Goal: Transaction & Acquisition: Download file/media

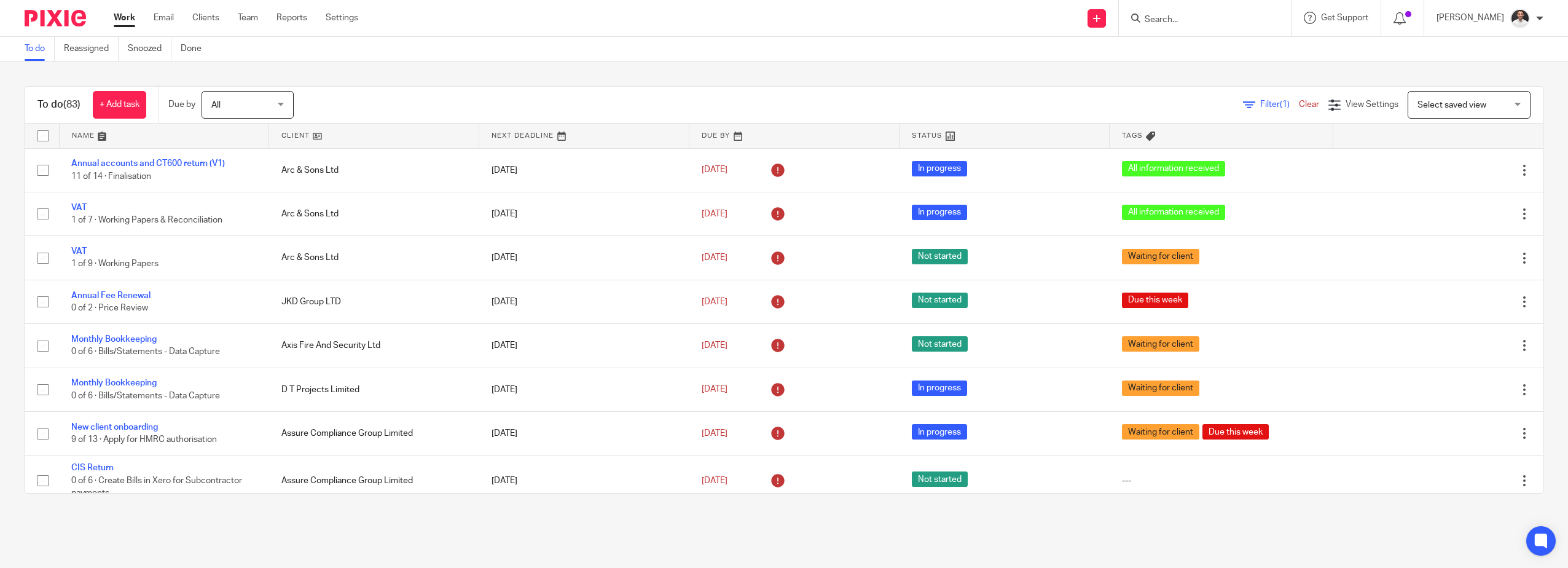
click at [1203, 16] on input "Search" at bounding box center [1199, 20] width 110 height 11
click at [1203, 15] on input "TC PRO" at bounding box center [1199, 20] width 110 height 11
click at [1163, 12] on div "TC PRO" at bounding box center [1203, 18] width 143 height 16
click at [1171, 15] on input "TC PRO" at bounding box center [1199, 20] width 110 height 11
click at [1172, 16] on input "TC PRO" at bounding box center [1199, 20] width 110 height 11
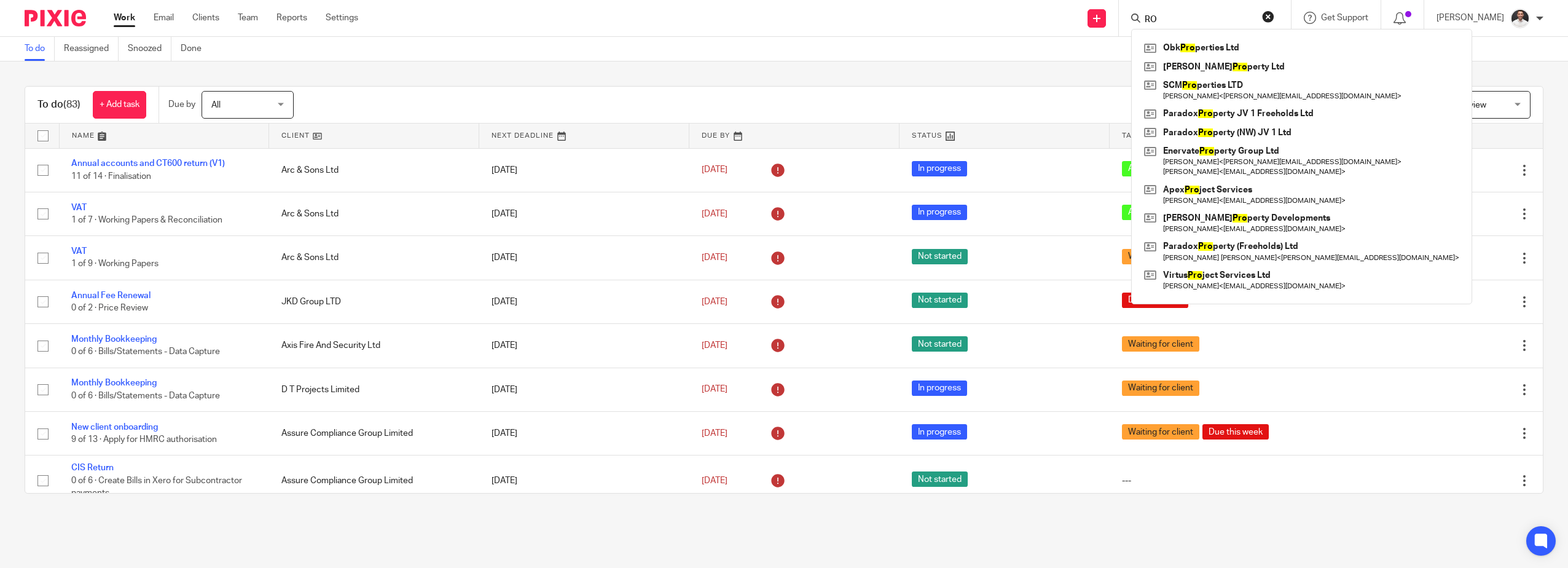
type input "O"
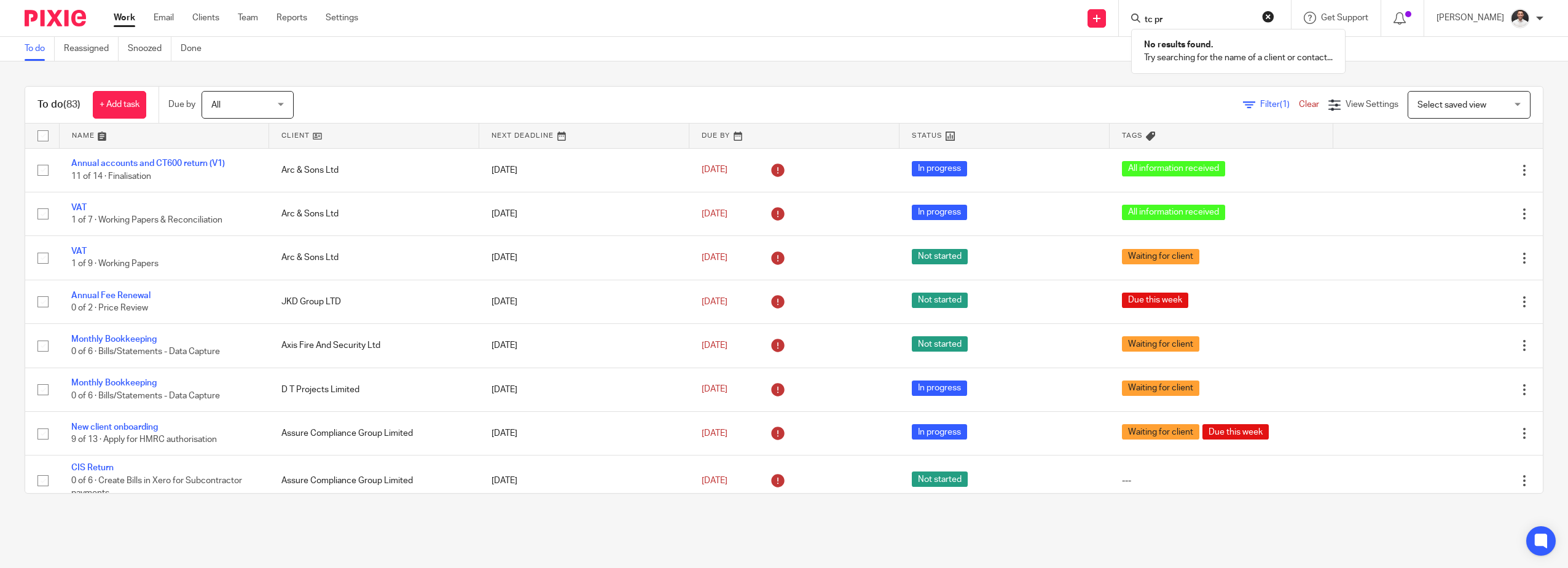
type input "tc pr"
click at [516, 16] on div "Send new email Create task Add client Request signature tc pr No results found.…" at bounding box center [972, 18] width 1191 height 36
click at [1230, 21] on input "Search" at bounding box center [1199, 20] width 110 height 11
drag, startPoint x: 53, startPoint y: 21, endPoint x: 69, endPoint y: 7, distance: 21.3
click at [53, 23] on img at bounding box center [55, 18] width 62 height 16
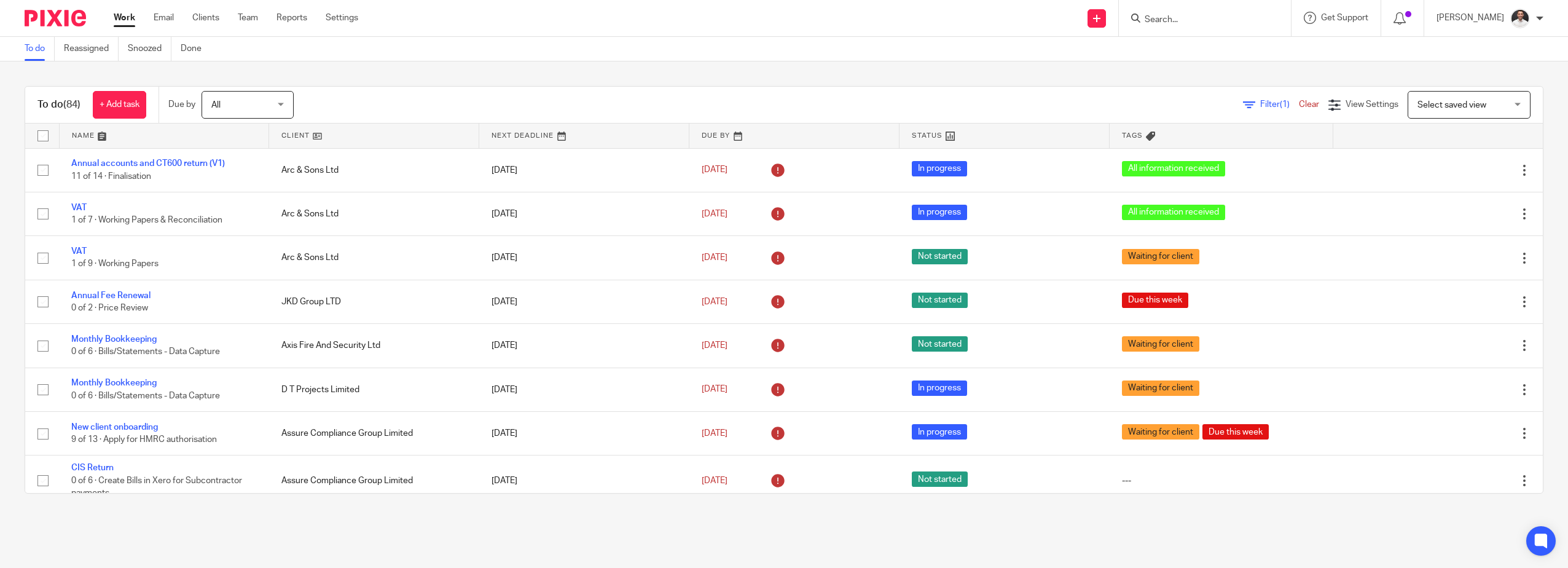
click at [1206, 20] on input "Search" at bounding box center [1199, 20] width 110 height 11
type input "interiors"
click at [1218, 57] on link at bounding box center [1245, 58] width 207 height 38
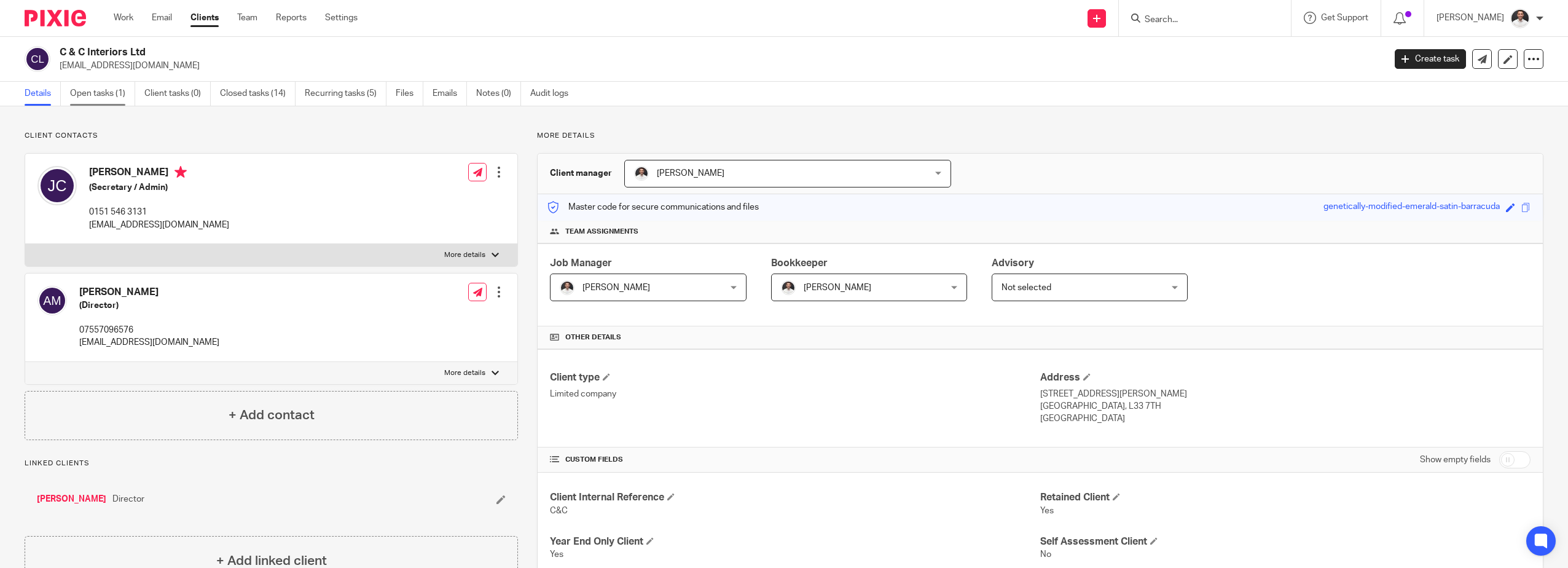
click at [123, 89] on link "Open tasks (1)" at bounding box center [102, 93] width 65 height 24
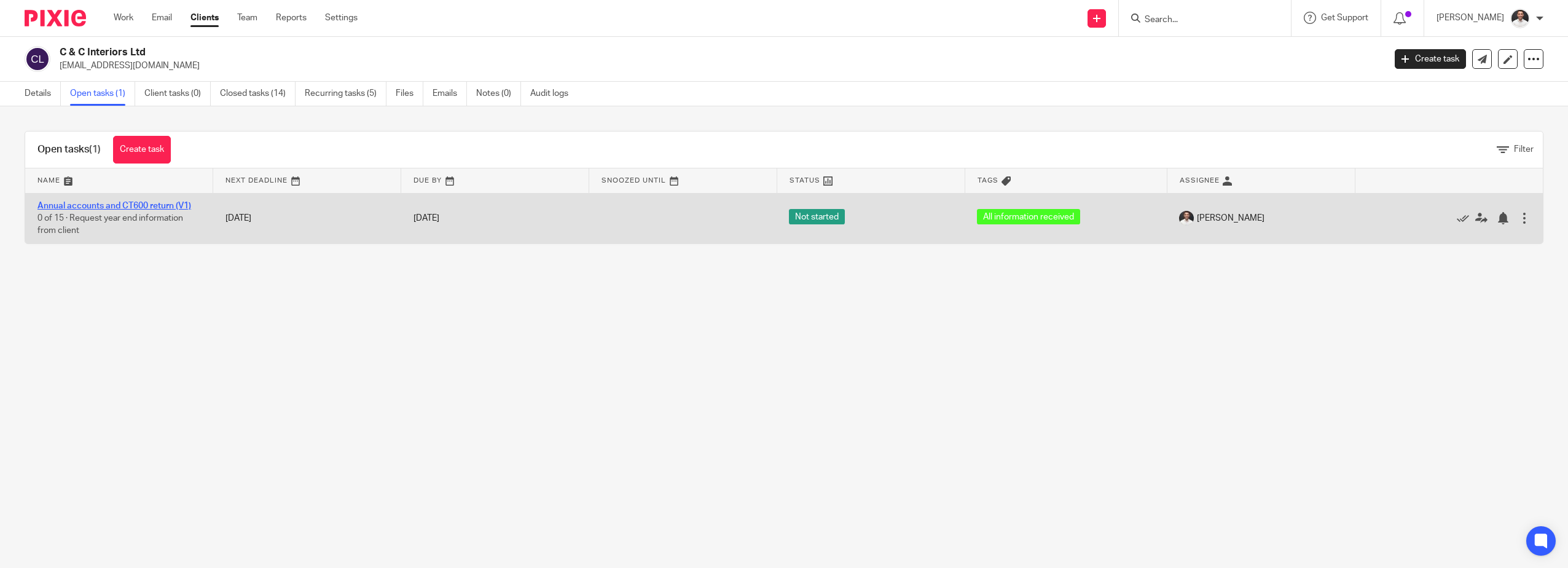
click at [98, 203] on link "Annual accounts and CT600 return (V1)" at bounding box center [114, 206] width 154 height 8
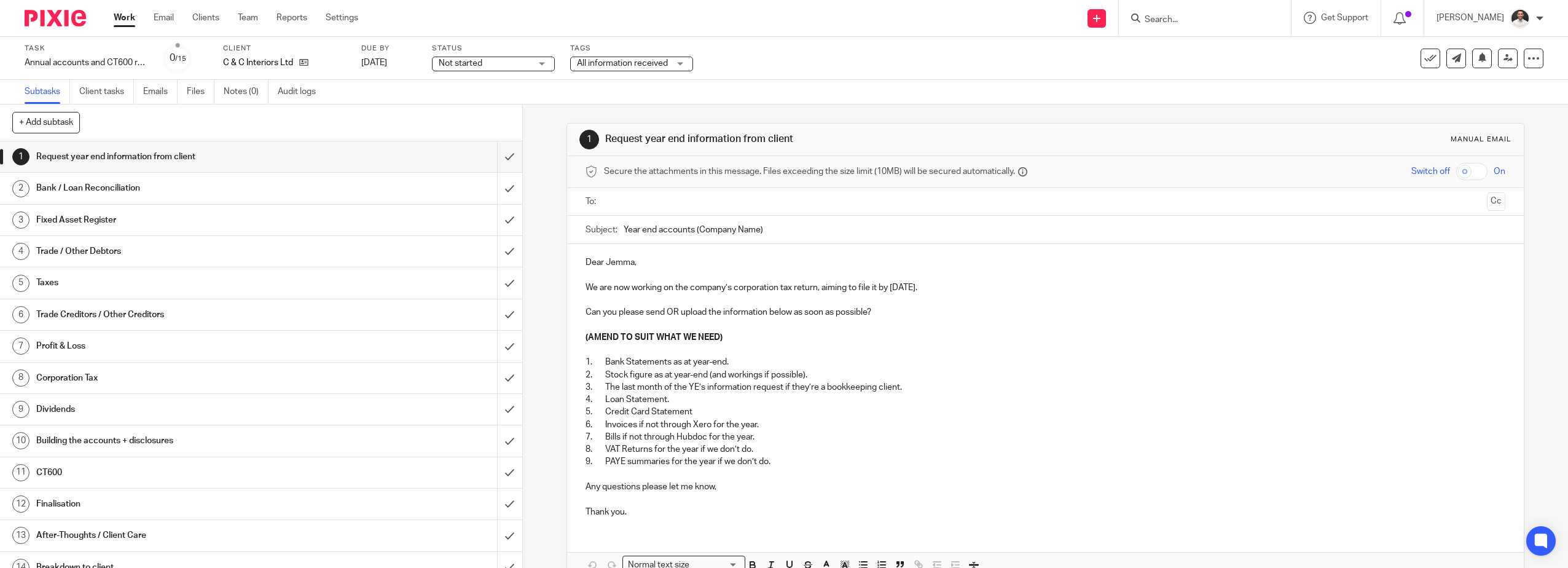
click at [470, 63] on span "Not started" at bounding box center [460, 63] width 44 height 8
click at [475, 106] on span "In progress" at bounding box center [462, 108] width 43 height 8
drag, startPoint x: 901, startPoint y: 56, endPoint x: 531, endPoint y: 109, distance: 373.8
click at [891, 59] on div "Task Annual accounts and CT600 return (V1) Save Annual accounts and CT600 retur…" at bounding box center [657, 58] width 1266 height 30
click at [242, 88] on link "Notes (0)" at bounding box center [246, 91] width 45 height 24
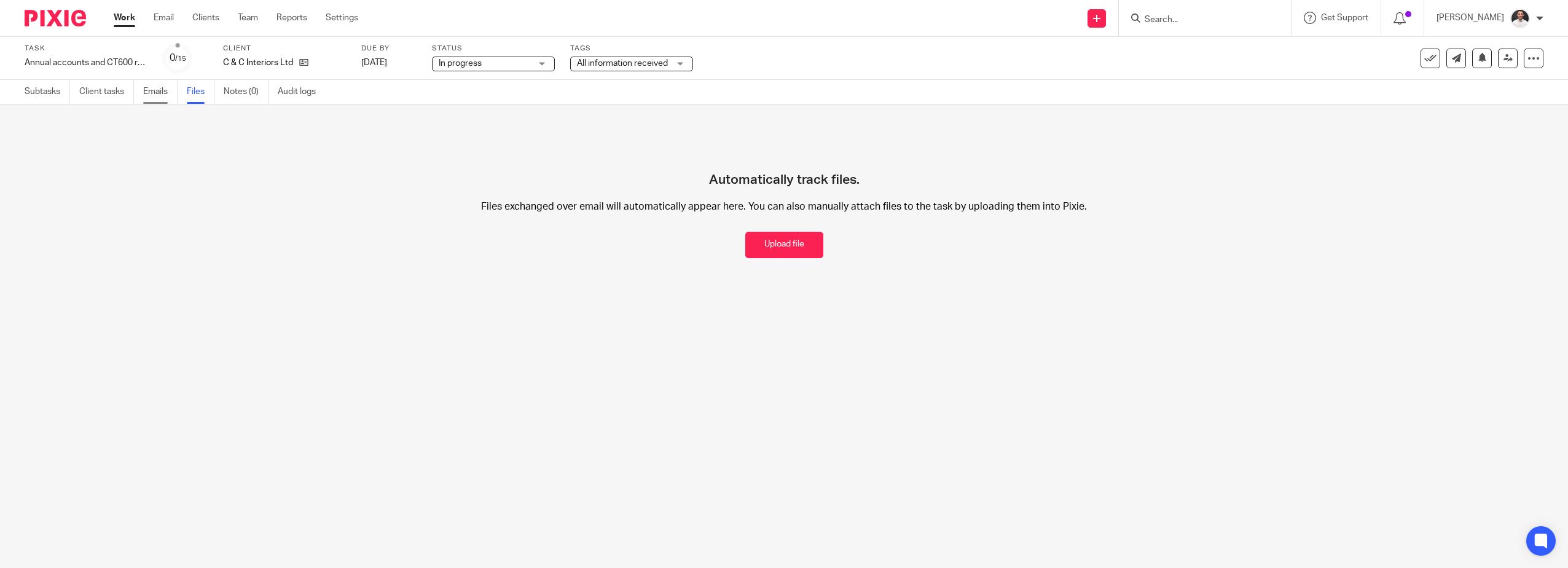
click at [154, 97] on link "Emails" at bounding box center [160, 91] width 35 height 24
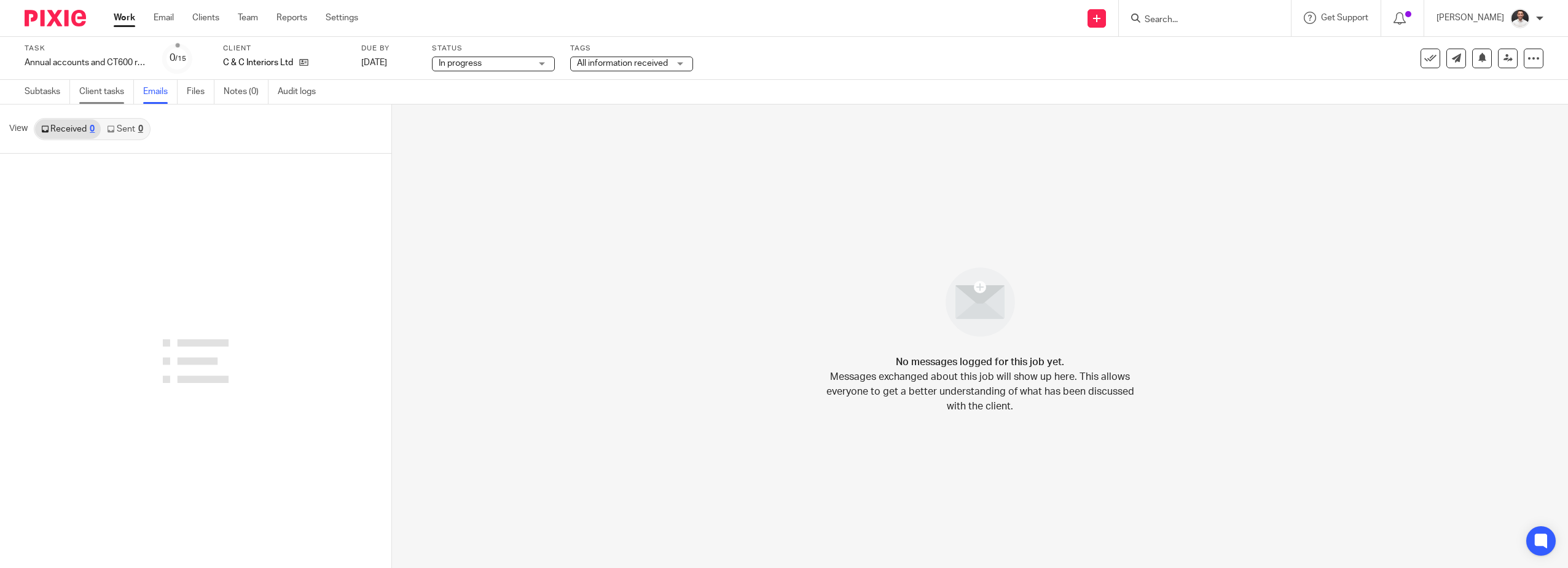
click at [109, 92] on link "Client tasks" at bounding box center [106, 91] width 54 height 24
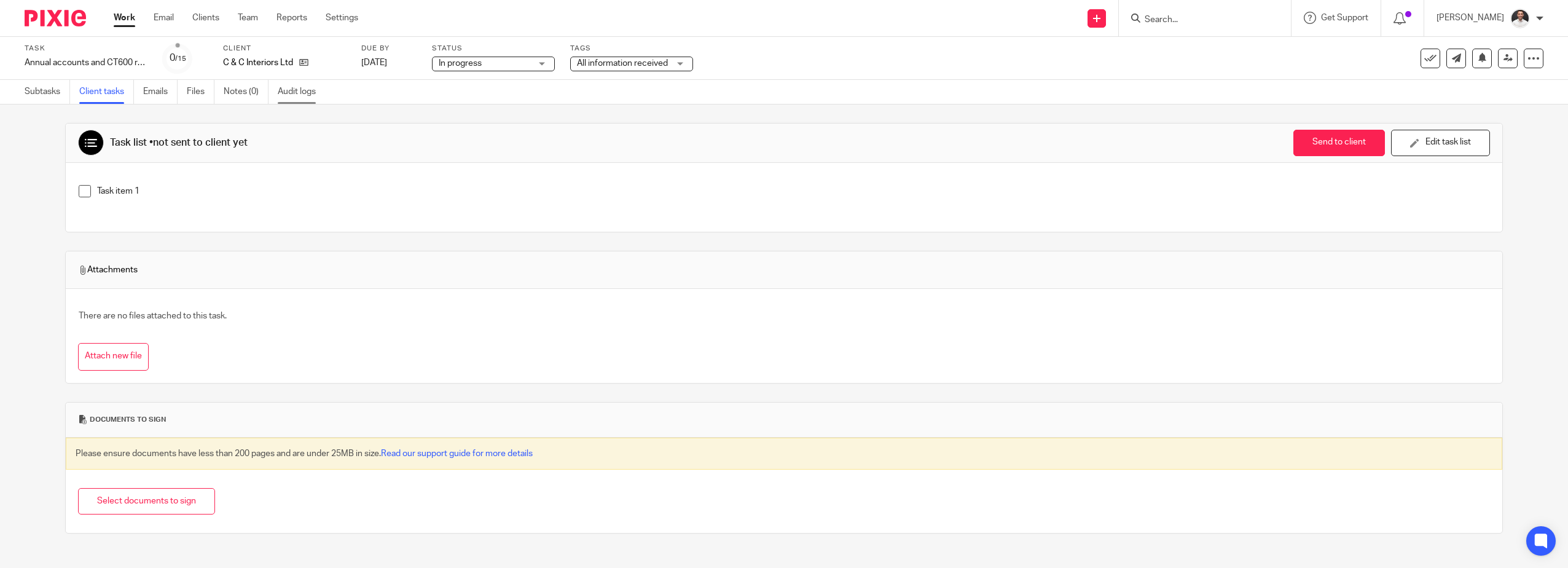
click at [301, 93] on link "Audit logs" at bounding box center [302, 91] width 48 height 24
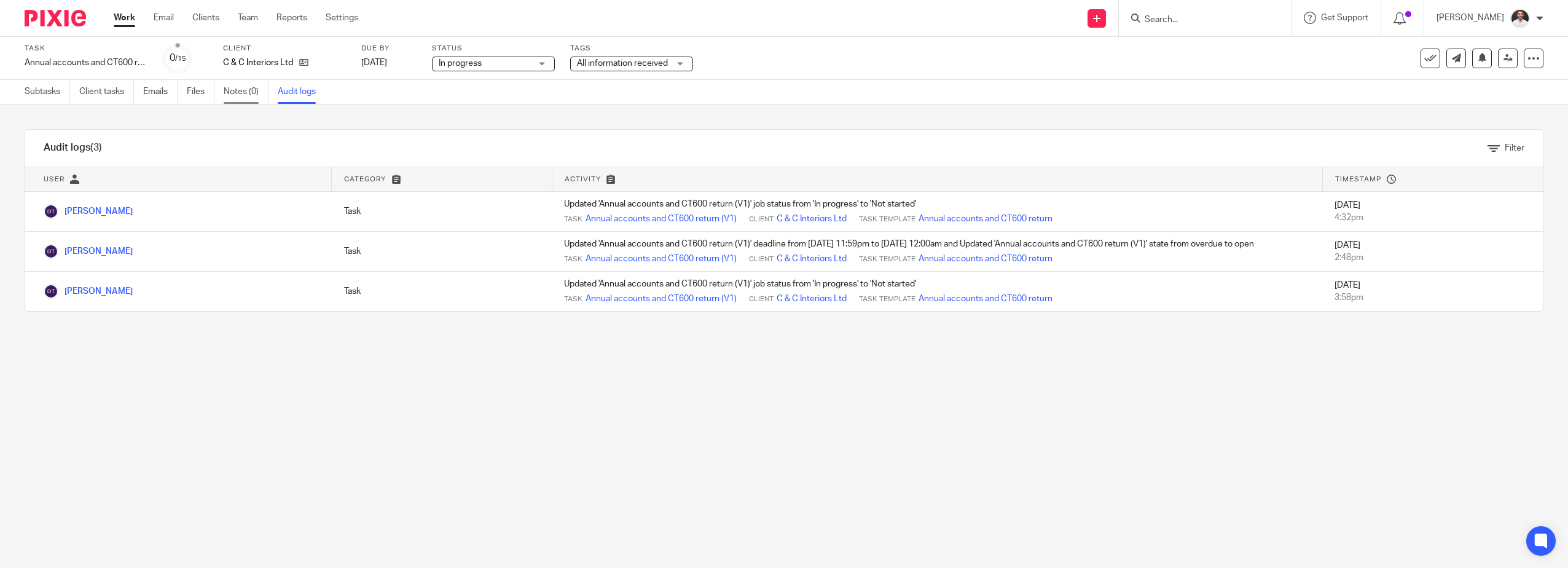
click at [245, 99] on link "Notes (0)" at bounding box center [246, 91] width 45 height 24
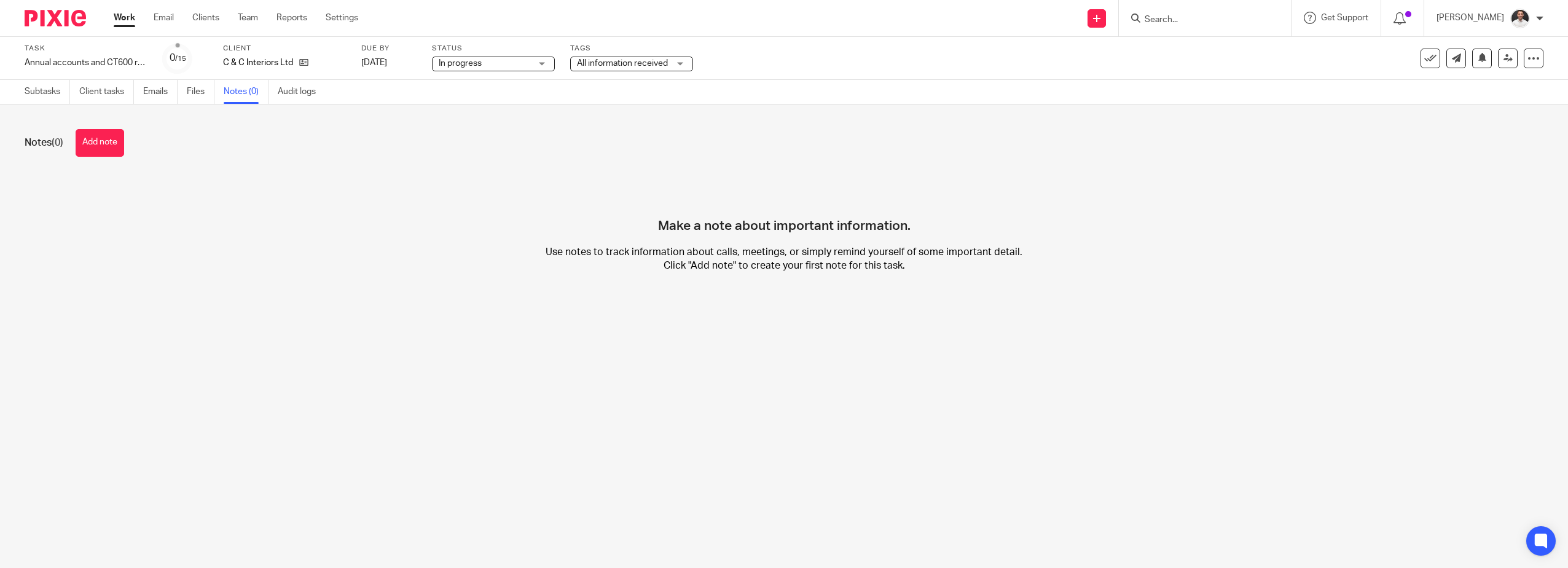
click at [67, 19] on img at bounding box center [55, 18] width 62 height 16
click at [277, 54] on div "Client C & C Interiors Ltd" at bounding box center [284, 58] width 123 height 30
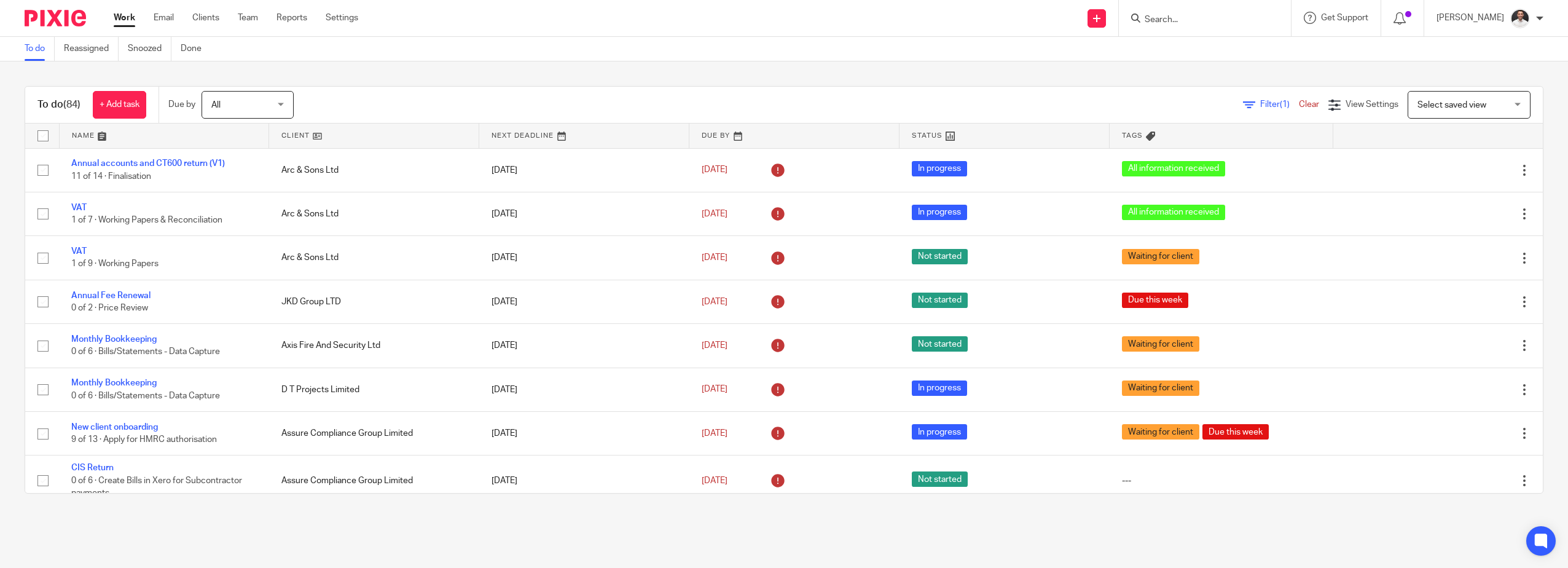
drag, startPoint x: 1201, startPoint y: 16, endPoint x: 1193, endPoint y: 18, distance: 8.2
click at [1200, 16] on input "Search" at bounding box center [1199, 20] width 110 height 11
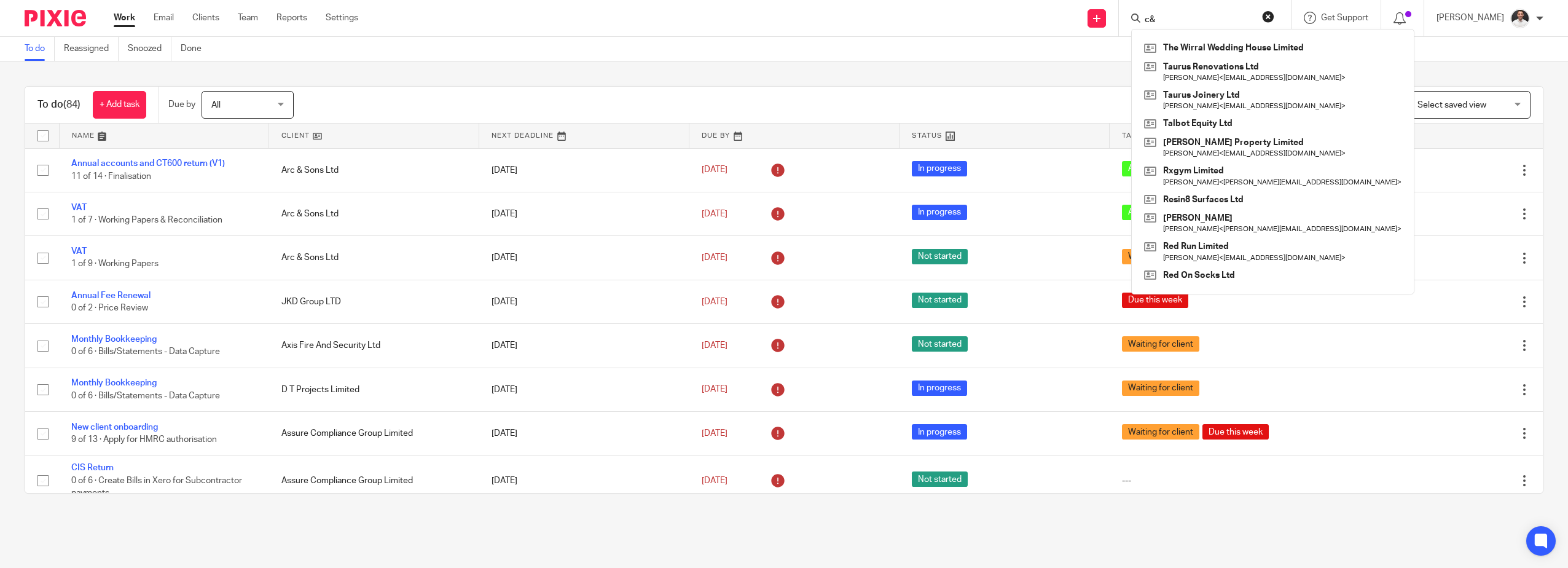
type input "c"
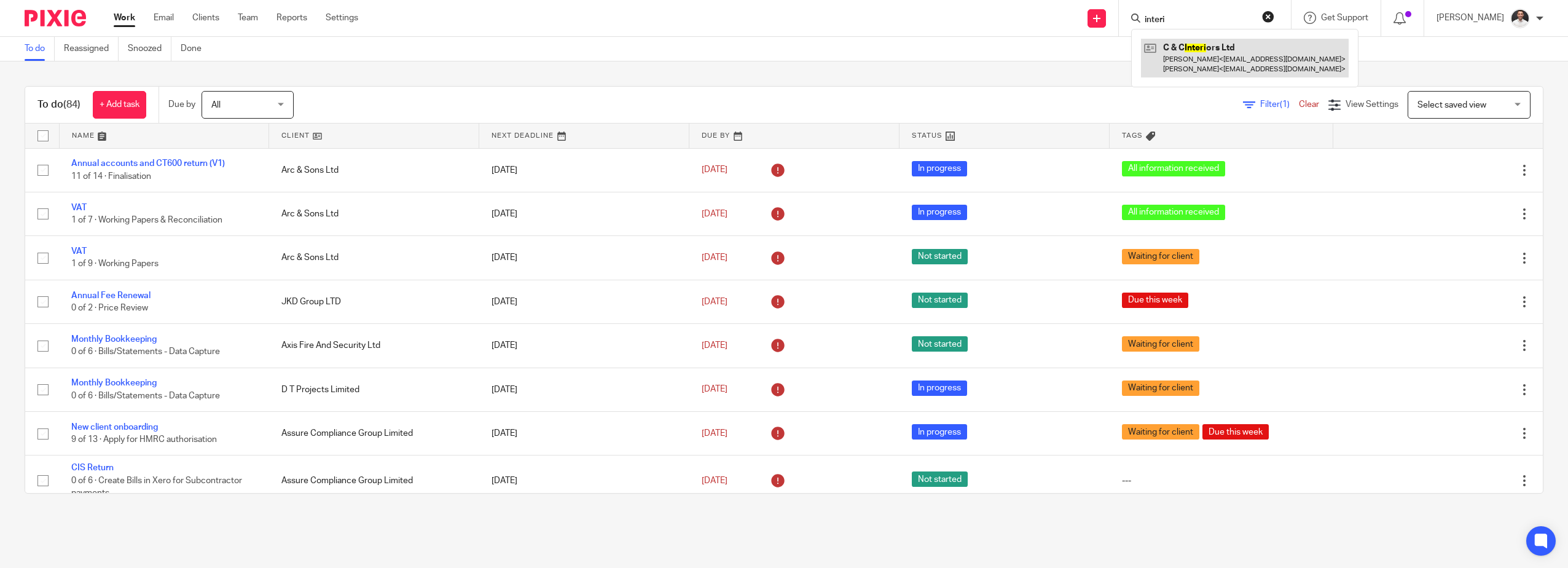
type input "interi"
click at [1194, 52] on link at bounding box center [1245, 58] width 207 height 38
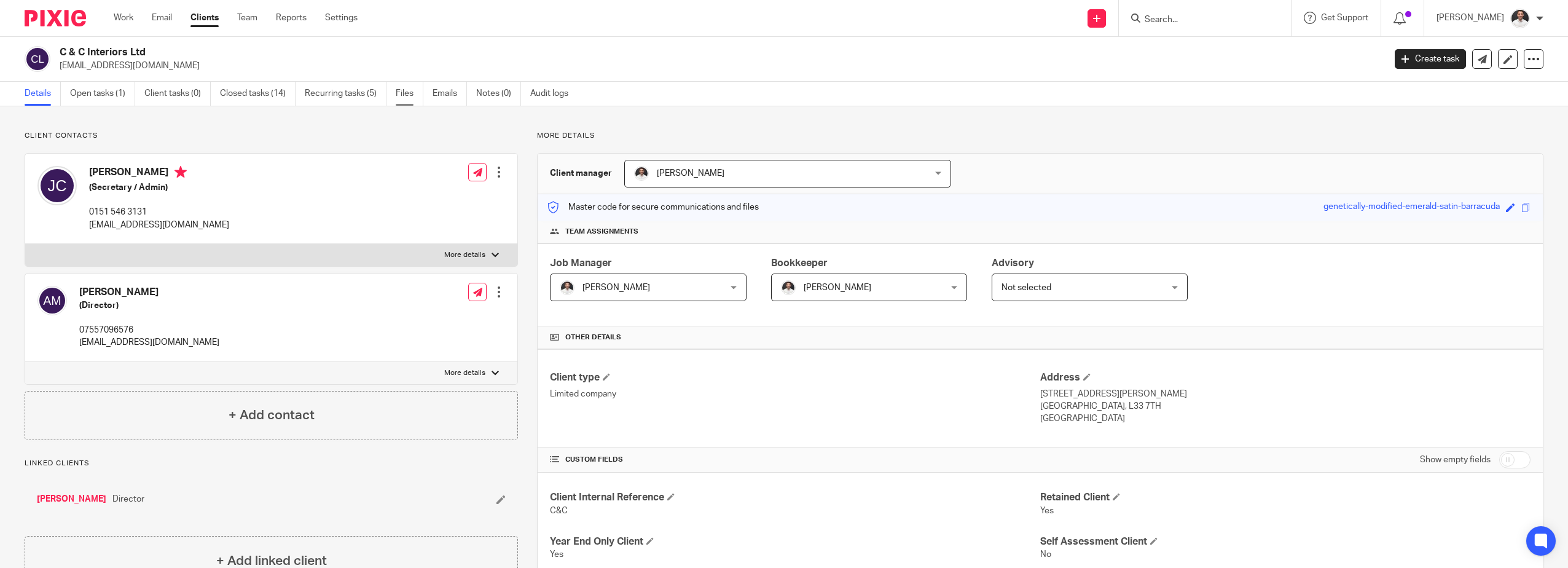
click at [416, 100] on link "Files" at bounding box center [410, 93] width 28 height 24
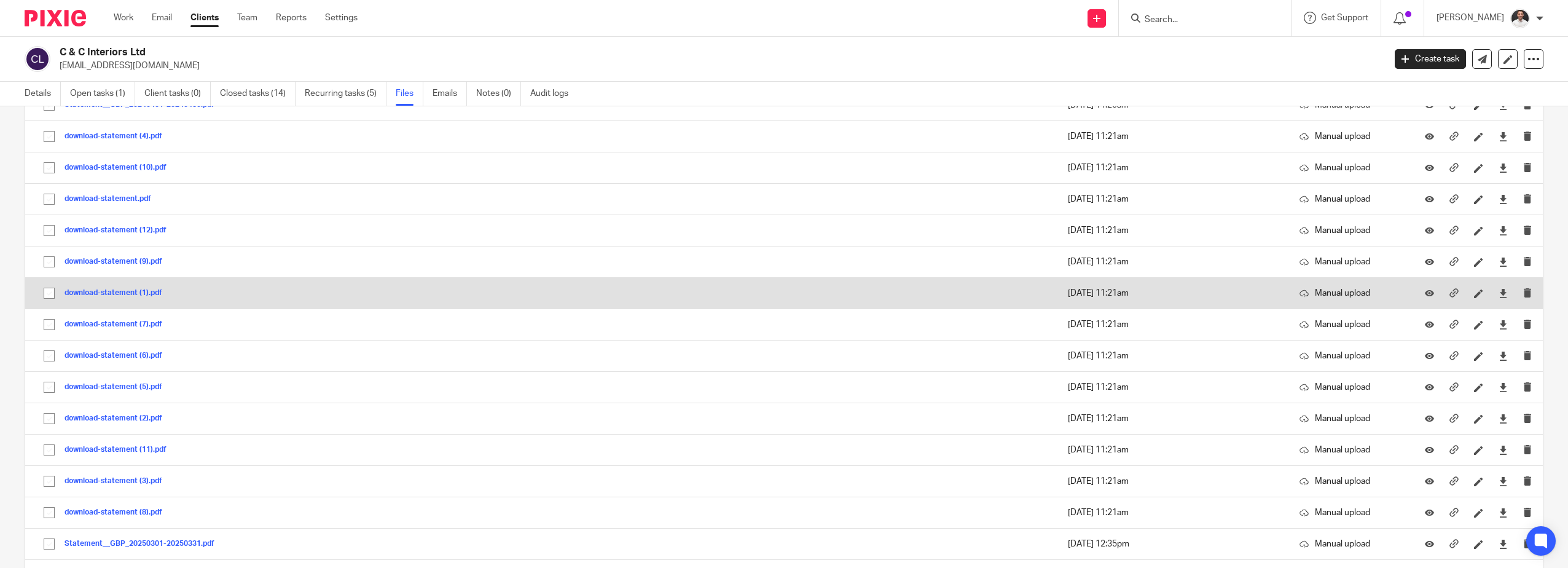
scroll to position [1230, 0]
click at [117, 286] on button "download-statement (1).pdf" at bounding box center [118, 288] width 107 height 8
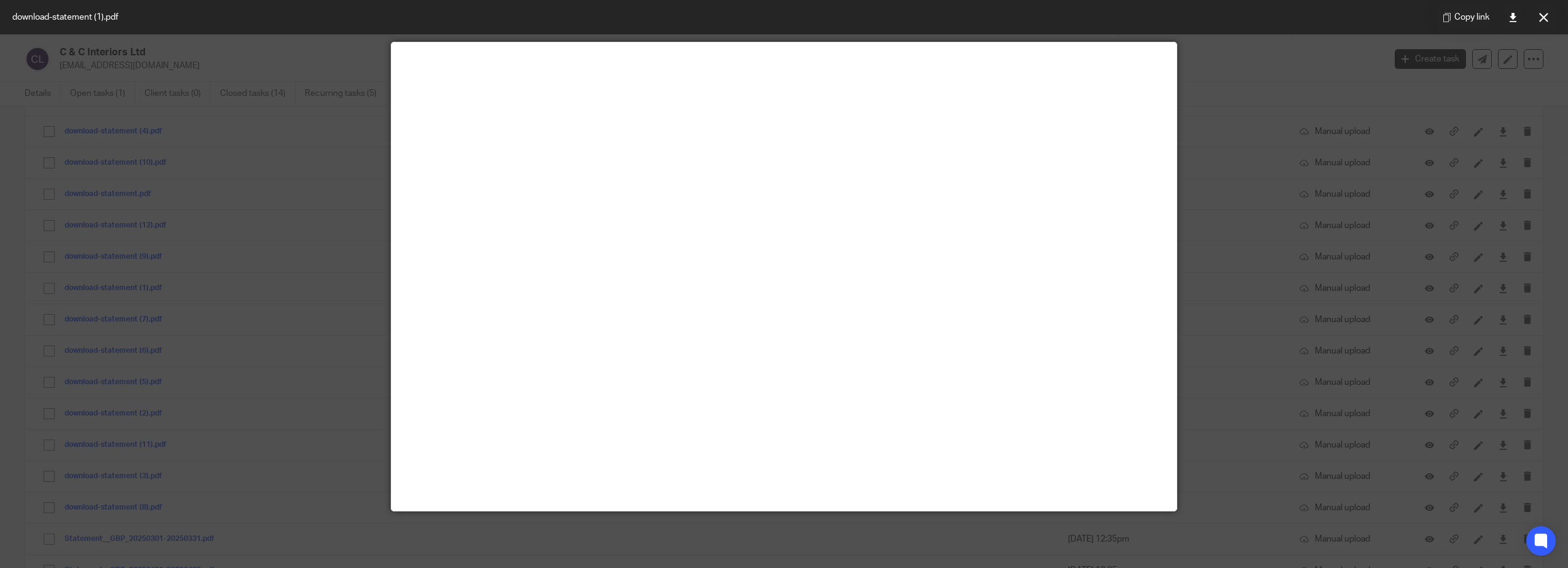
scroll to position [86, 0]
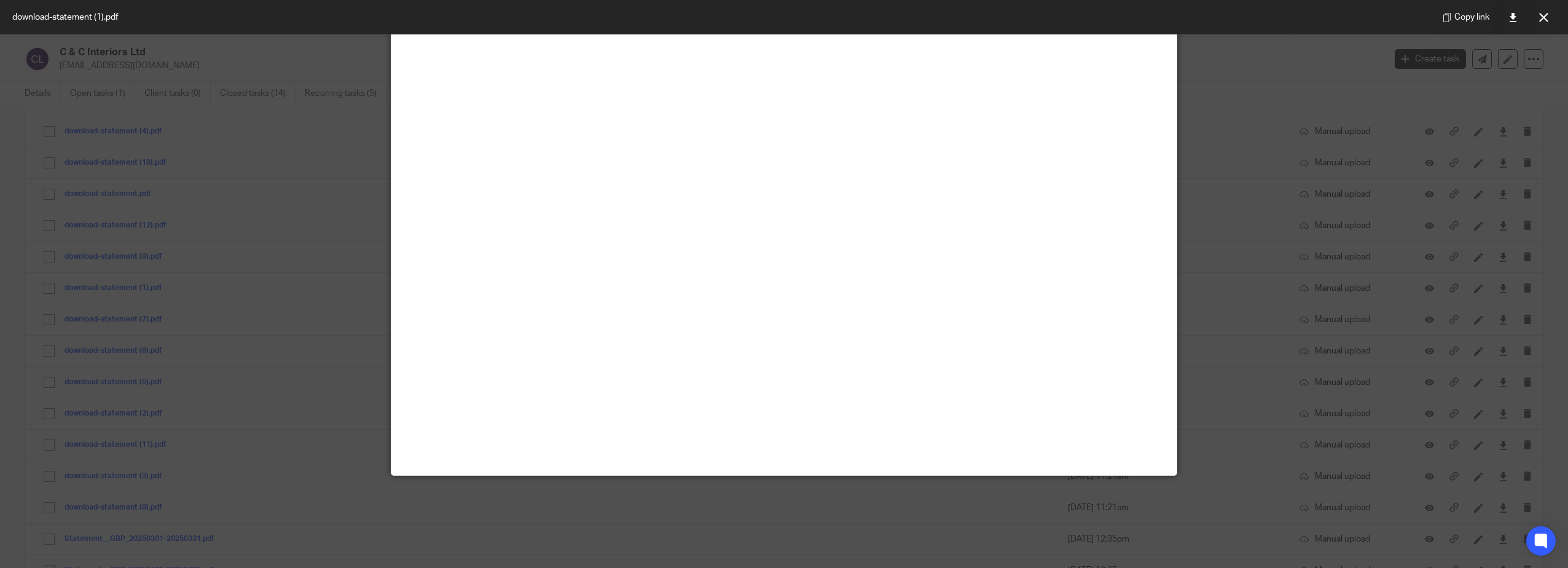
drag, startPoint x: 1262, startPoint y: 175, endPoint x: 1255, endPoint y: 190, distance: 16.6
click at [1260, 189] on div at bounding box center [784, 284] width 1568 height 568
click at [1541, 12] on button at bounding box center [1544, 17] width 25 height 25
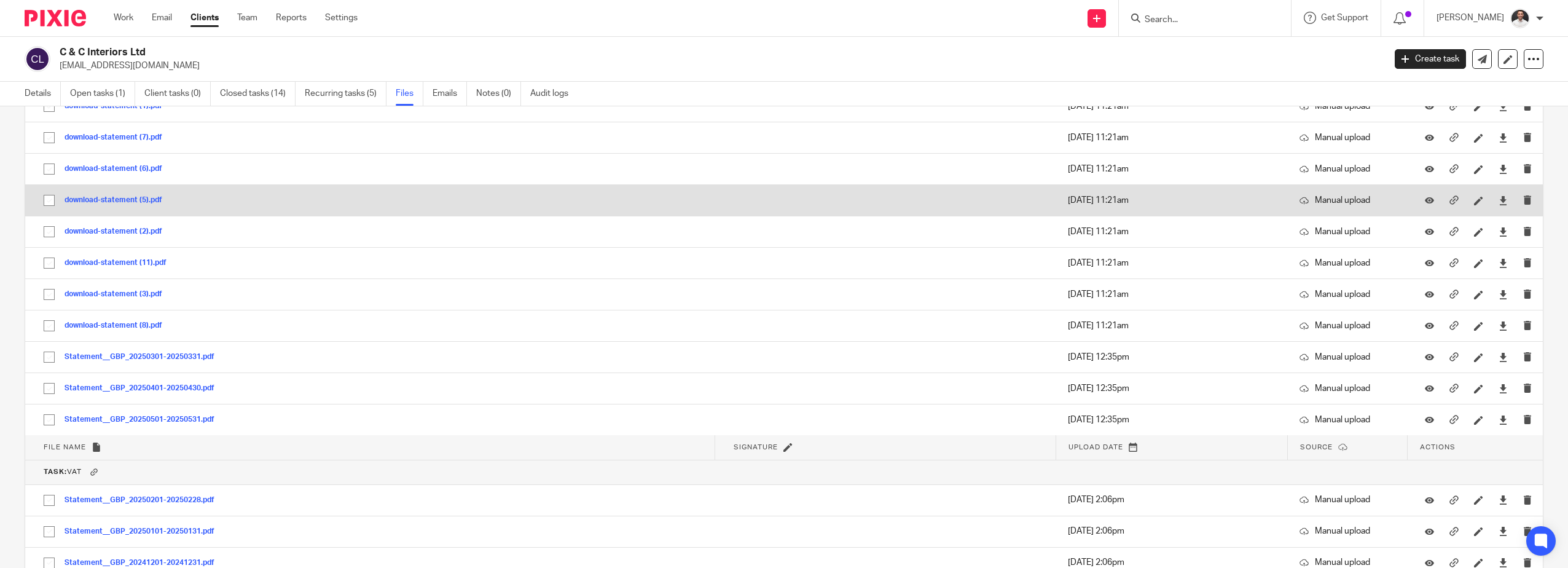
scroll to position [1435, 0]
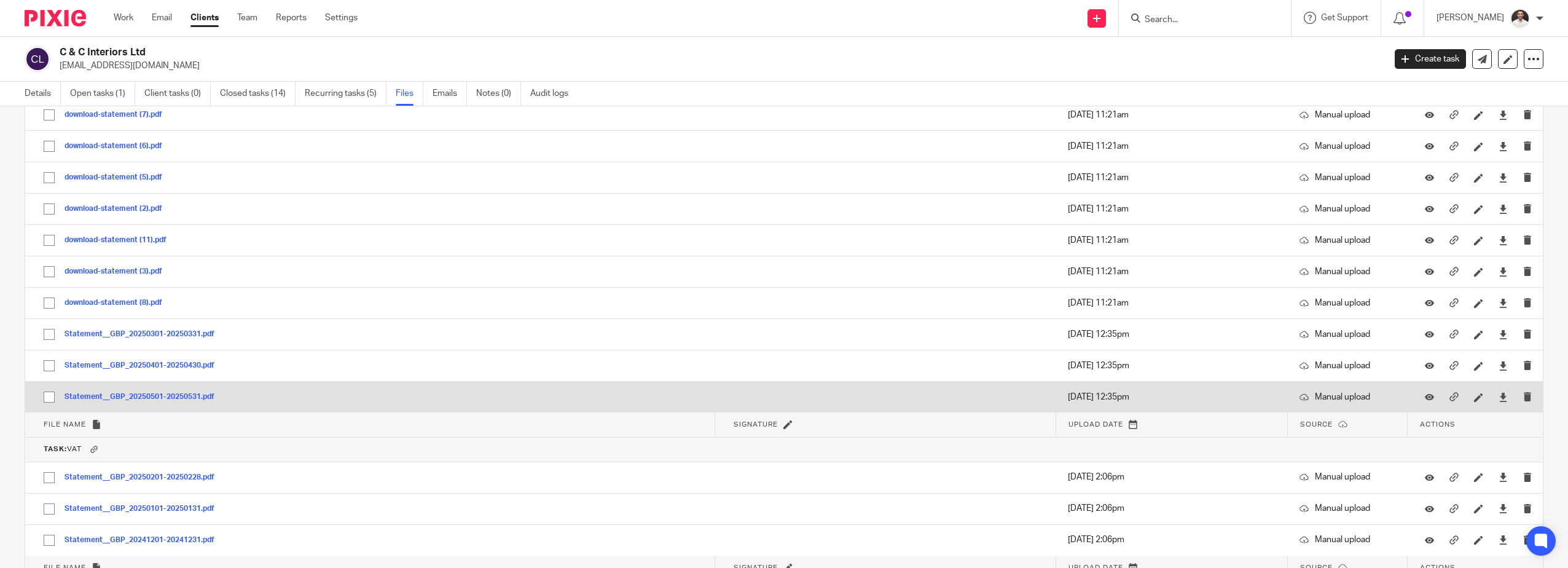
click at [136, 391] on div "Statement__GBP_20250501-20250531.pdf" at bounding box center [143, 397] width 159 height 12
click at [151, 393] on button "Statement__GBP_20250501-20250531.pdf" at bounding box center [143, 397] width 159 height 8
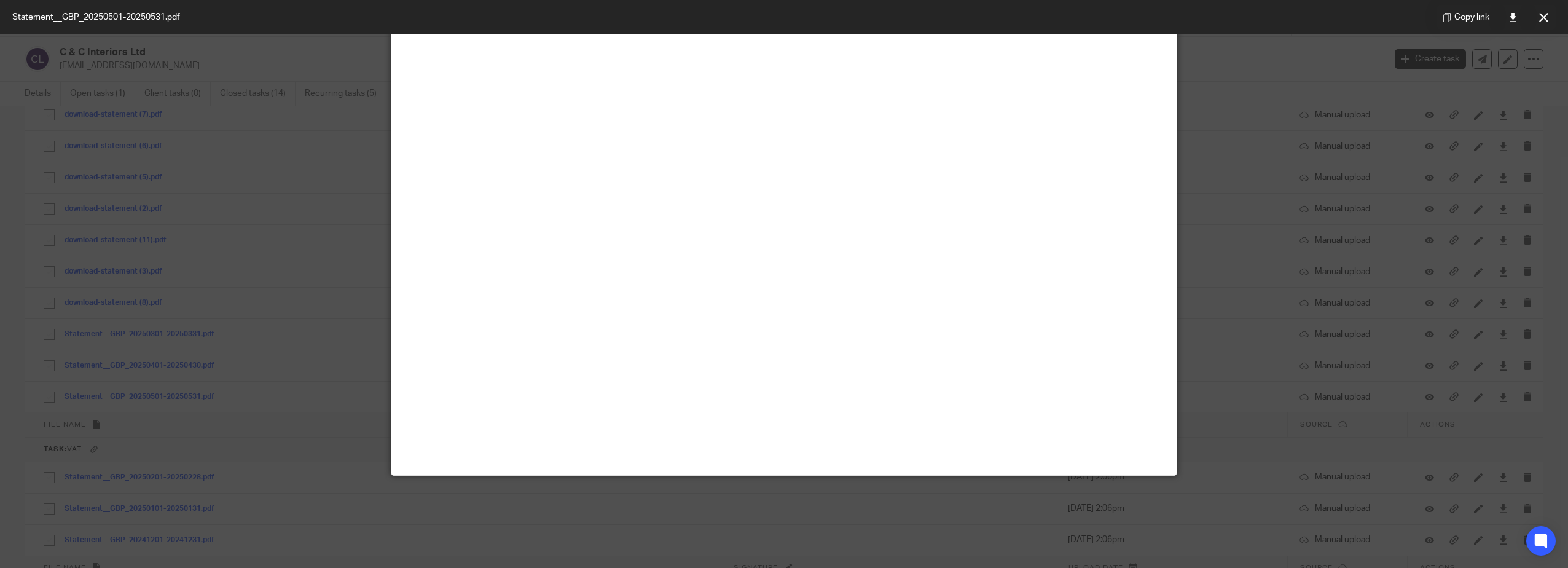
scroll to position [0, 0]
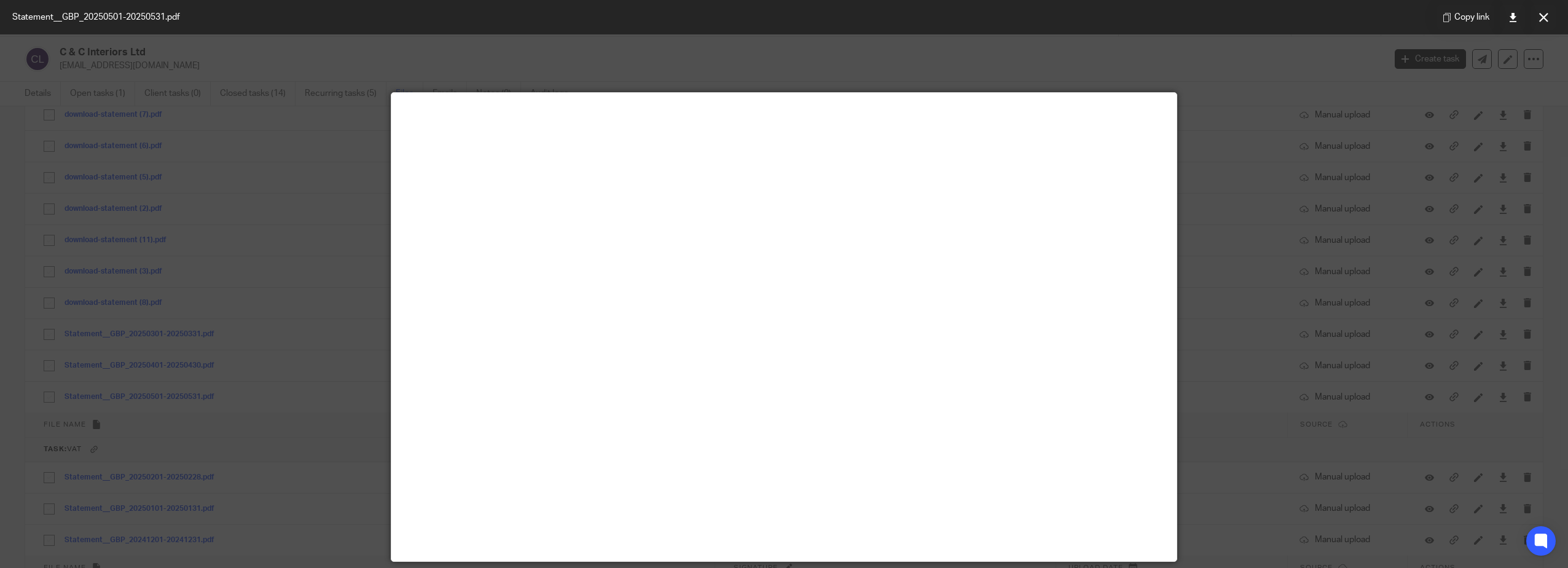
click at [1243, 231] on div at bounding box center [784, 284] width 1568 height 568
click at [1539, 23] on button at bounding box center [1544, 17] width 25 height 25
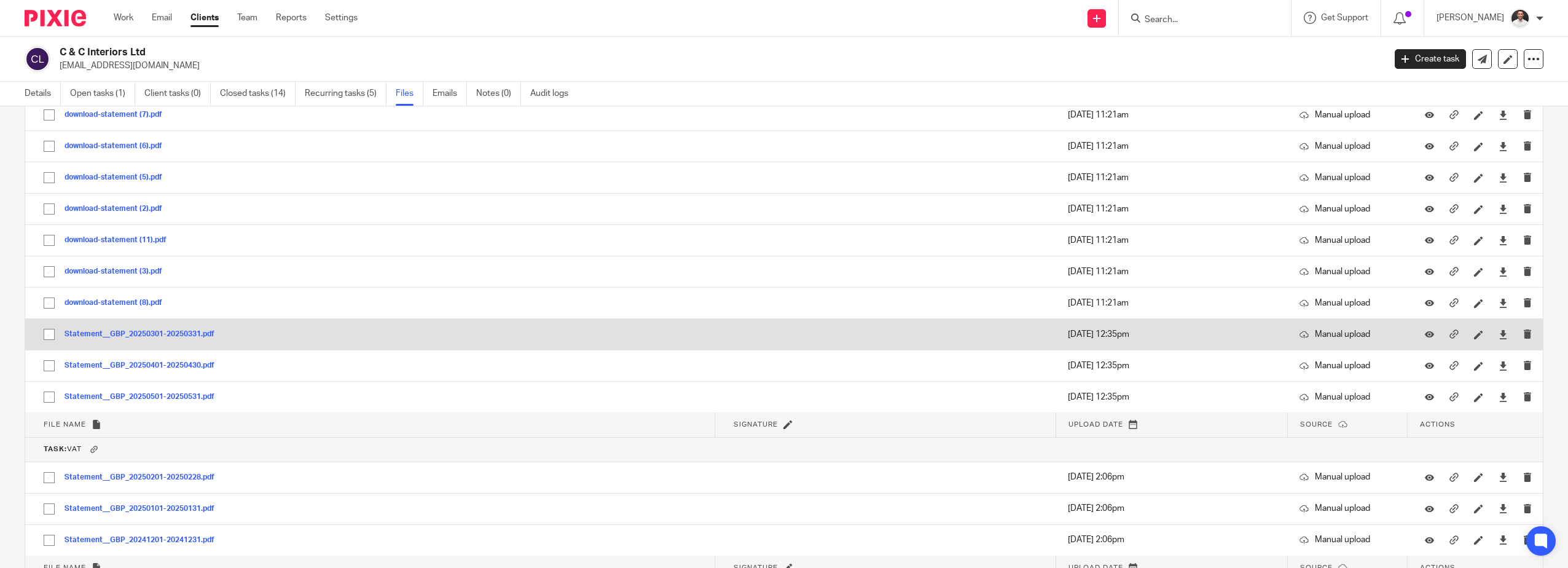
click at [101, 332] on button "Statement__GBP_20250301-20250331.pdf" at bounding box center [143, 334] width 159 height 8
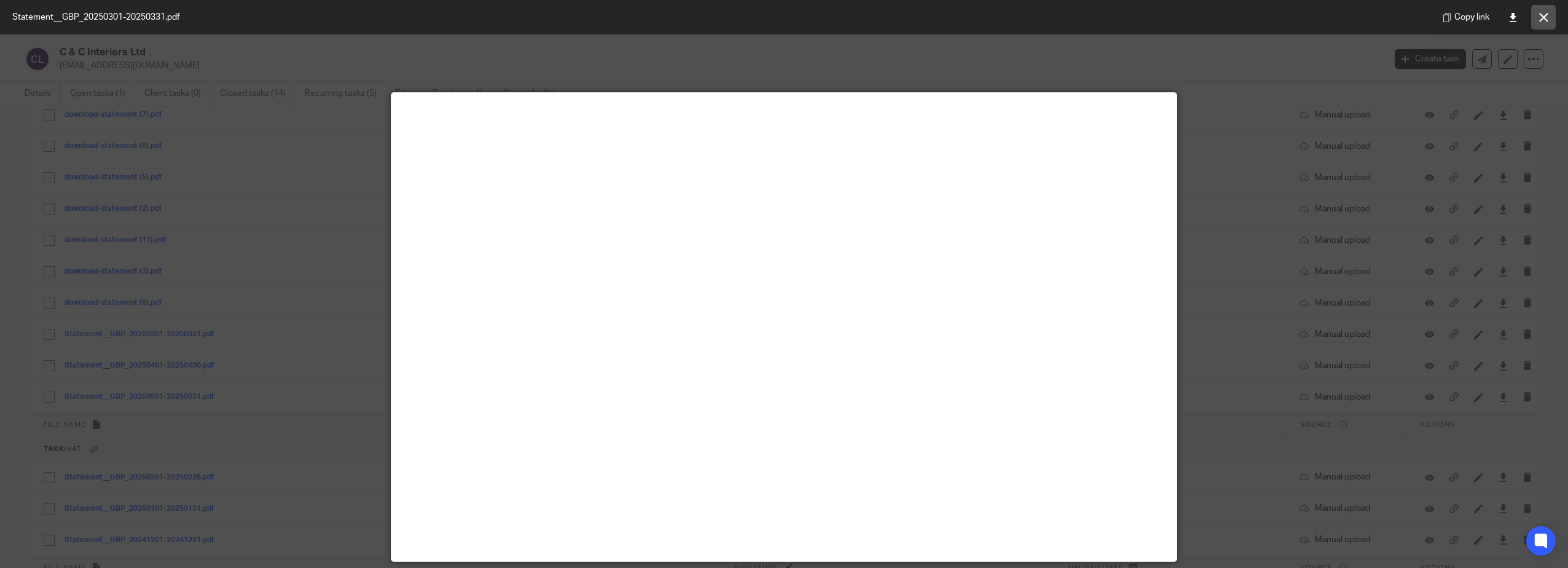
click at [1540, 14] on icon at bounding box center [1543, 17] width 9 height 9
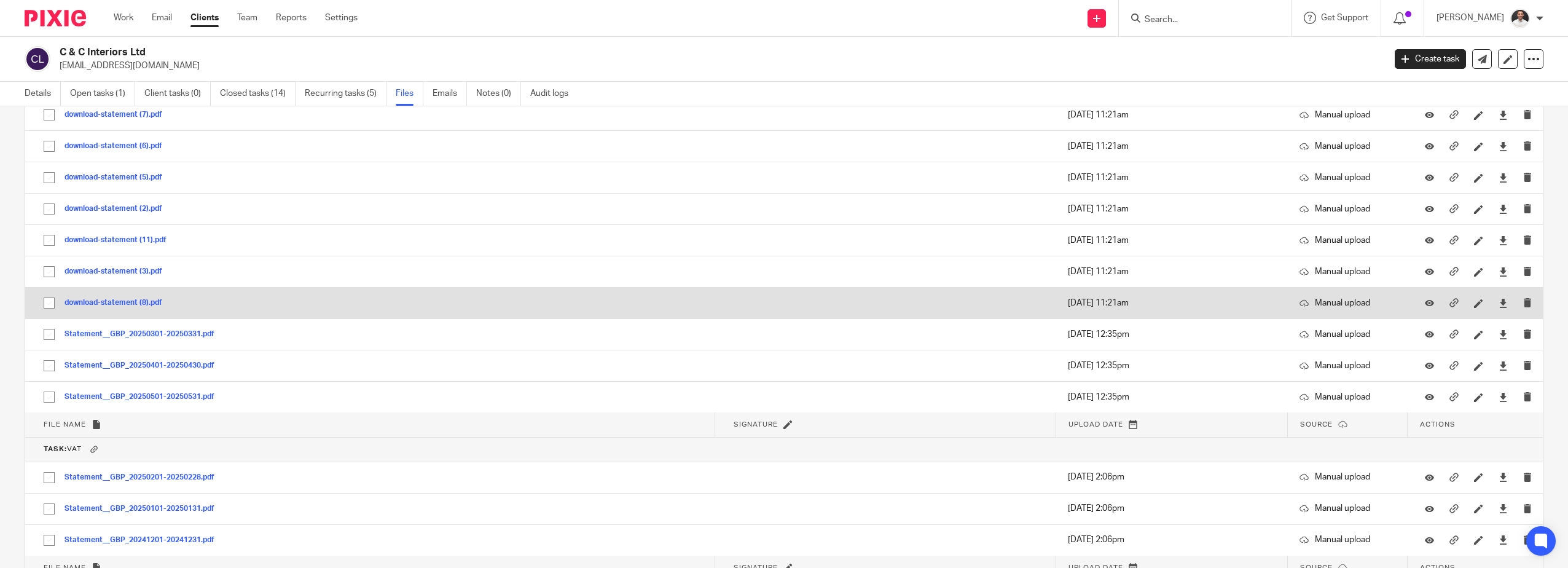
click at [120, 298] on div "download-statement (8).pdf" at bounding box center [118, 303] width 107 height 12
click at [122, 303] on button "download-statement (8).pdf" at bounding box center [118, 303] width 107 height 8
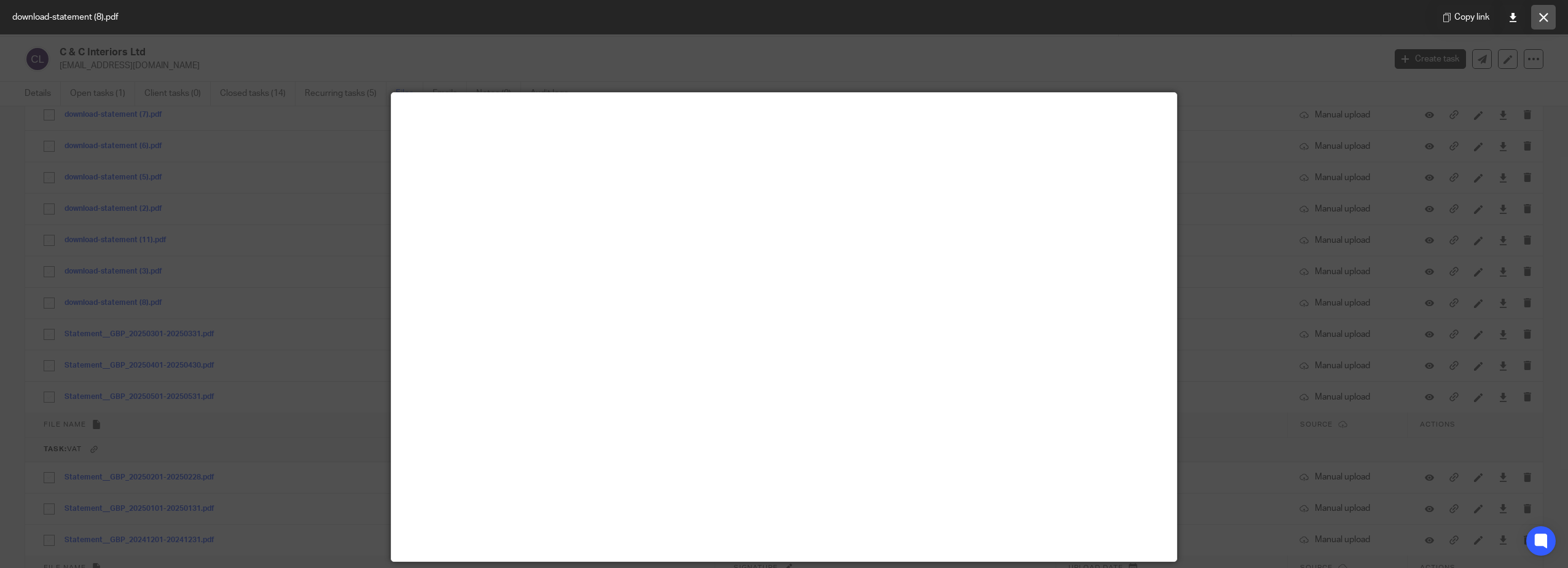
click at [1547, 18] on icon at bounding box center [1543, 17] width 9 height 9
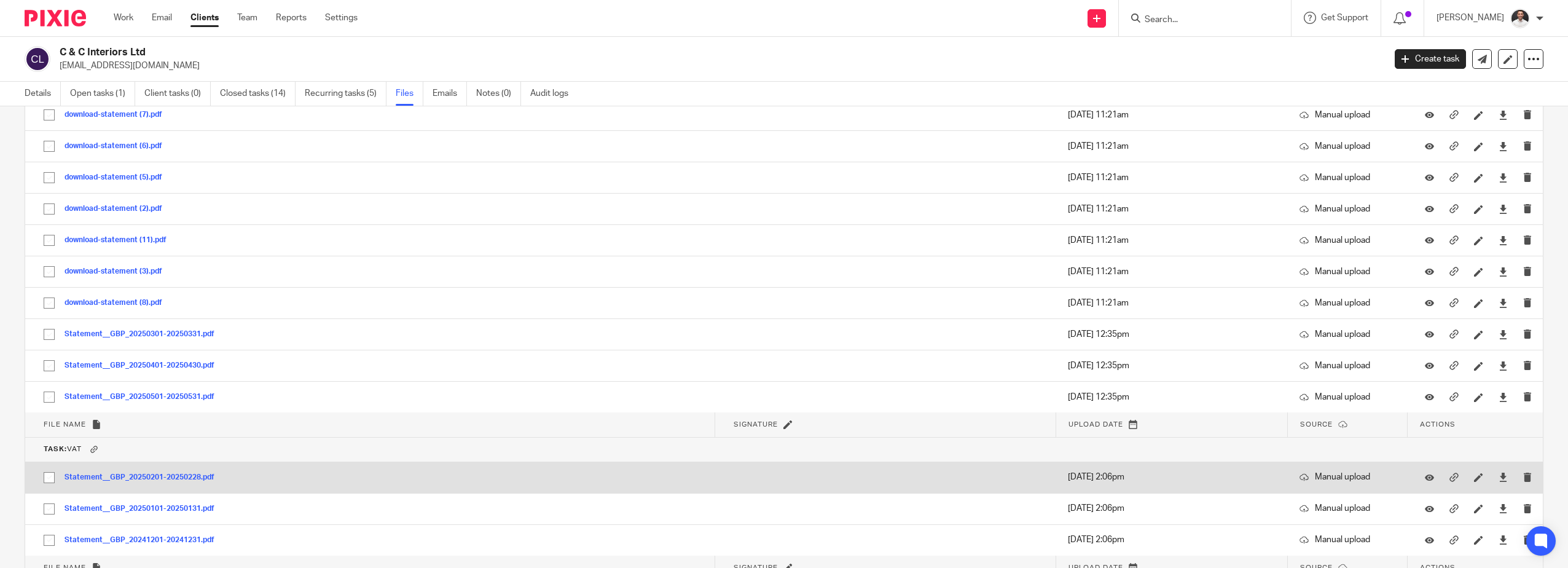
click at [183, 475] on button "Statement__GBP_20250201-20250228.pdf" at bounding box center [143, 477] width 159 height 8
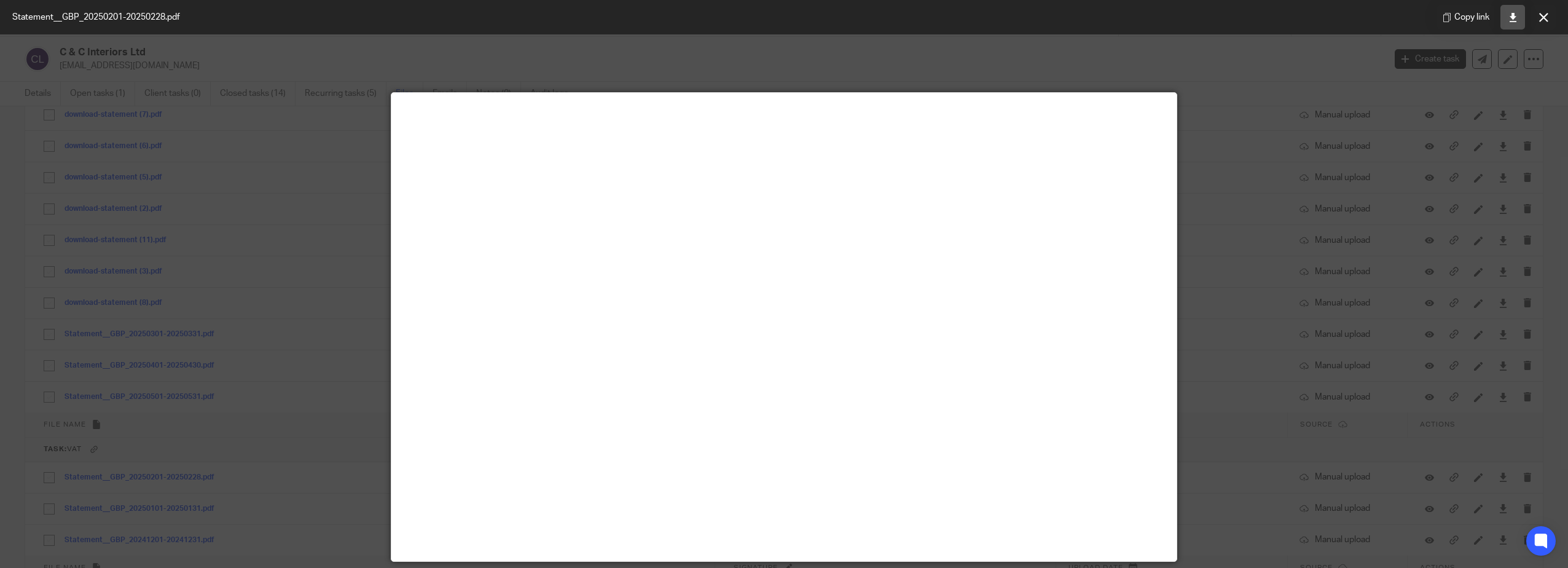
click at [1512, 19] on icon at bounding box center [1513, 17] width 9 height 9
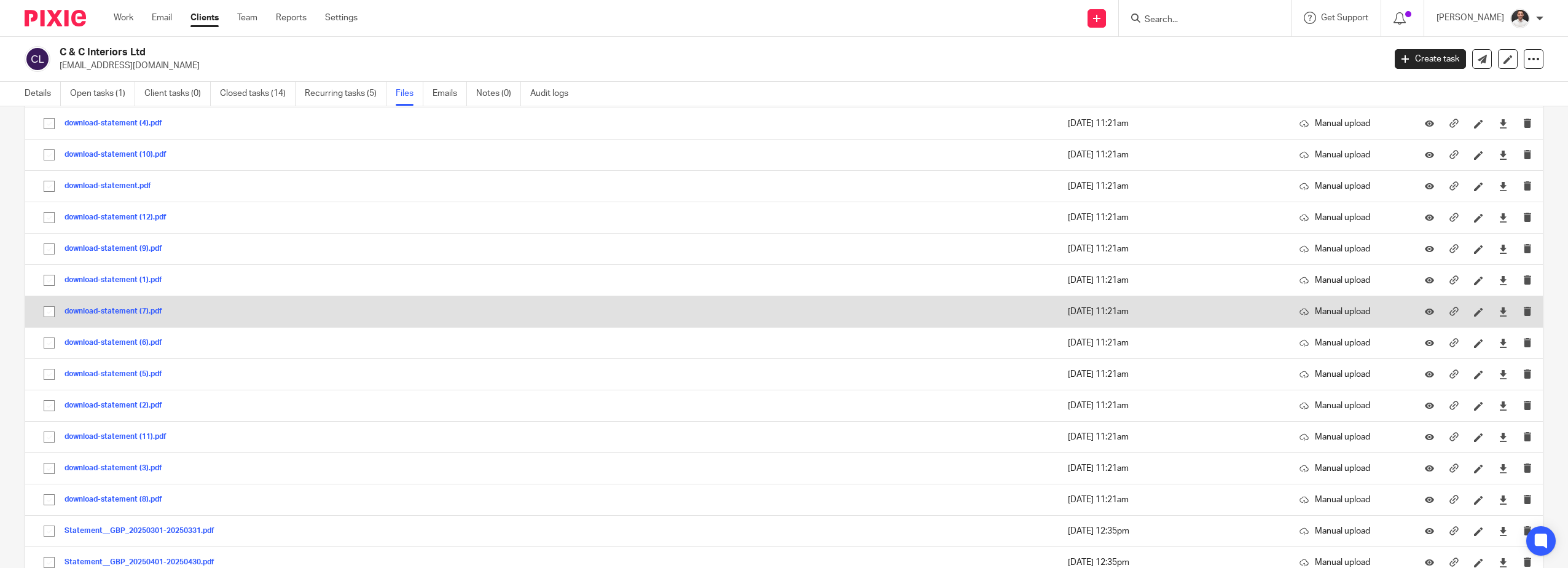
scroll to position [1230, 0]
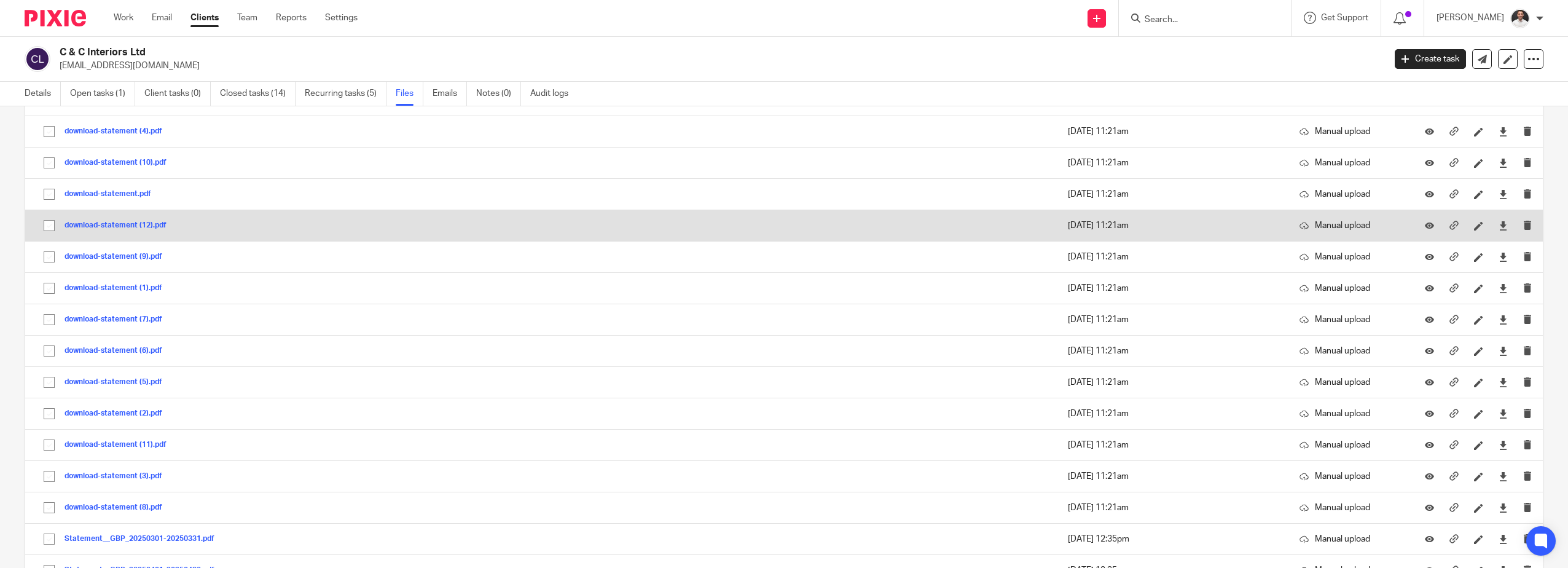
click at [123, 217] on td "download-statement (12).pdf download-statement (12) Save" at bounding box center [370, 226] width 690 height 31
click at [123, 223] on button "download-statement (12).pdf" at bounding box center [119, 226] width 111 height 8
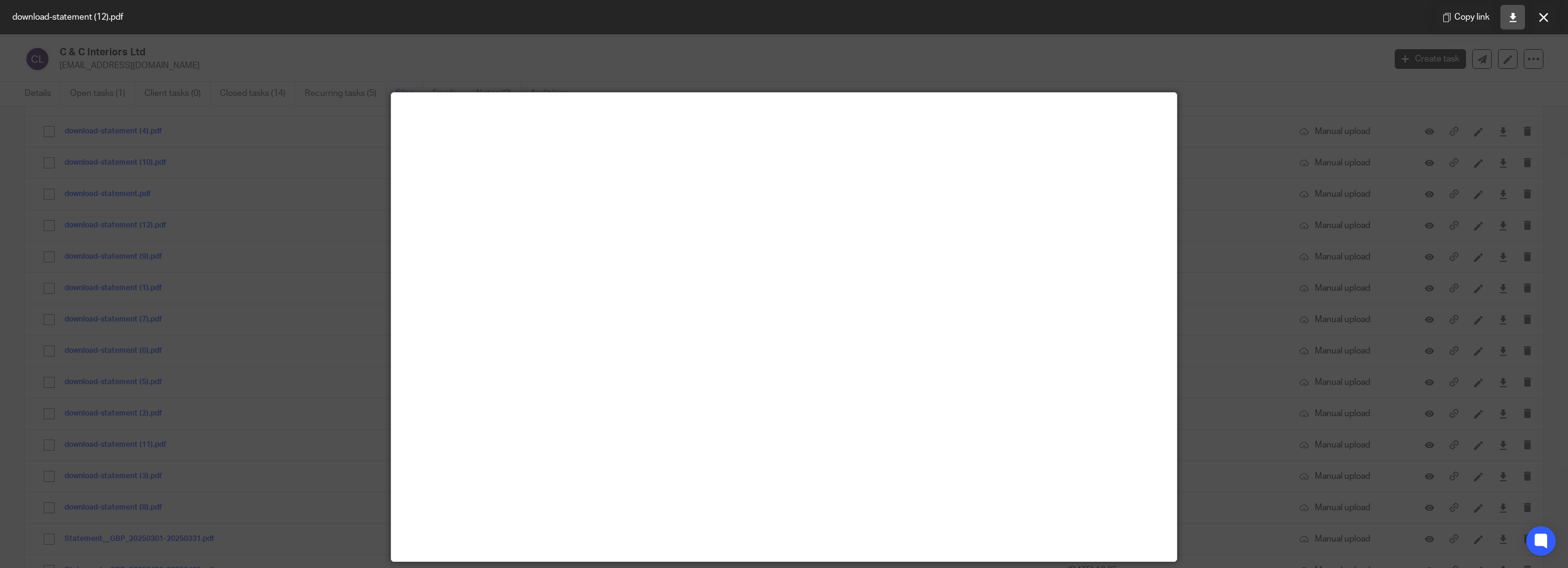
click at [1509, 18] on icon at bounding box center [1513, 17] width 9 height 9
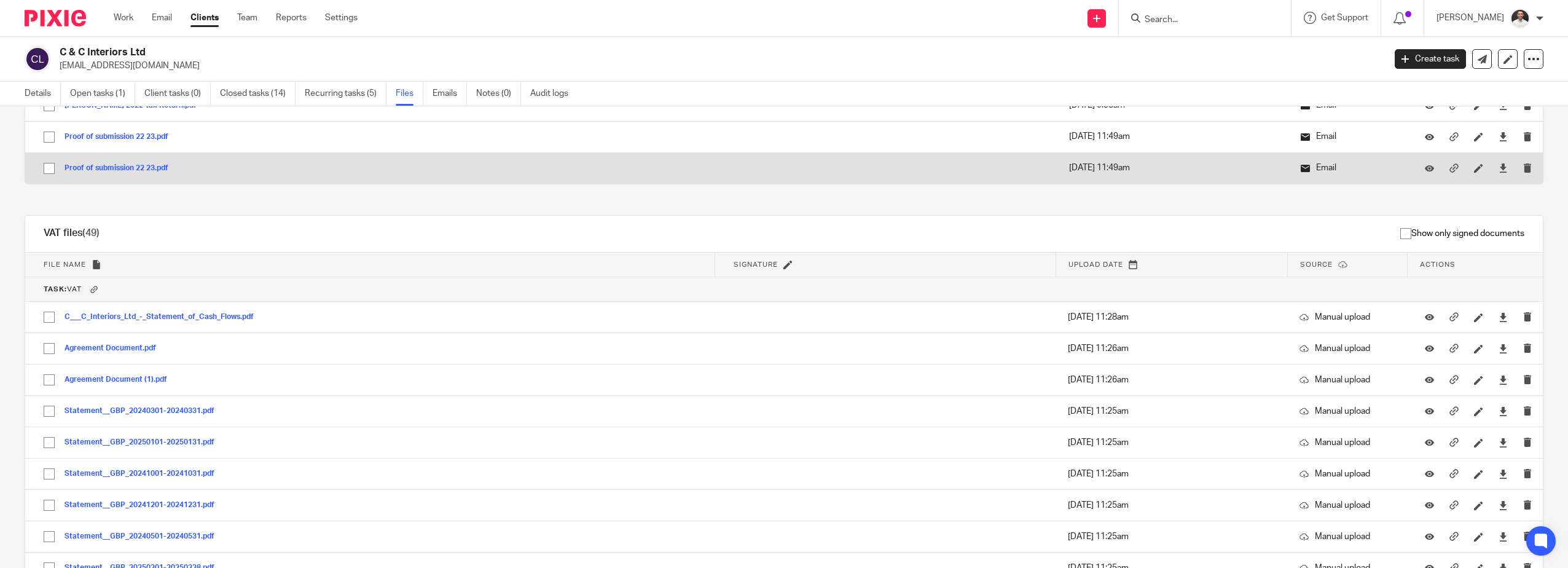
scroll to position [615, 0]
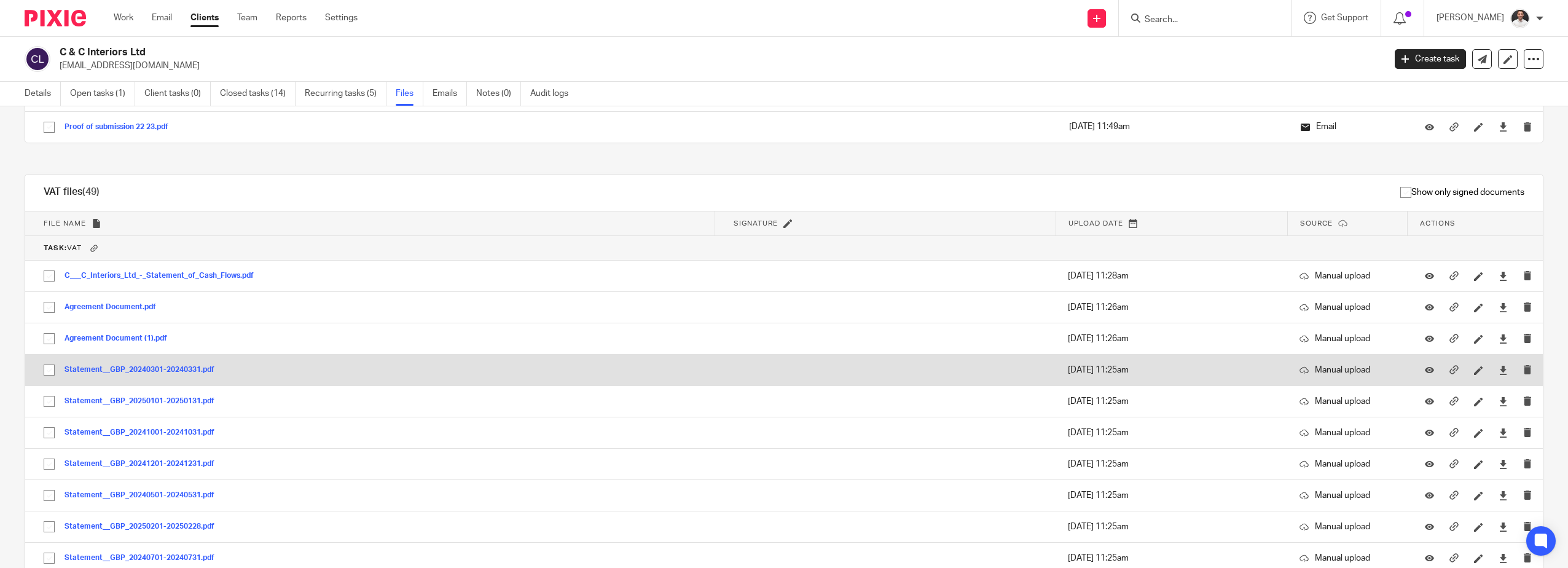
click at [114, 369] on button "Statement__GBP_20240301-20240331.pdf" at bounding box center [143, 370] width 159 height 8
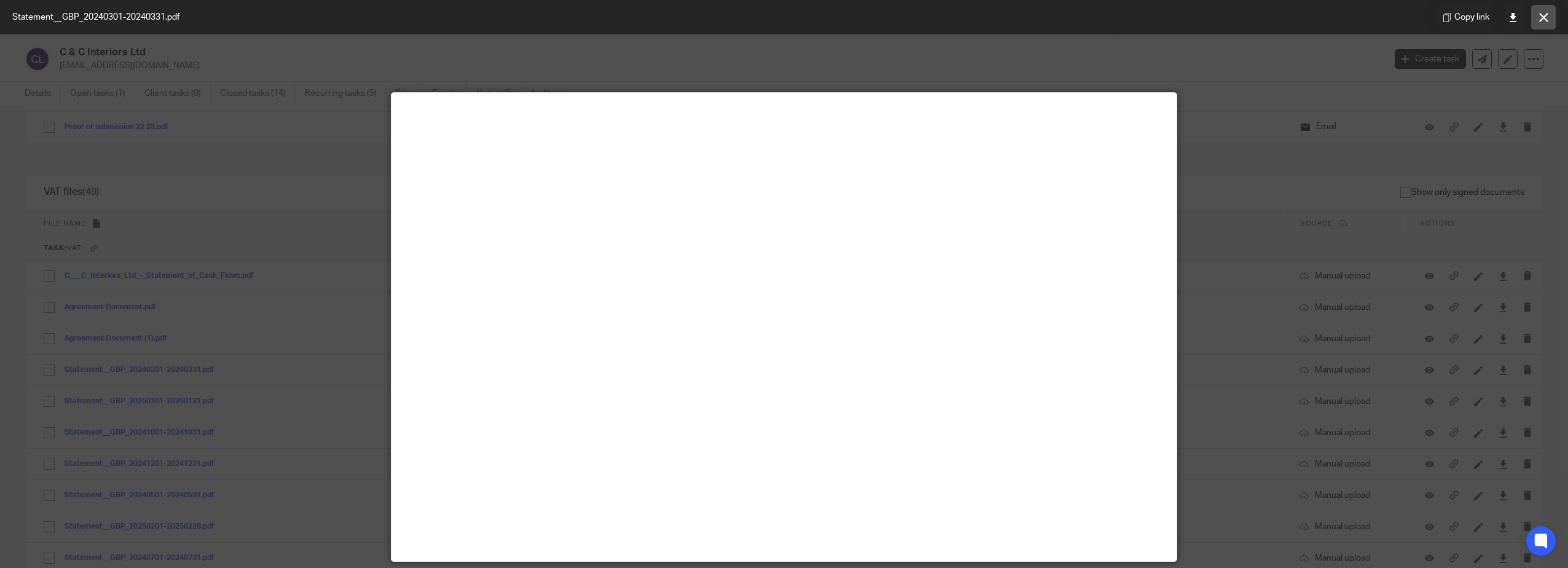
click at [1548, 15] on icon at bounding box center [1543, 17] width 9 height 9
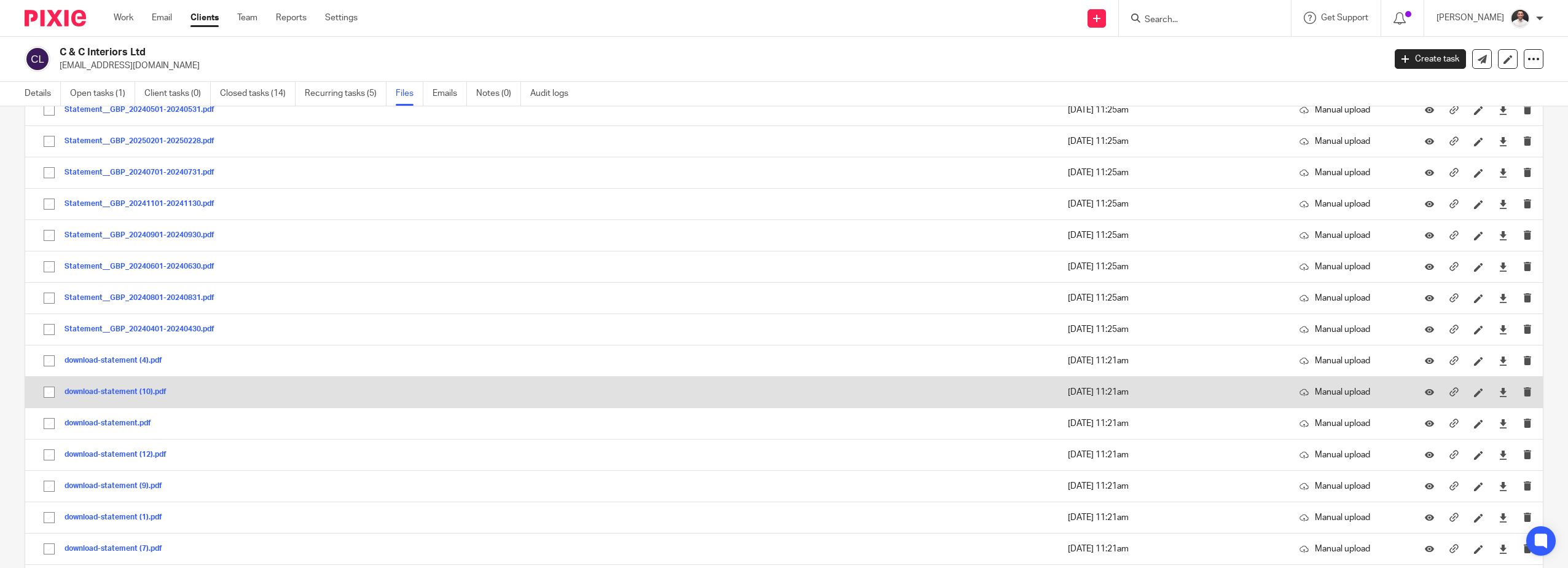
scroll to position [1025, 0]
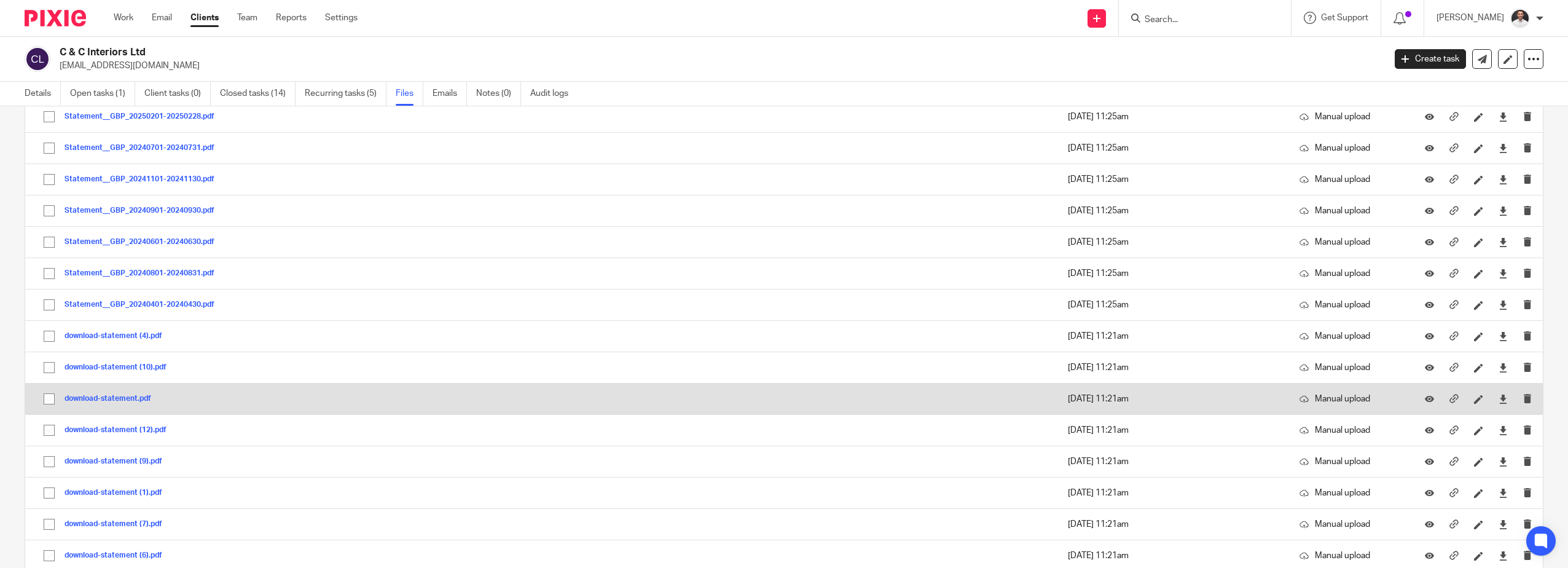
click at [124, 398] on button "download-statement.pdf" at bounding box center [112, 399] width 96 height 8
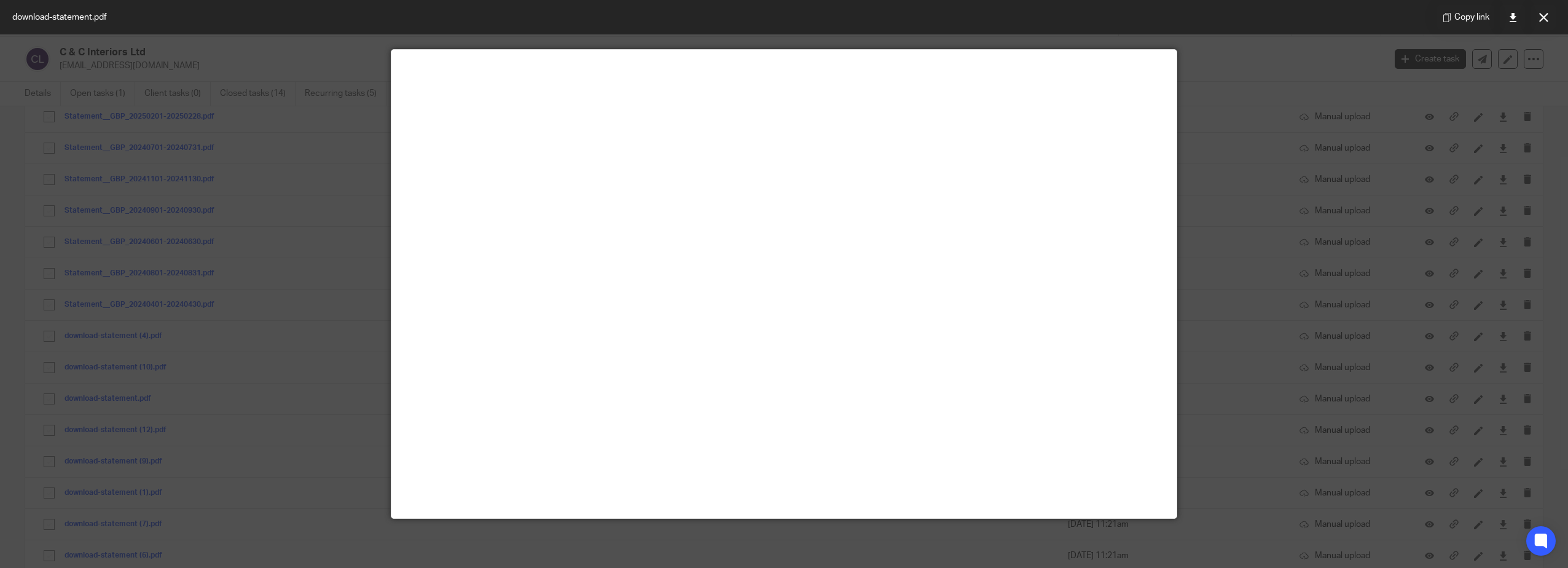
scroll to position [0, 0]
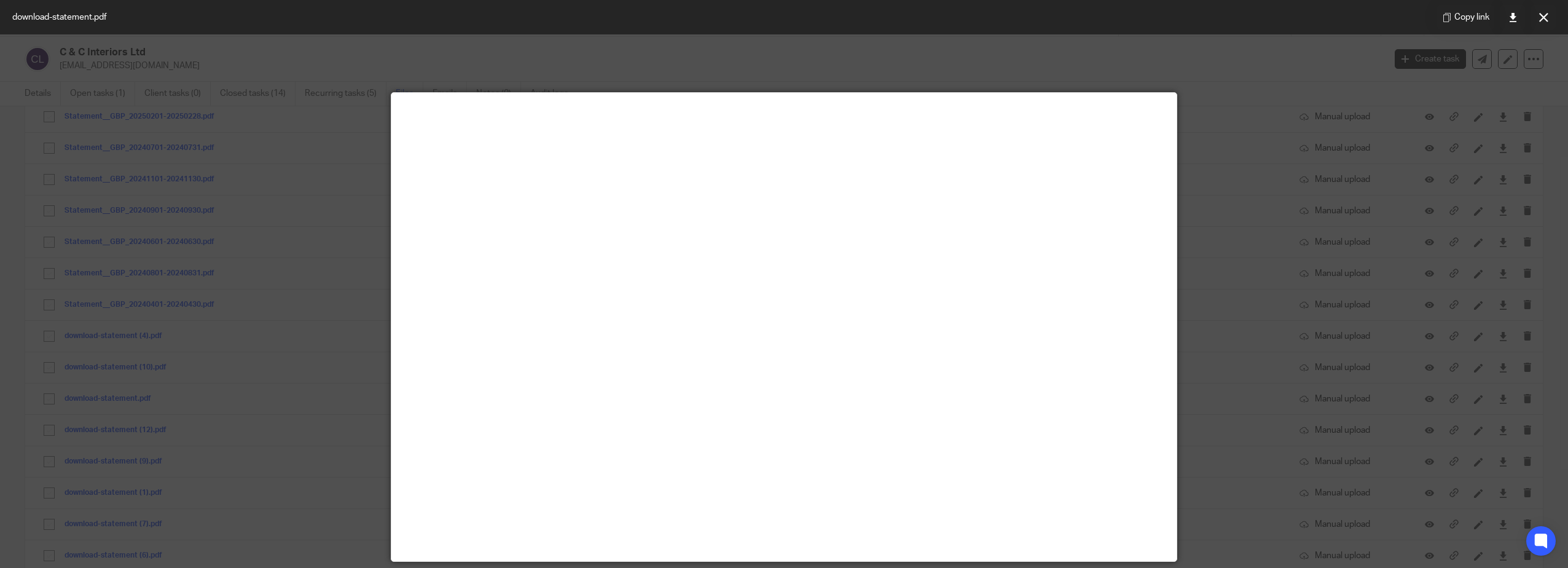
drag, startPoint x: 1553, startPoint y: 16, endPoint x: 1546, endPoint y: 21, distance: 8.6
click at [1553, 16] on button at bounding box center [1544, 17] width 25 height 25
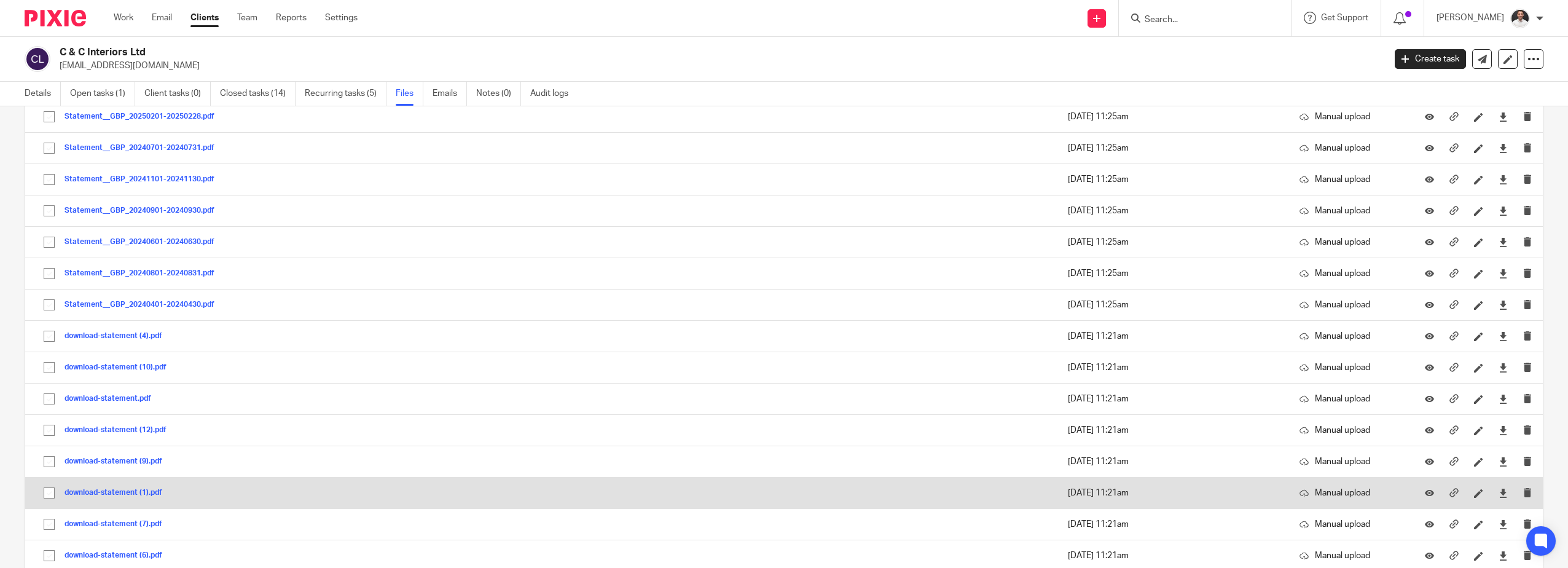
click at [114, 487] on div "download-statement (1).pdf" at bounding box center [118, 493] width 107 height 12
click at [117, 495] on button "download-statement (1).pdf" at bounding box center [118, 493] width 107 height 8
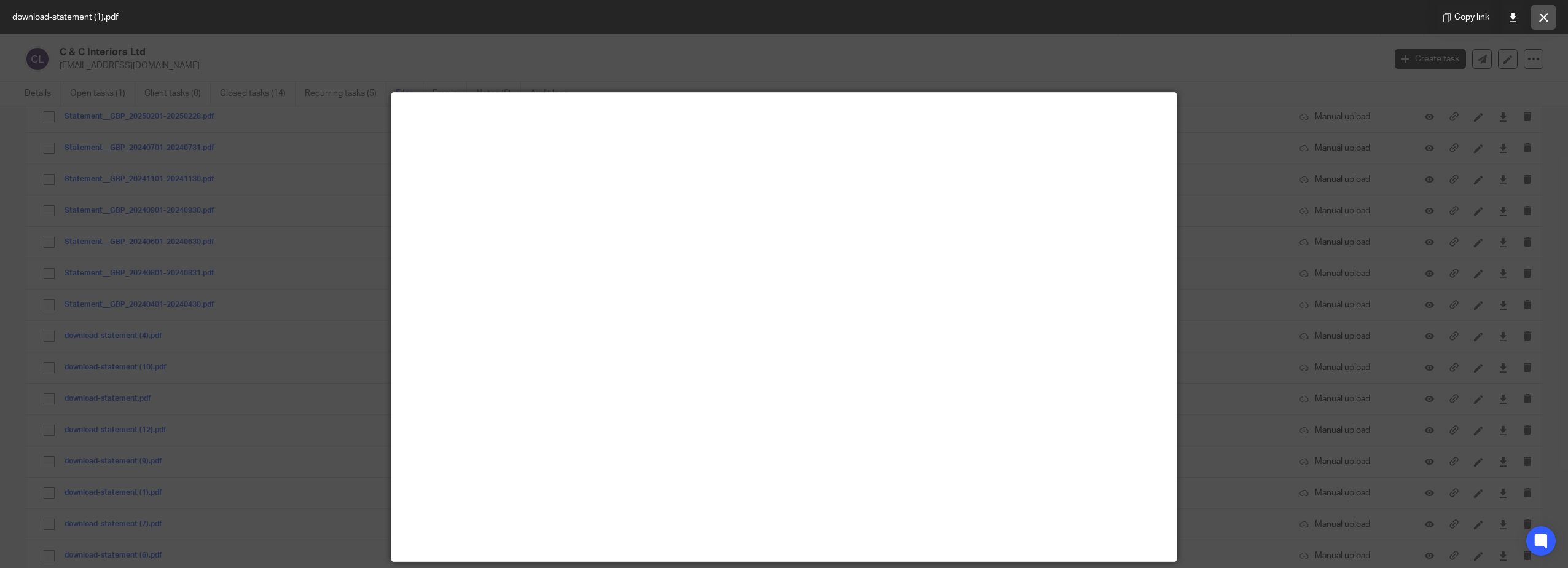
click at [1542, 18] on icon at bounding box center [1543, 17] width 9 height 9
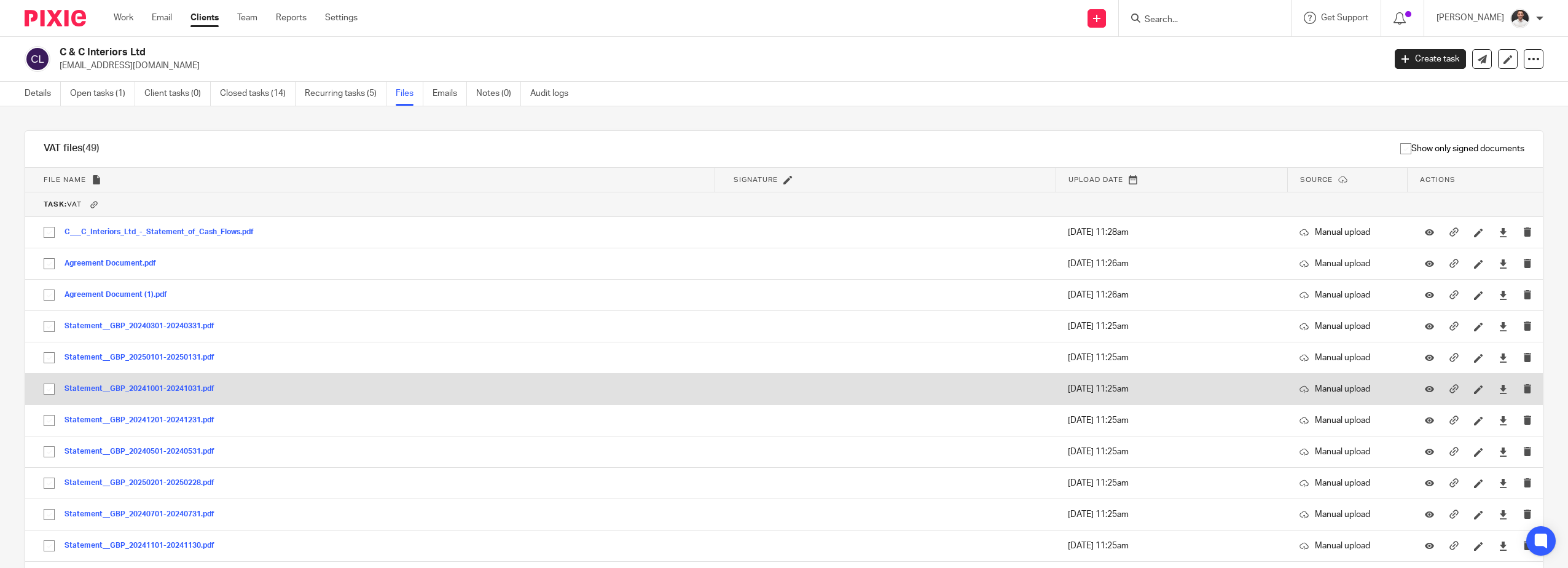
scroll to position [615, 0]
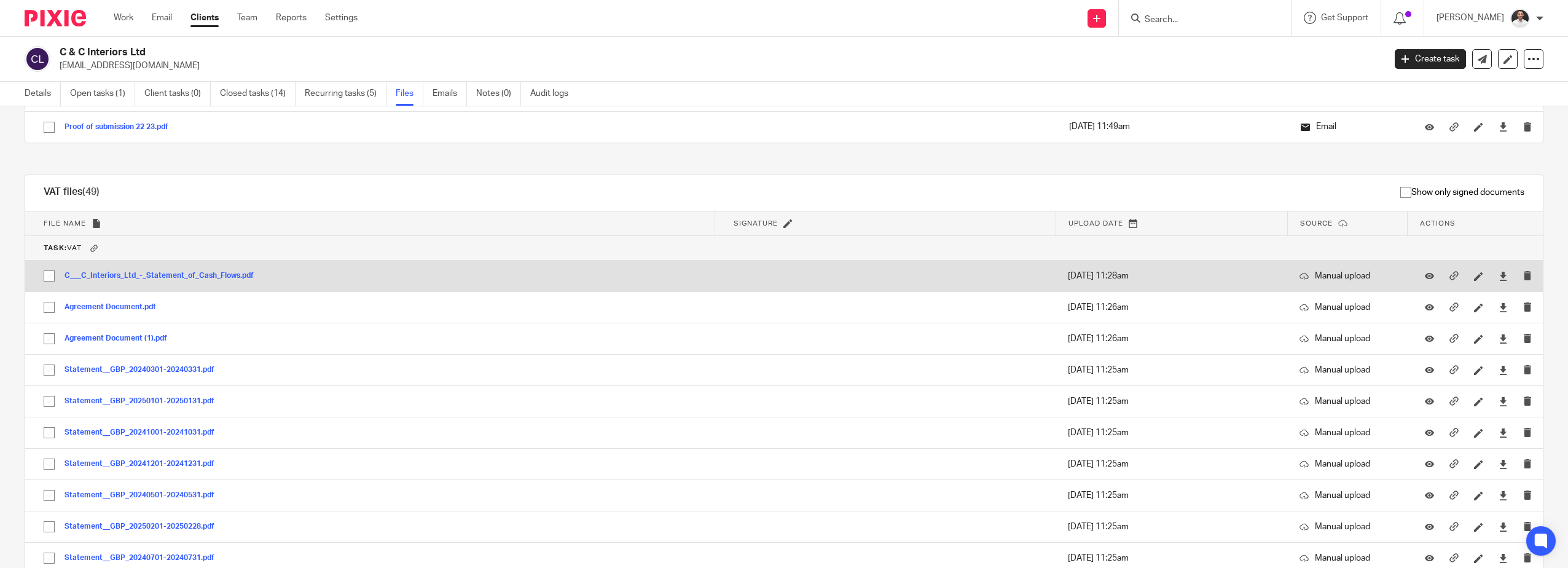
click at [39, 272] on input "checkbox" at bounding box center [49, 276] width 23 height 23
checkbox input "true"
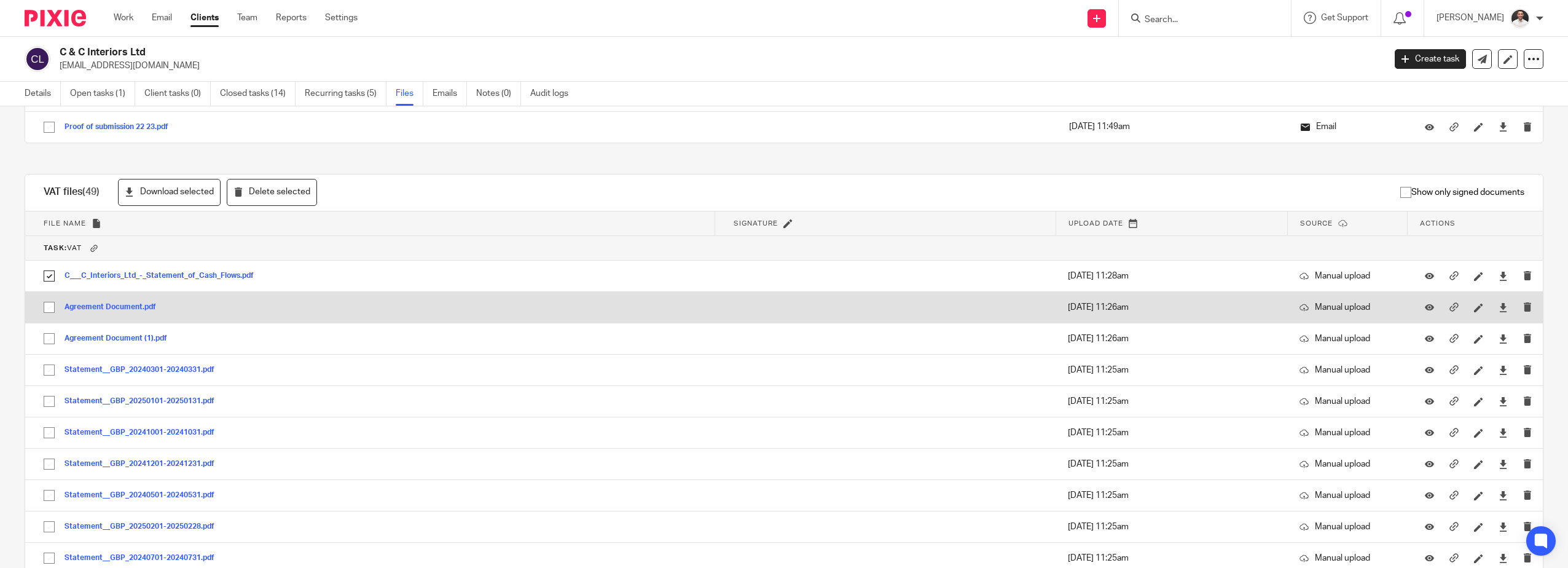
click at [47, 311] on input "checkbox" at bounding box center [49, 307] width 23 height 23
checkbox input "true"
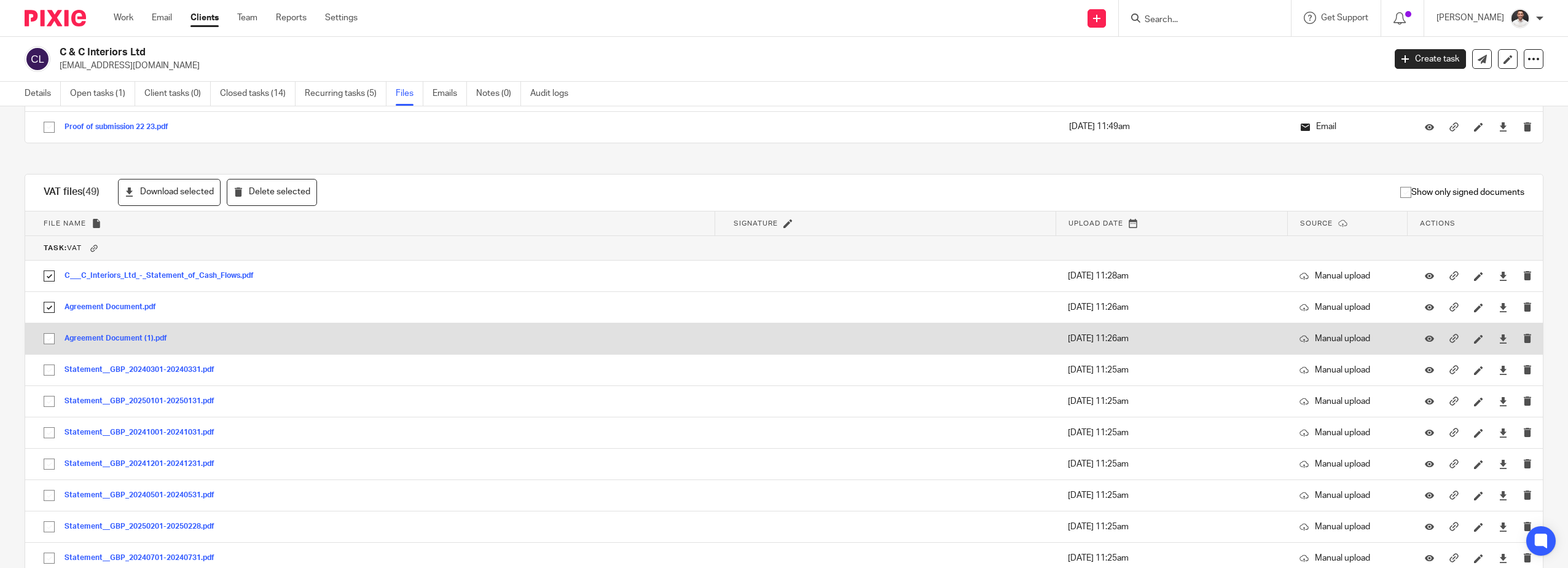
click at [50, 342] on input "checkbox" at bounding box center [49, 338] width 23 height 23
checkbox input "true"
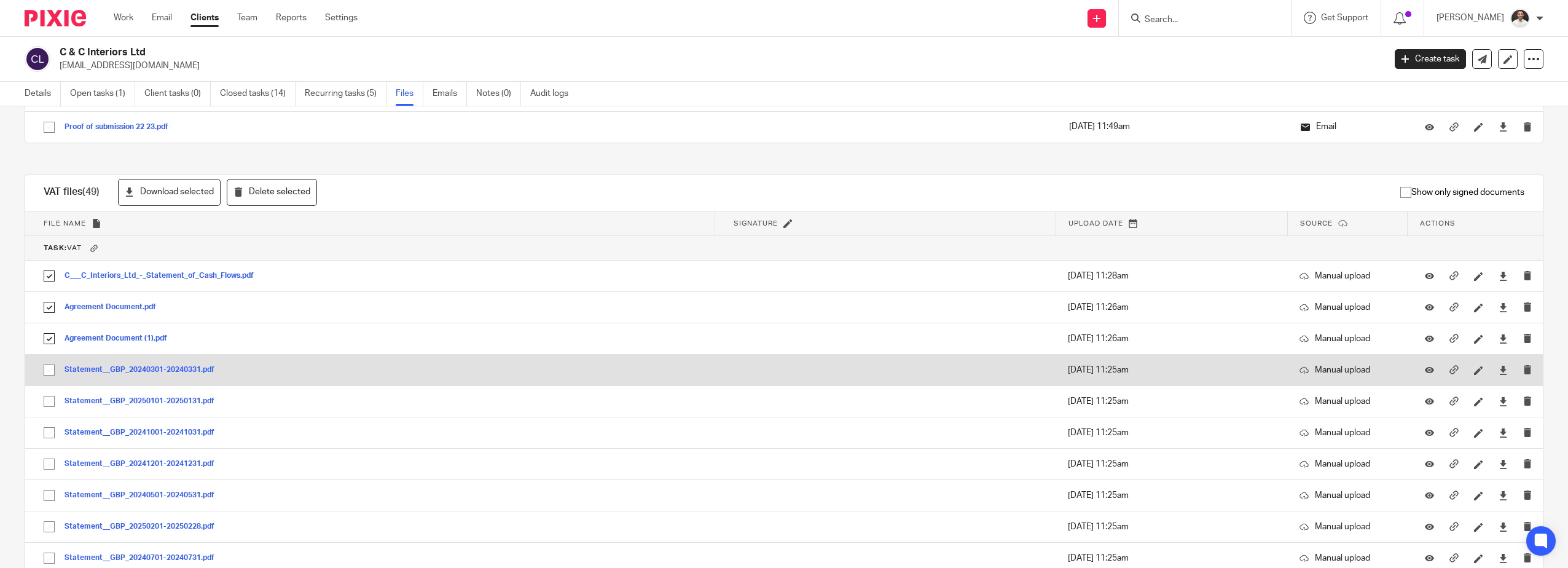
click at [49, 370] on input "checkbox" at bounding box center [49, 370] width 23 height 23
checkbox input "true"
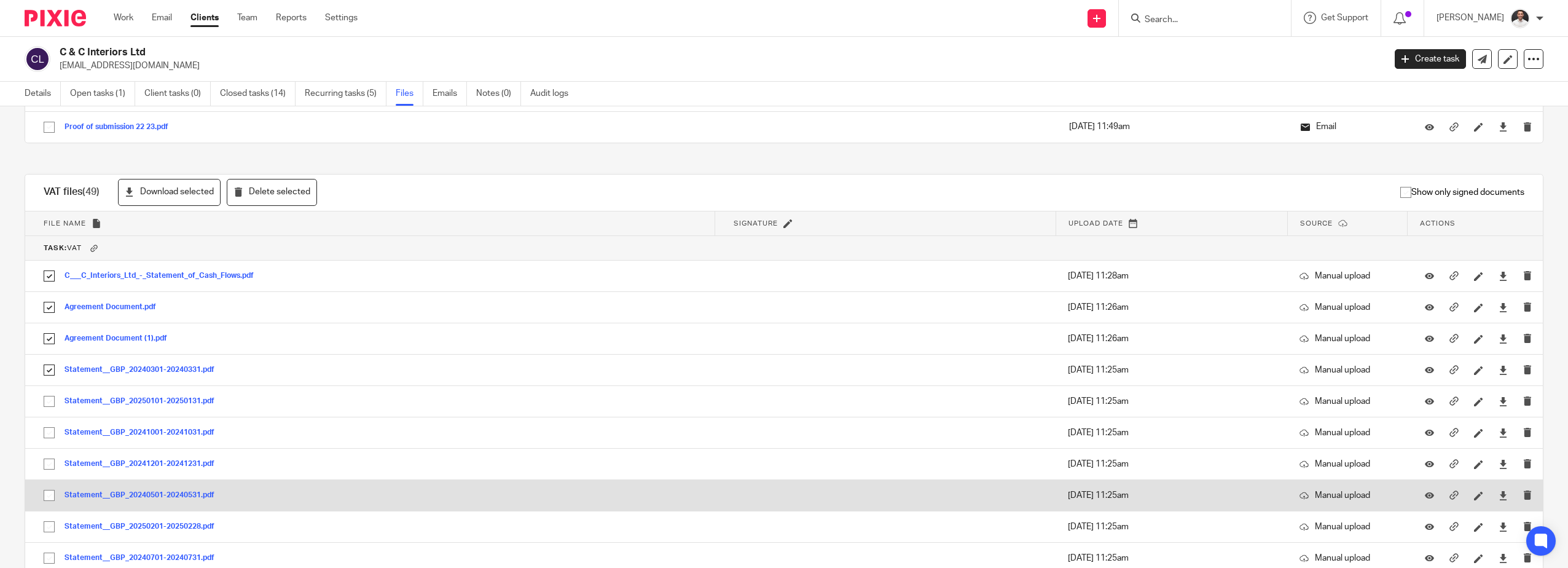
scroll to position [820, 0]
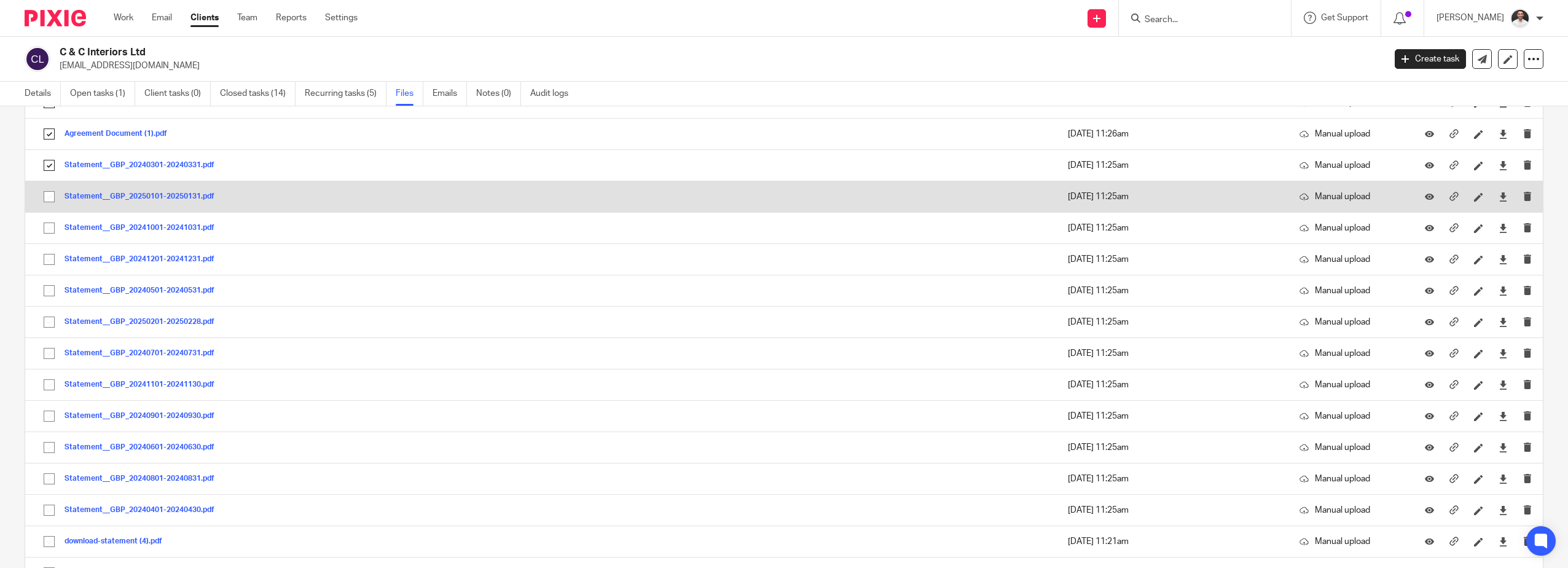
click at [47, 196] on input "checkbox" at bounding box center [49, 197] width 23 height 23
checkbox input "true"
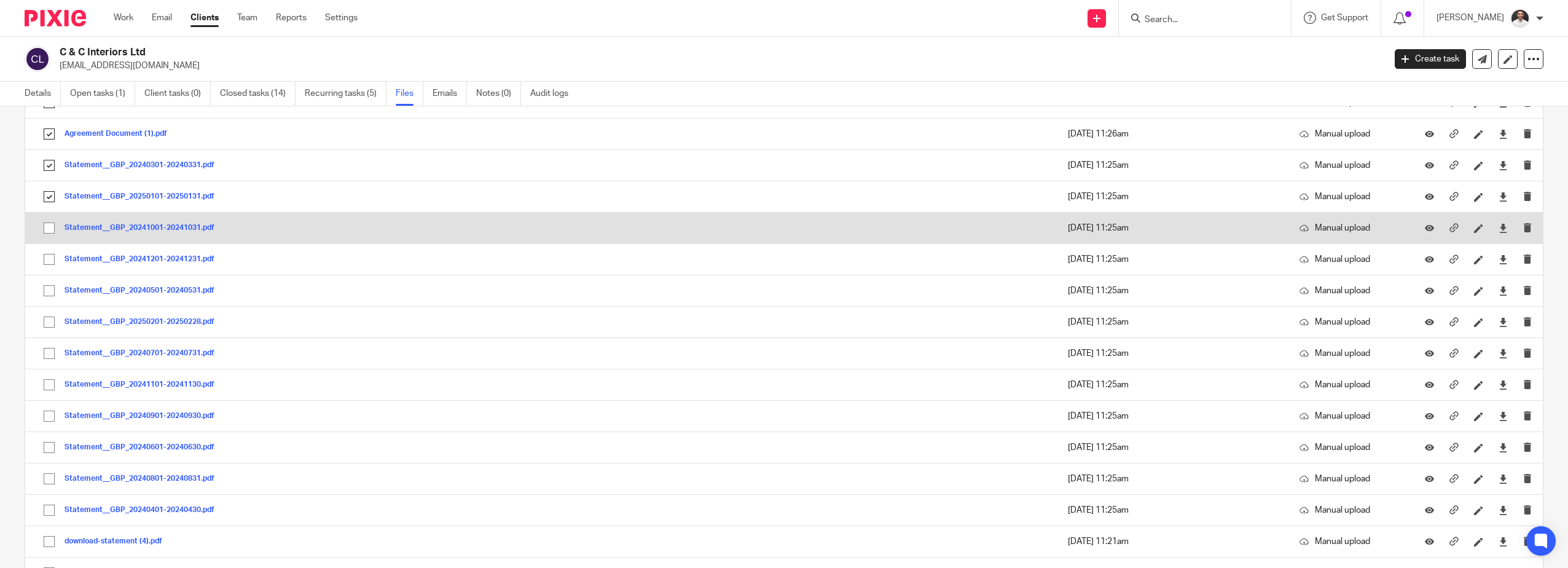
drag, startPoint x: 53, startPoint y: 223, endPoint x: 49, endPoint y: 242, distance: 19.4
click at [53, 226] on input "checkbox" at bounding box center [49, 228] width 23 height 23
checkbox input "true"
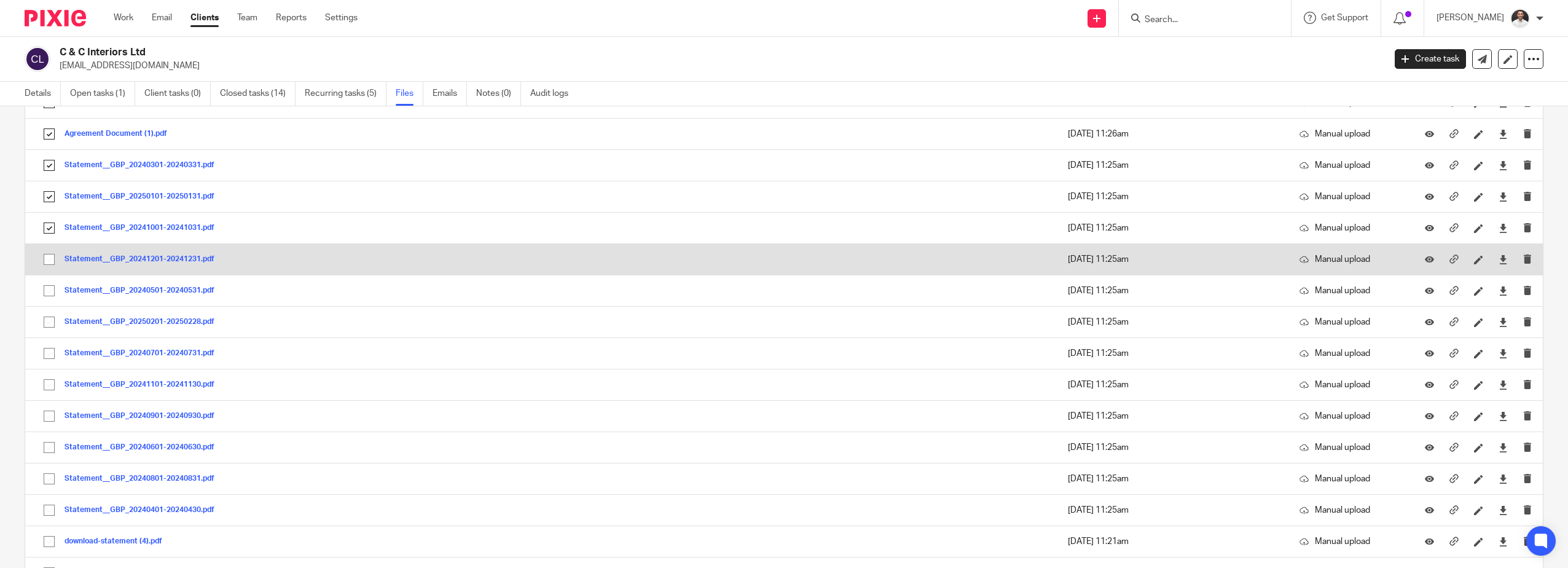
click at [51, 261] on input "checkbox" at bounding box center [49, 259] width 23 height 23
checkbox input "true"
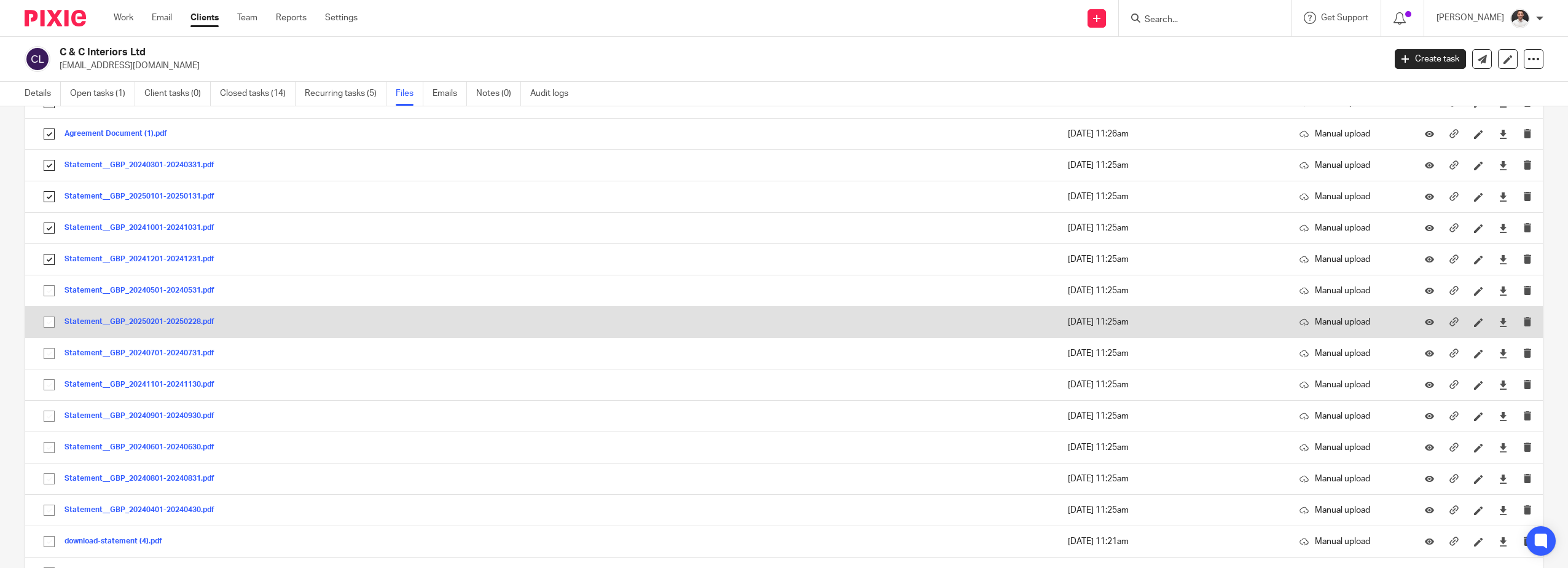
drag, startPoint x: 51, startPoint y: 289, endPoint x: 49, endPoint y: 315, distance: 26.1
click at [51, 291] on input "checkbox" at bounding box center [49, 291] width 23 height 23
checkbox input "true"
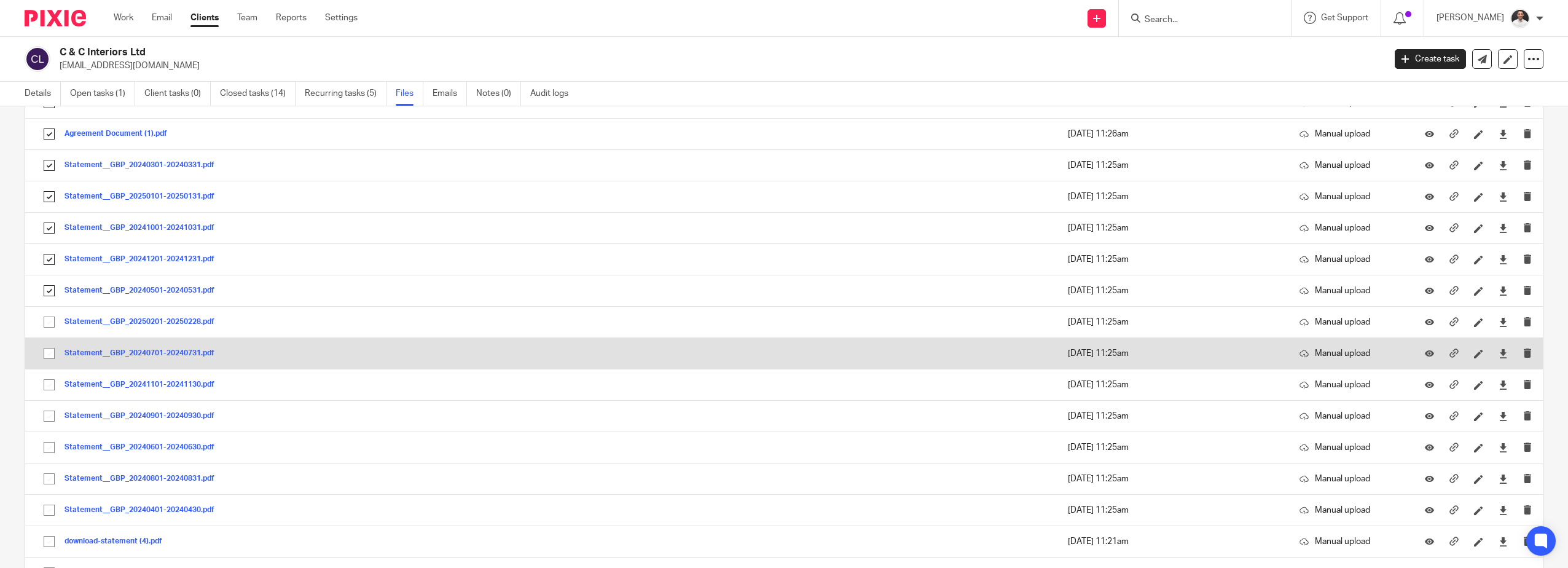
click at [47, 356] on input "checkbox" at bounding box center [49, 353] width 23 height 23
checkbox input "true"
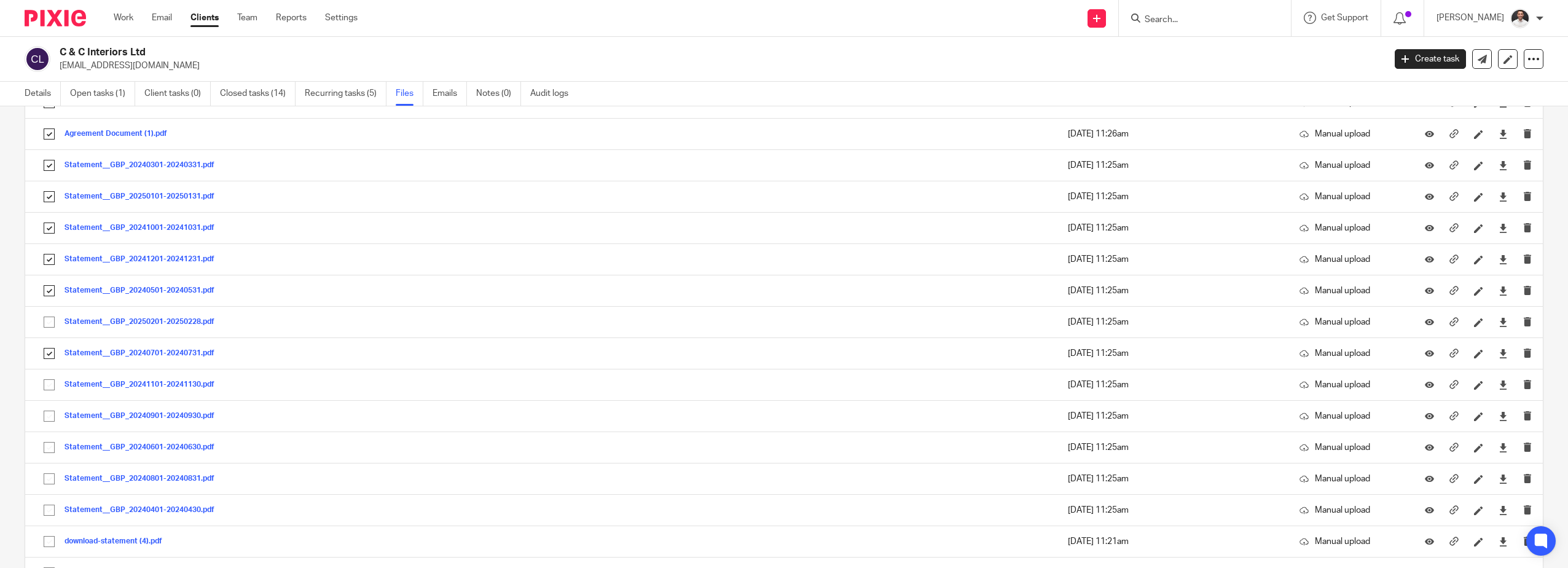
scroll to position [1435, 0]
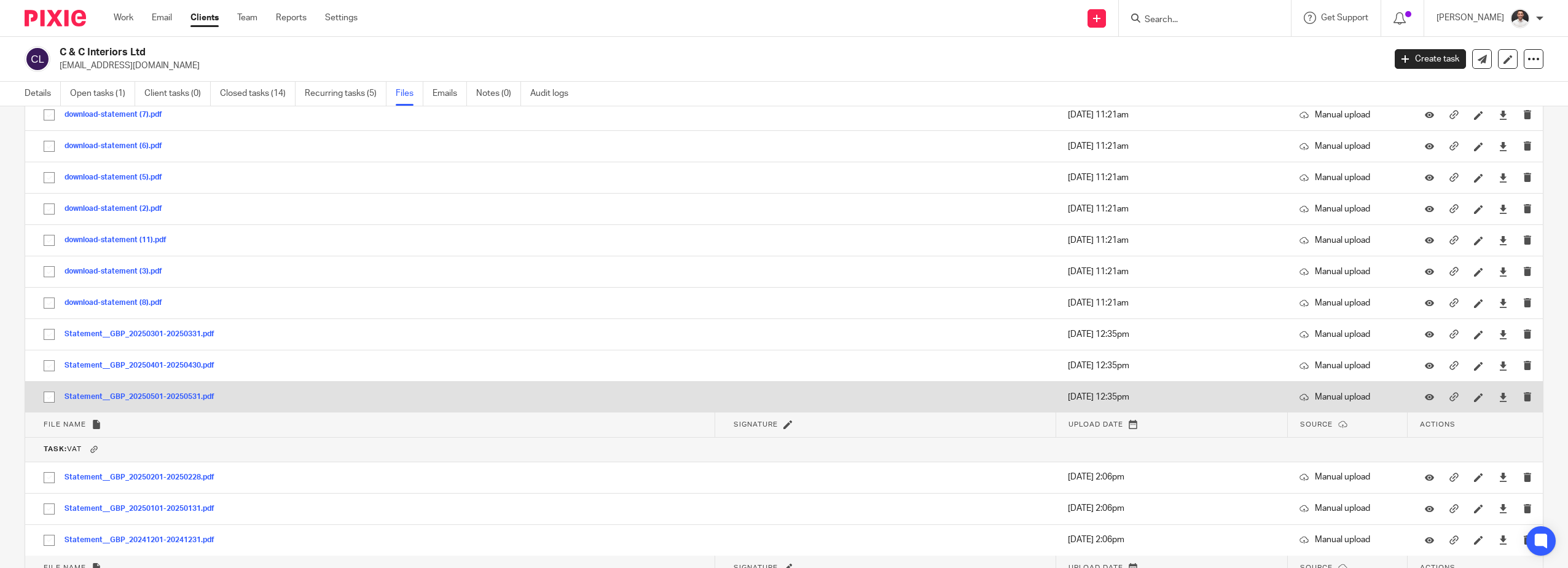
click at [45, 397] on input "checkbox" at bounding box center [49, 397] width 23 height 23
checkbox input "true"
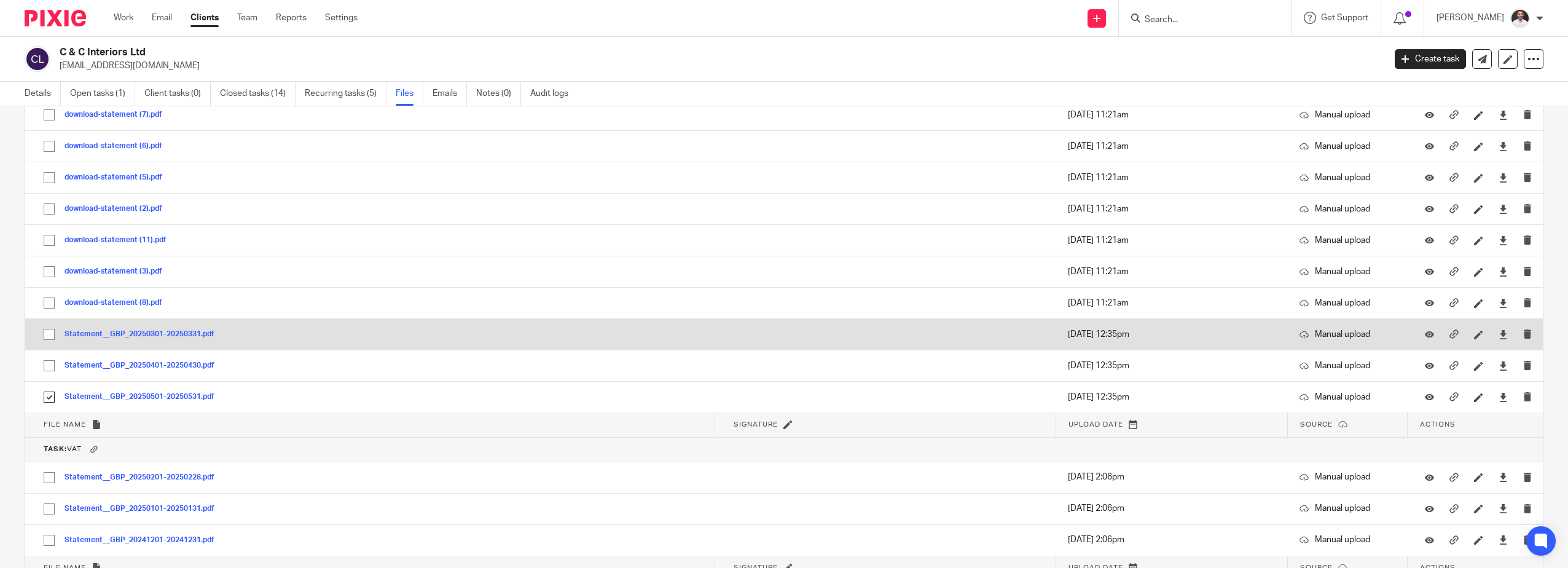
drag, startPoint x: 51, startPoint y: 368, endPoint x: 49, endPoint y: 345, distance: 23.1
click at [51, 367] on input "checkbox" at bounding box center [49, 365] width 23 height 23
checkbox input "true"
click at [47, 335] on input "checkbox" at bounding box center [49, 334] width 23 height 23
checkbox input "true"
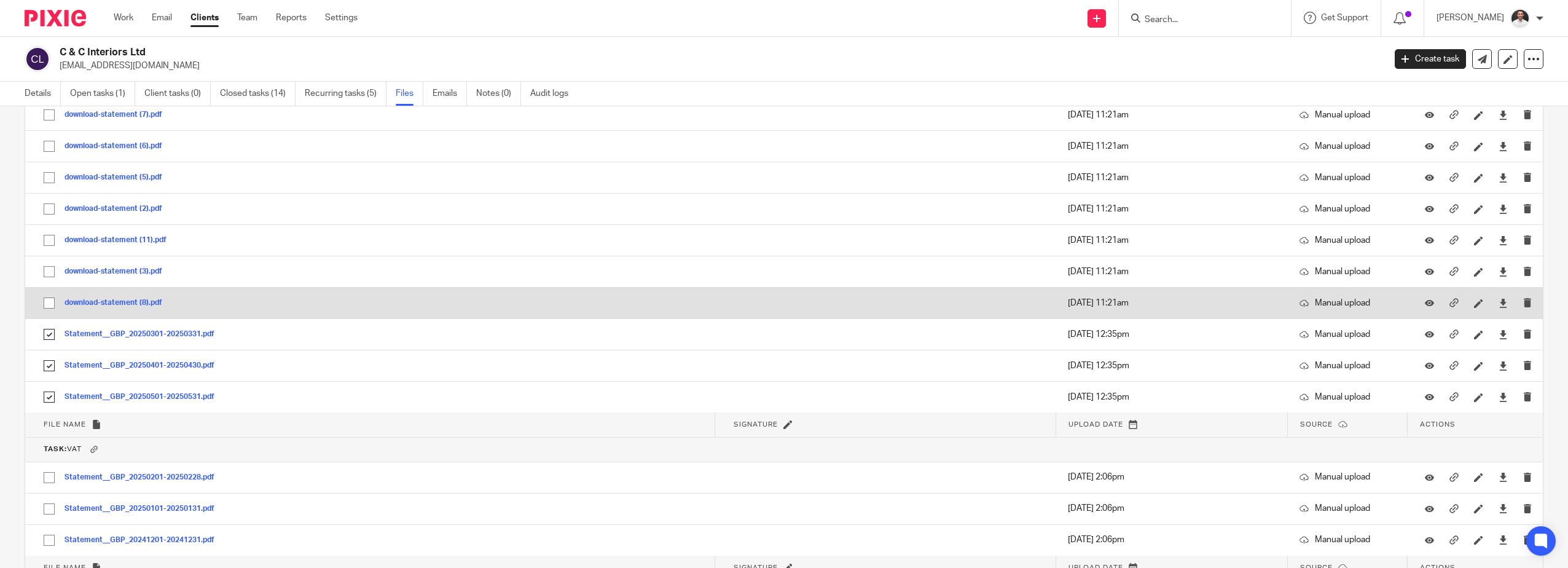
click at [43, 295] on input "checkbox" at bounding box center [49, 303] width 23 height 23
checkbox input "true"
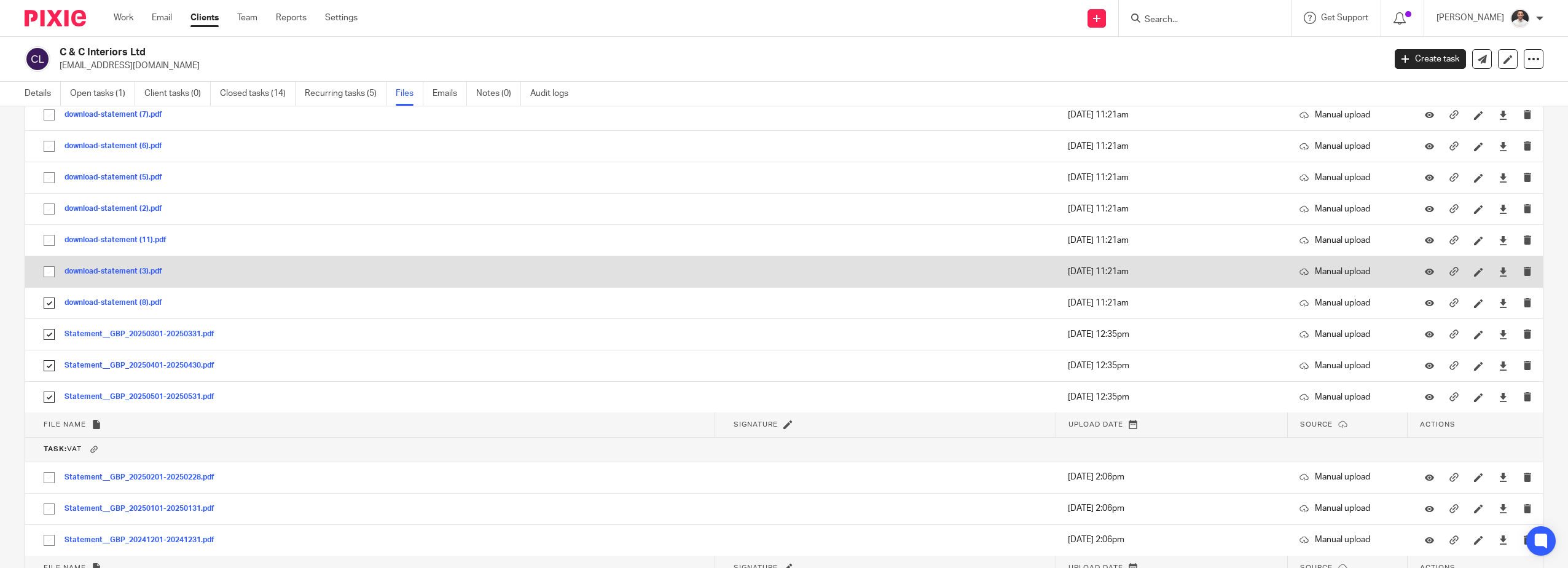
drag, startPoint x: 49, startPoint y: 269, endPoint x: 49, endPoint y: 260, distance: 9.0
click at [49, 266] on input "checkbox" at bounding box center [49, 272] width 23 height 23
checkbox input "true"
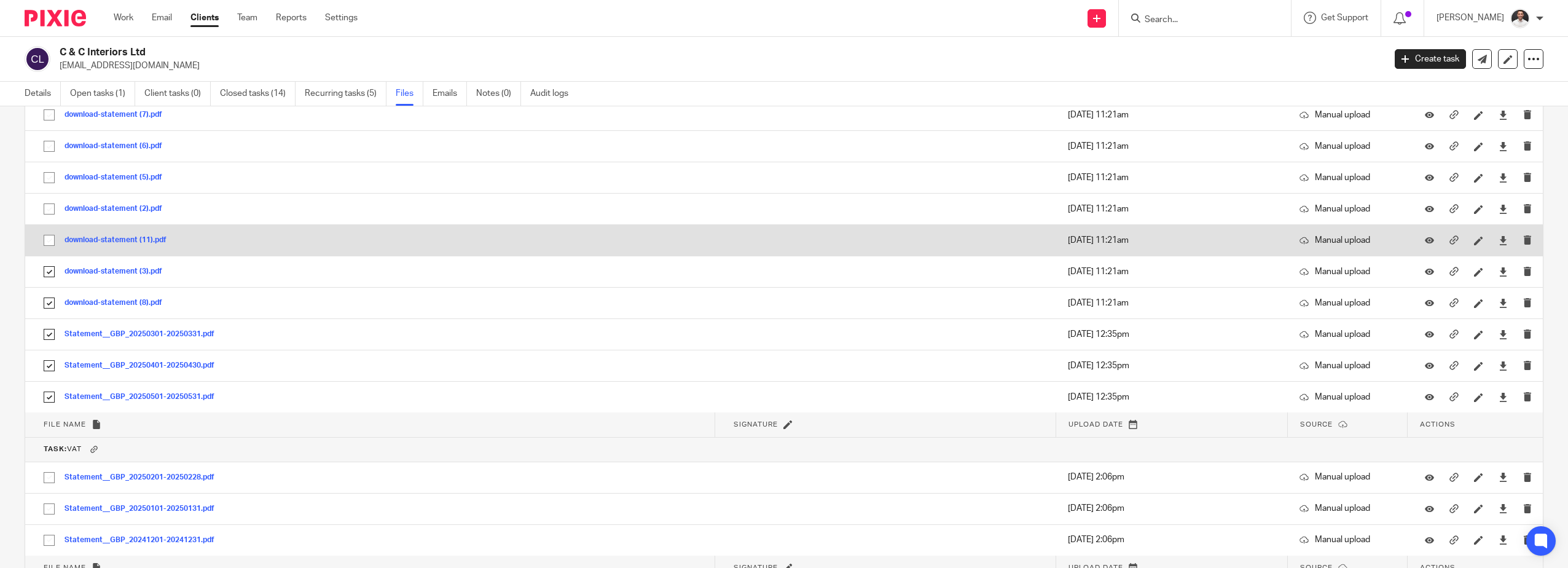
click at [50, 229] on input "checkbox" at bounding box center [49, 240] width 23 height 23
drag, startPoint x: 49, startPoint y: 240, endPoint x: 48, endPoint y: 203, distance: 37.0
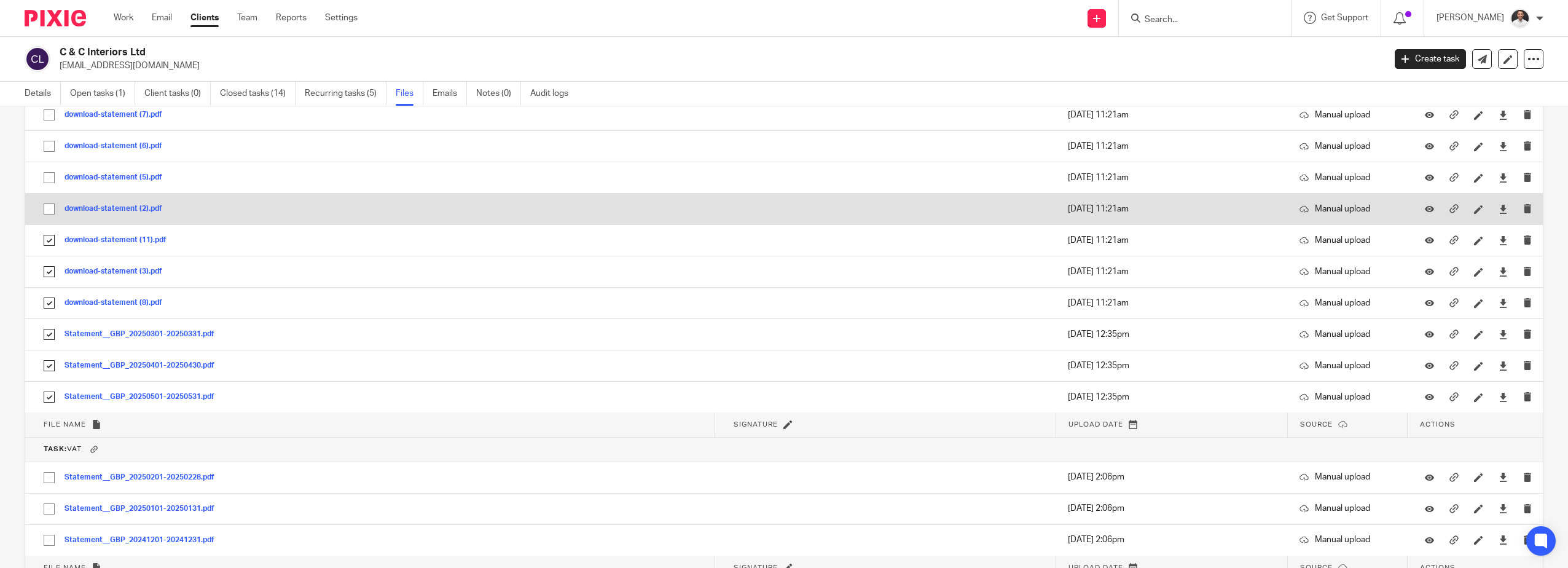
click at [49, 237] on input "checkbox" at bounding box center [49, 240] width 23 height 23
checkbox input "false"
click at [46, 207] on input "checkbox" at bounding box center [49, 209] width 23 height 23
checkbox input "true"
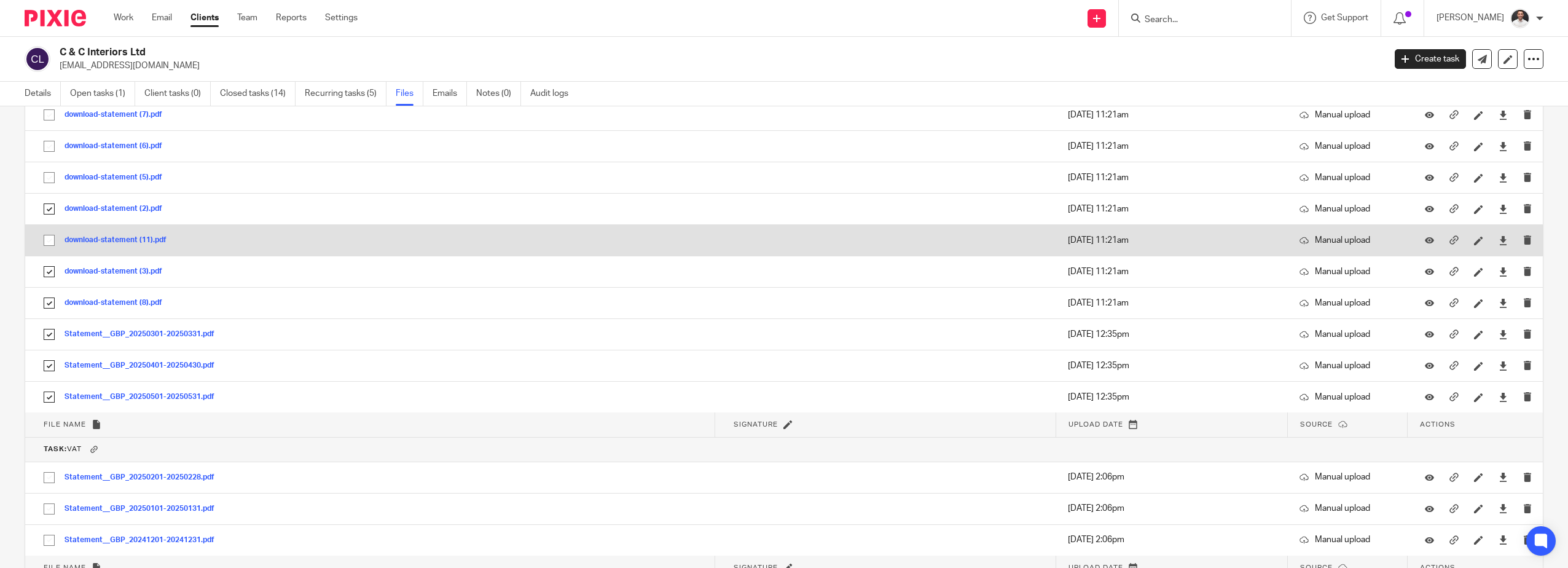
click at [49, 239] on input "checkbox" at bounding box center [49, 240] width 23 height 23
checkbox input "true"
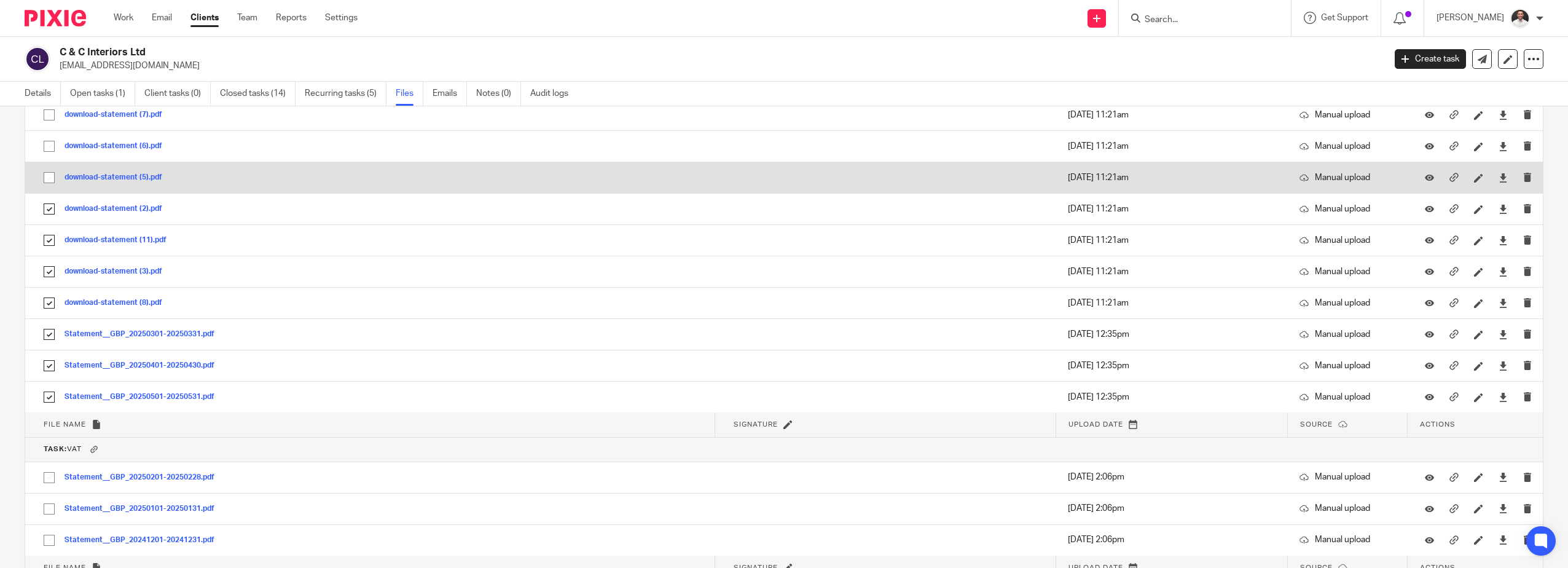
click at [48, 175] on input "checkbox" at bounding box center [49, 178] width 23 height 23
checkbox input "true"
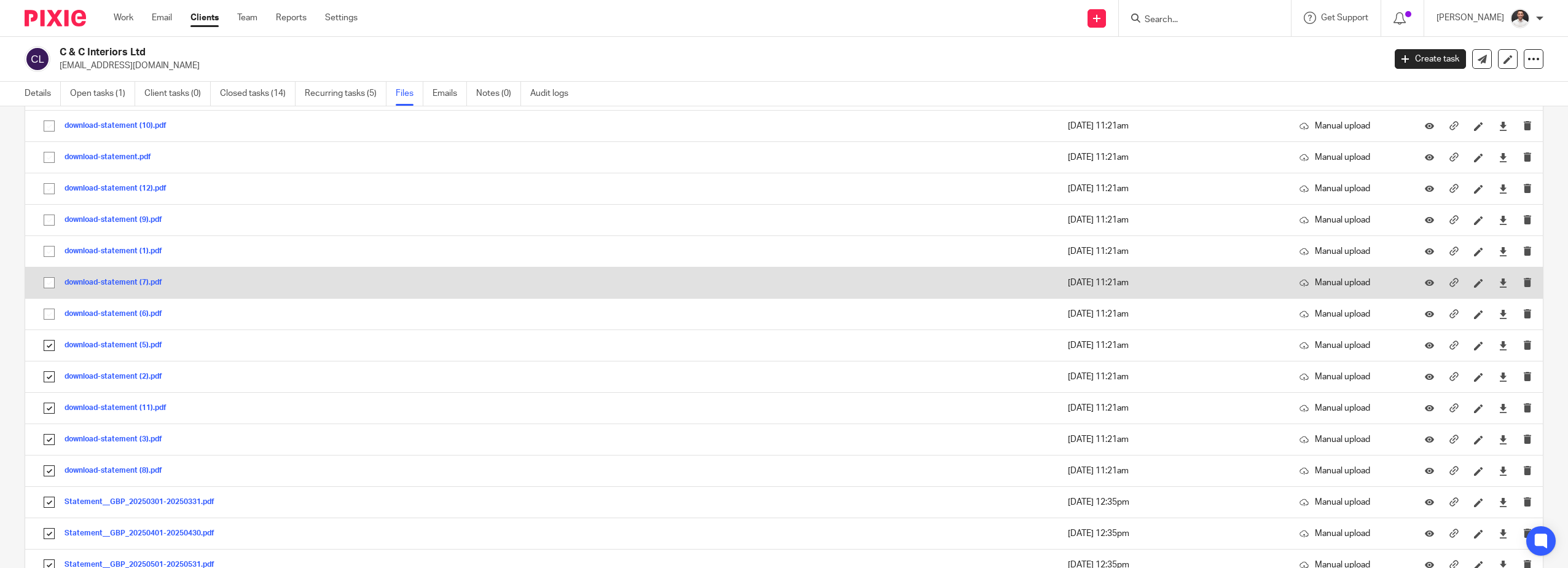
scroll to position [1230, 0]
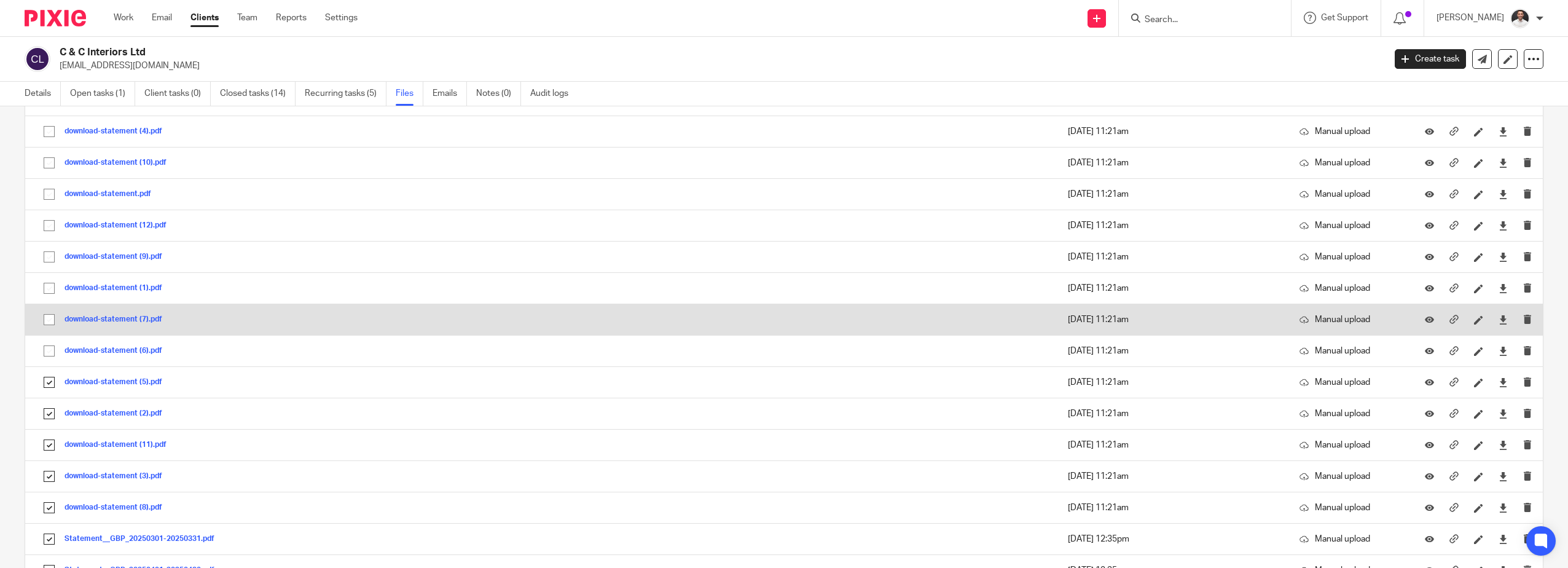
click at [43, 319] on input "checkbox" at bounding box center [49, 319] width 23 height 23
checkbox input "true"
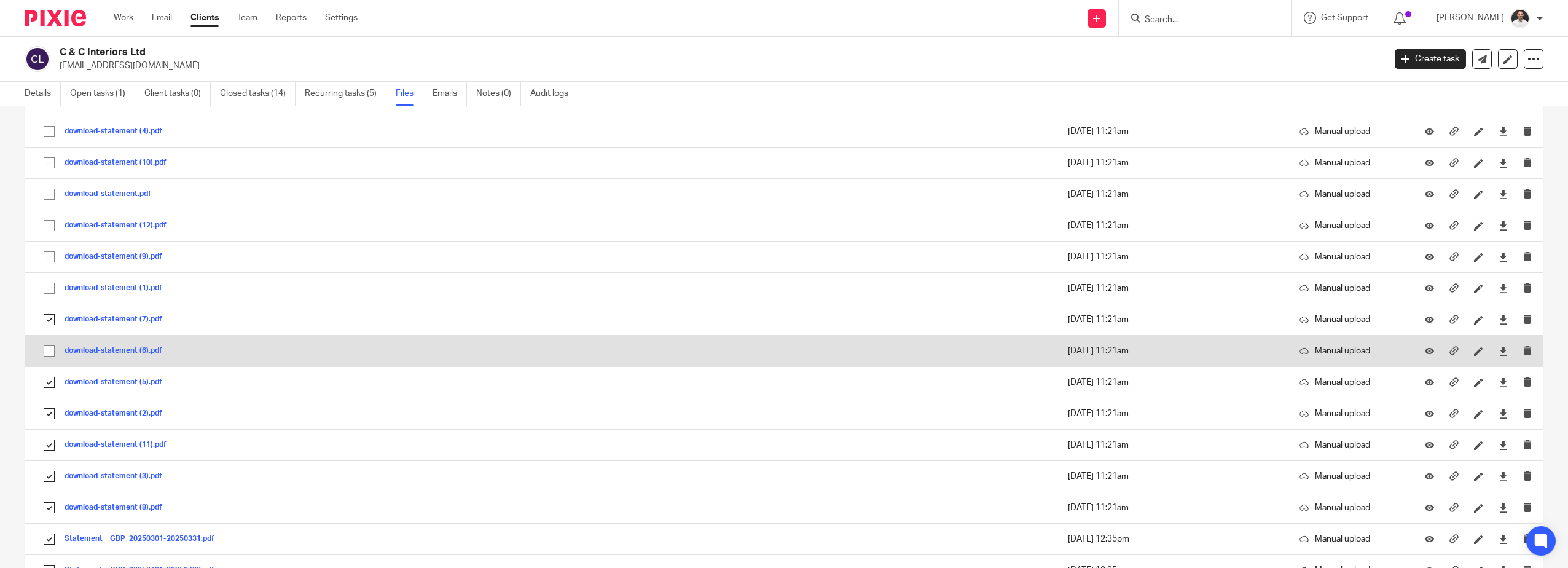
drag, startPoint x: 49, startPoint y: 285, endPoint x: 52, endPoint y: 354, distance: 69.1
click at [49, 290] on input "checkbox" at bounding box center [49, 288] width 23 height 23
checkbox input "true"
click at [52, 349] on input "checkbox" at bounding box center [49, 351] width 23 height 23
checkbox input "true"
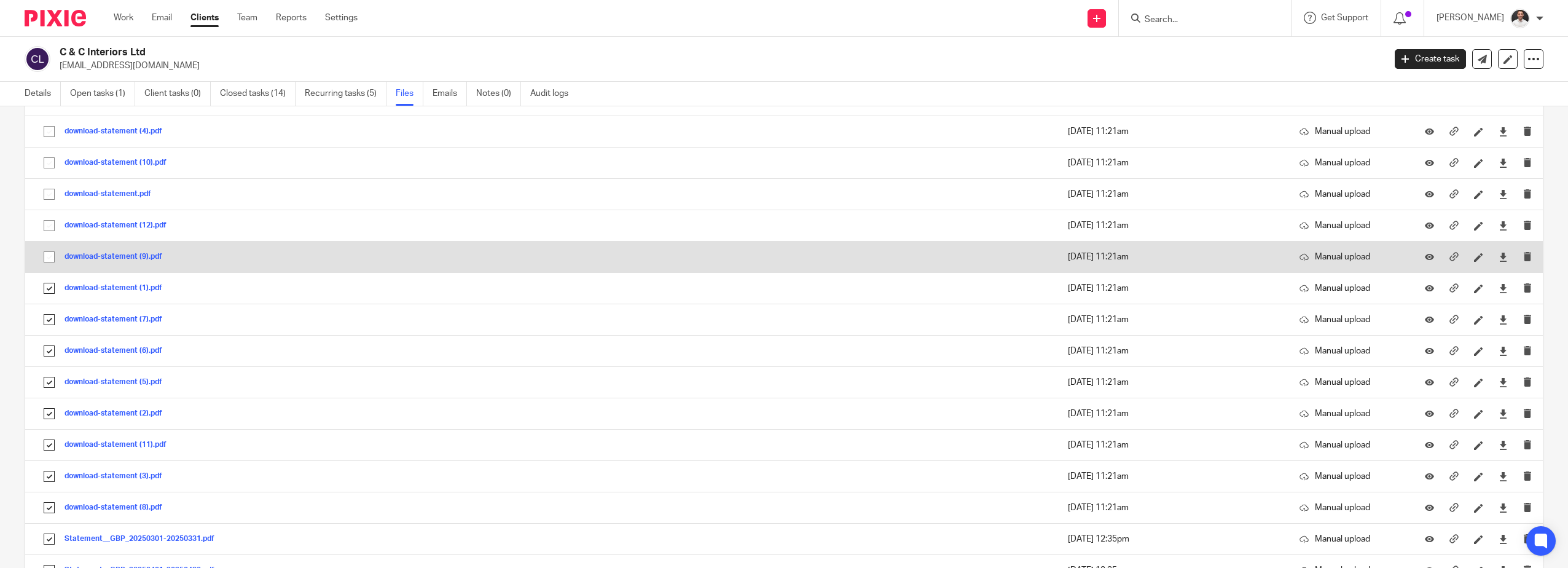
click at [52, 249] on input "checkbox" at bounding box center [49, 257] width 23 height 23
checkbox input "true"
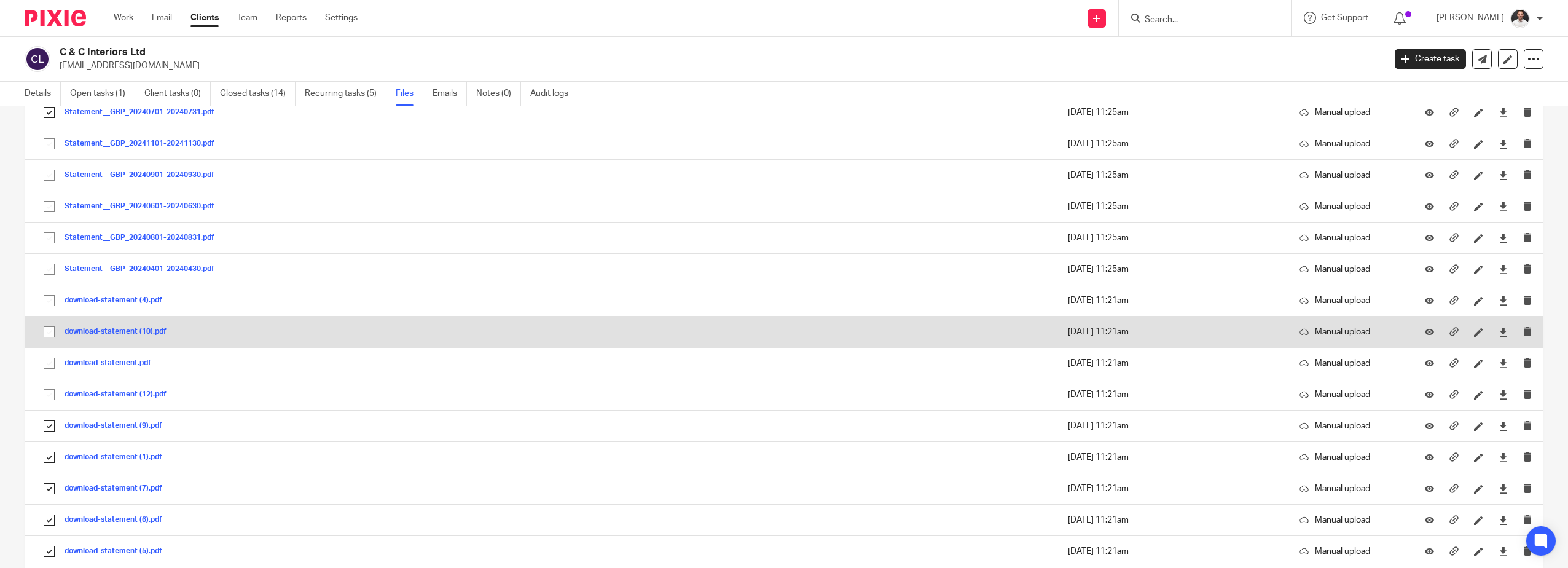
scroll to position [1025, 0]
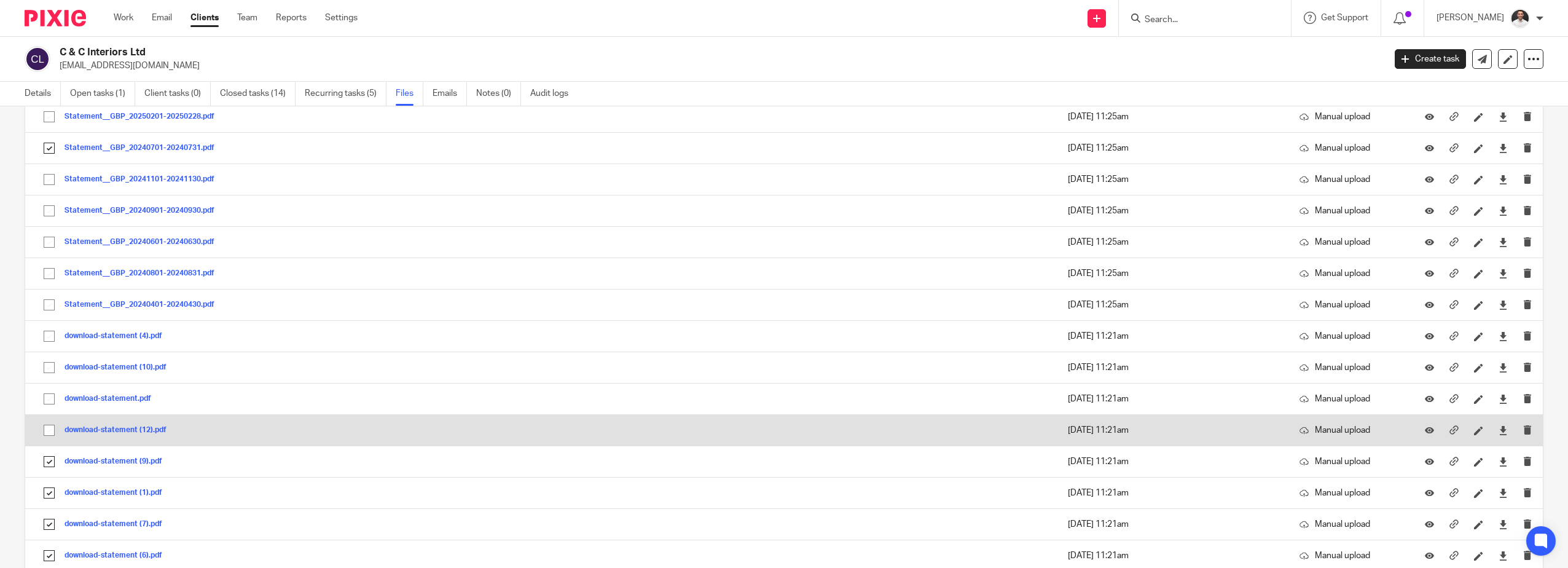
click at [49, 433] on input "checkbox" at bounding box center [49, 431] width 23 height 23
checkbox input "true"
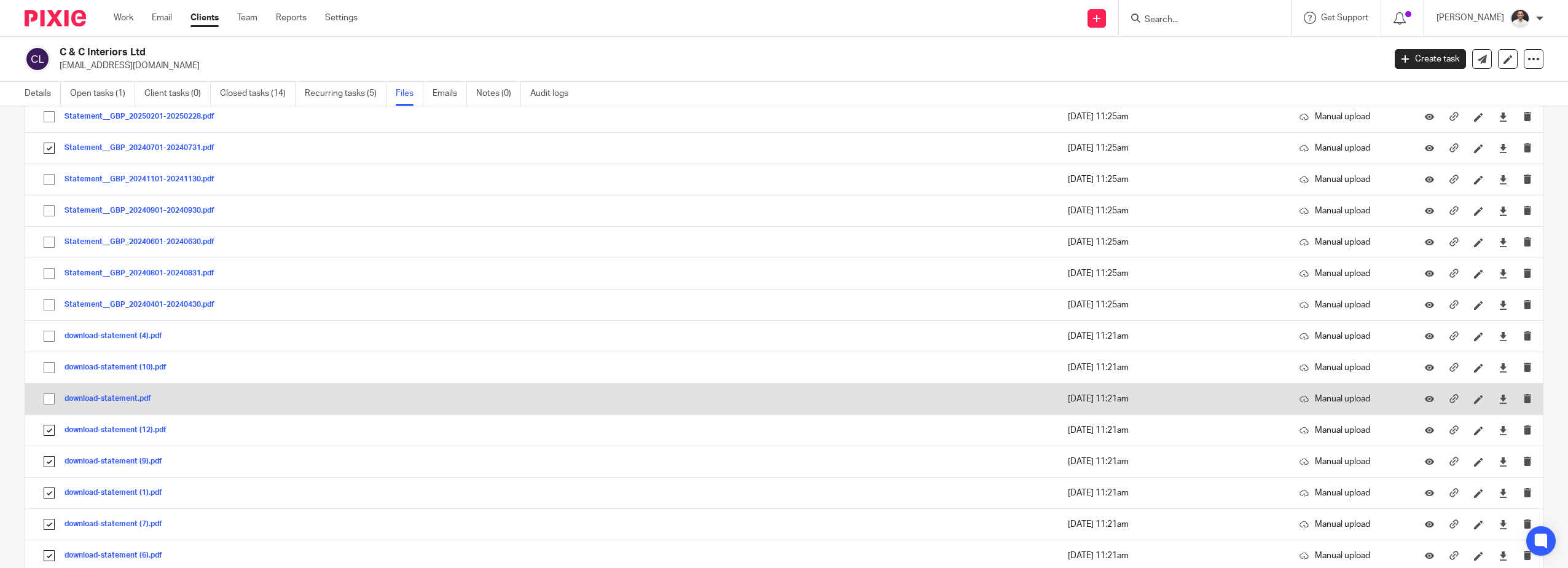
drag, startPoint x: 49, startPoint y: 399, endPoint x: 50, endPoint y: 370, distance: 29.0
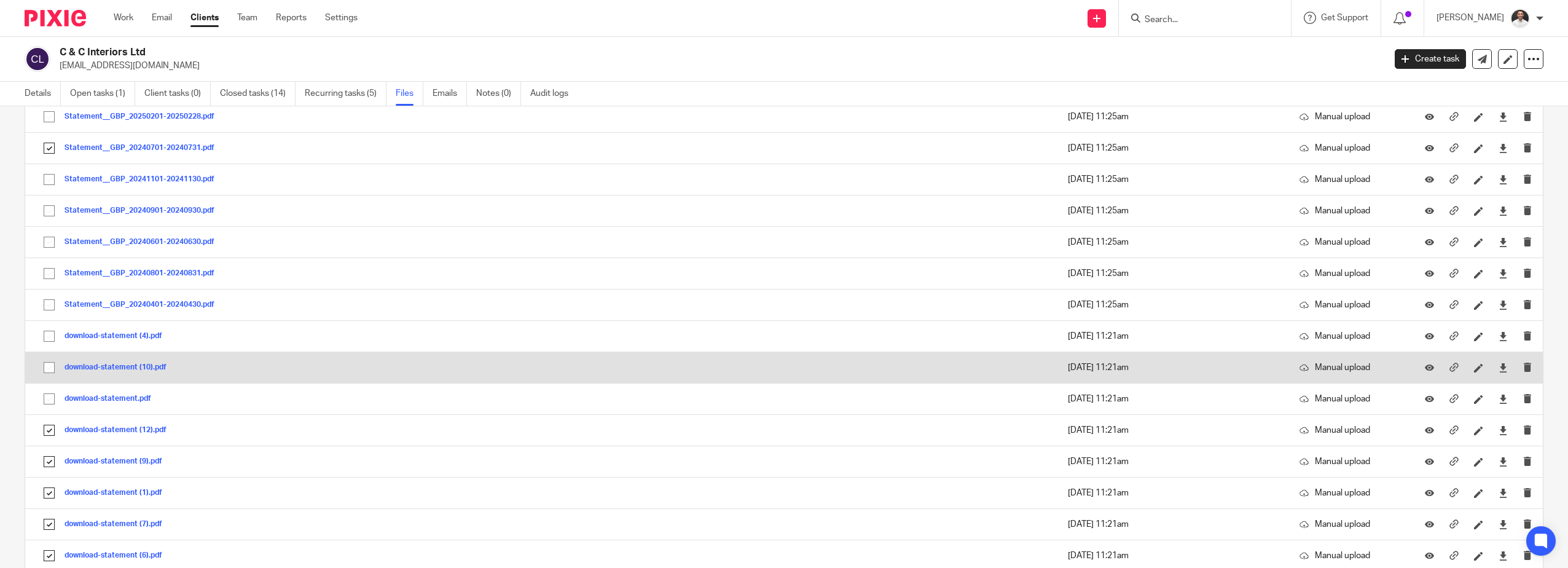
click at [49, 398] on input "checkbox" at bounding box center [49, 399] width 23 height 23
checkbox input "true"
click at [49, 367] on input "checkbox" at bounding box center [49, 368] width 23 height 23
checkbox input "true"
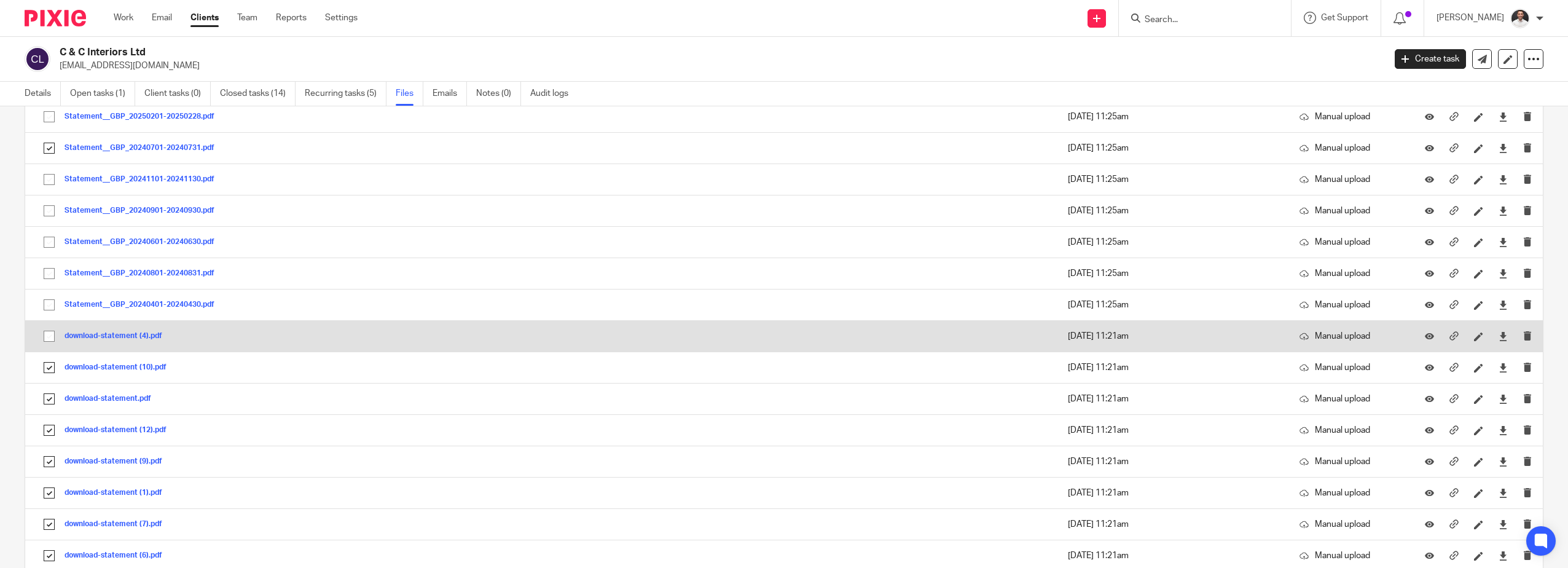
click at [45, 334] on input "checkbox" at bounding box center [49, 336] width 23 height 23
checkbox input "true"
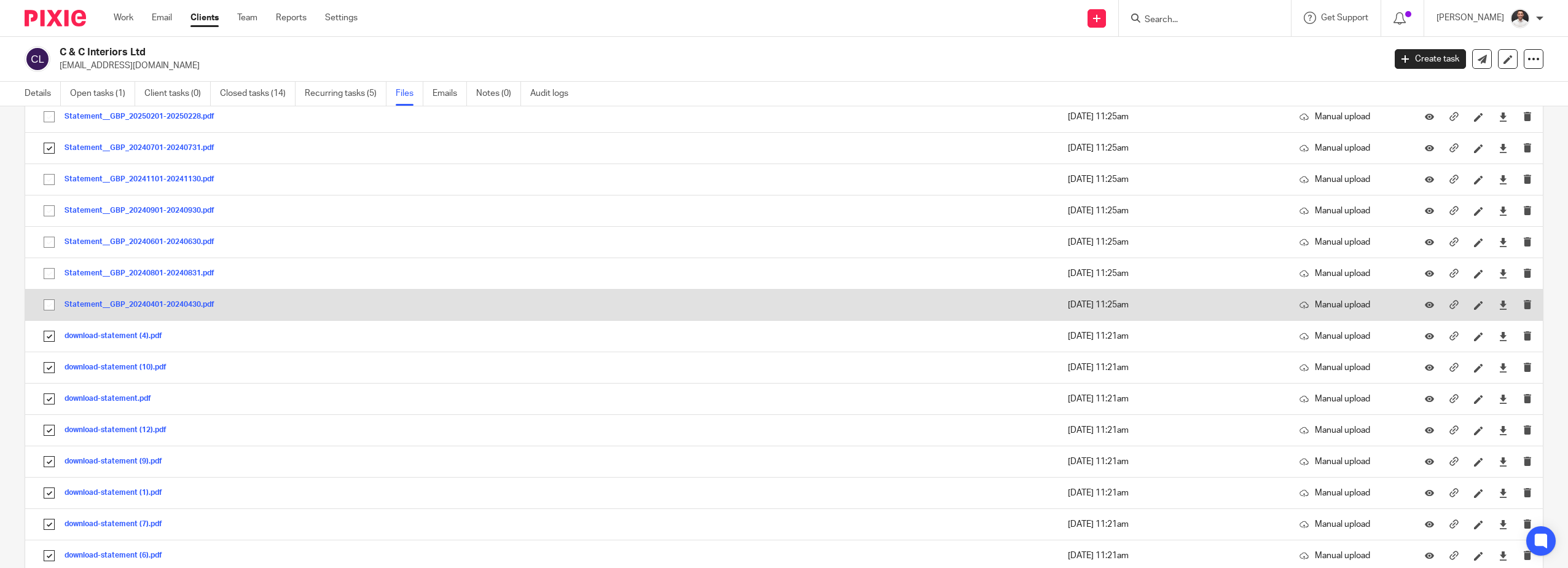
click at [46, 305] on input "checkbox" at bounding box center [49, 305] width 23 height 23
checkbox input "true"
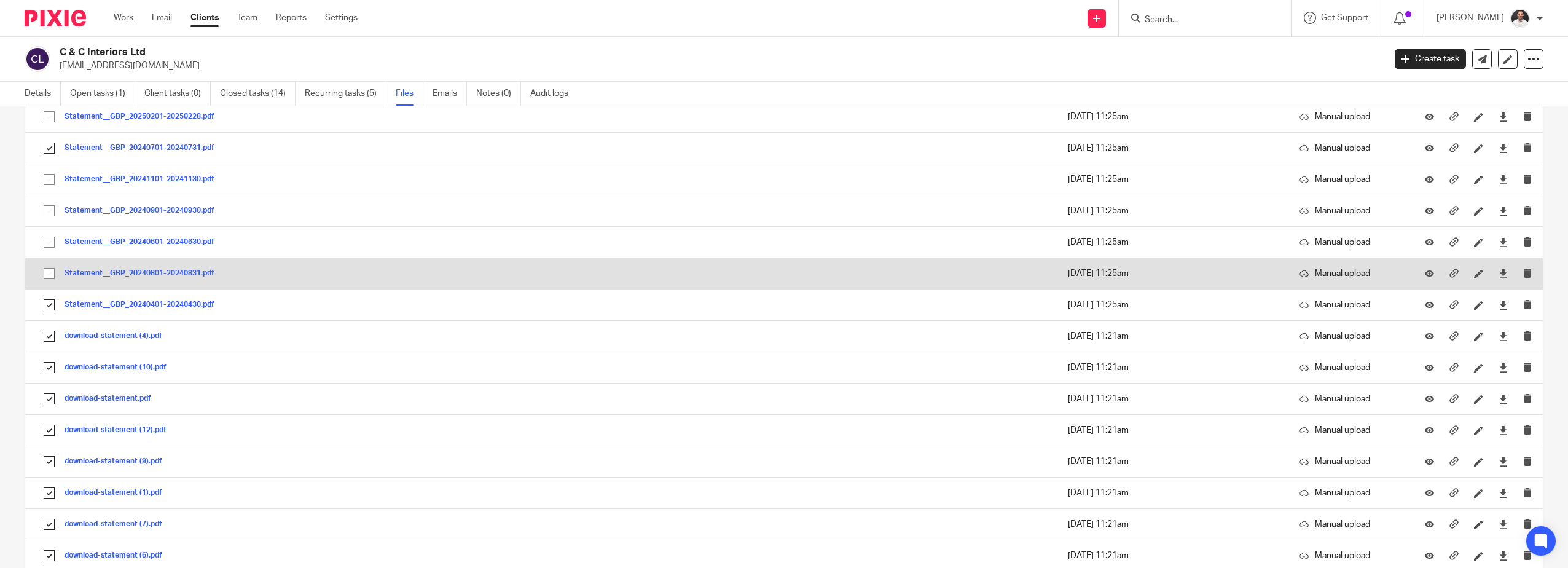
click at [54, 273] on input "checkbox" at bounding box center [49, 273] width 23 height 23
checkbox input "true"
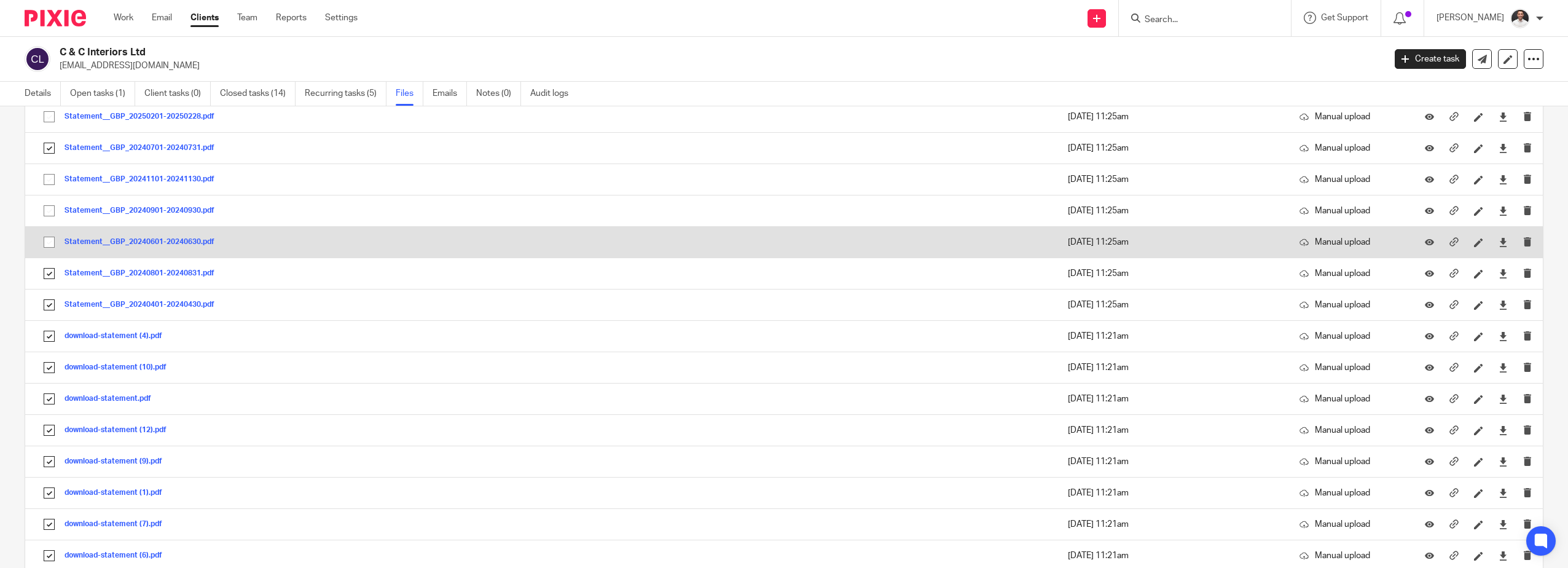
click at [48, 240] on input "checkbox" at bounding box center [49, 242] width 23 height 23
checkbox input "true"
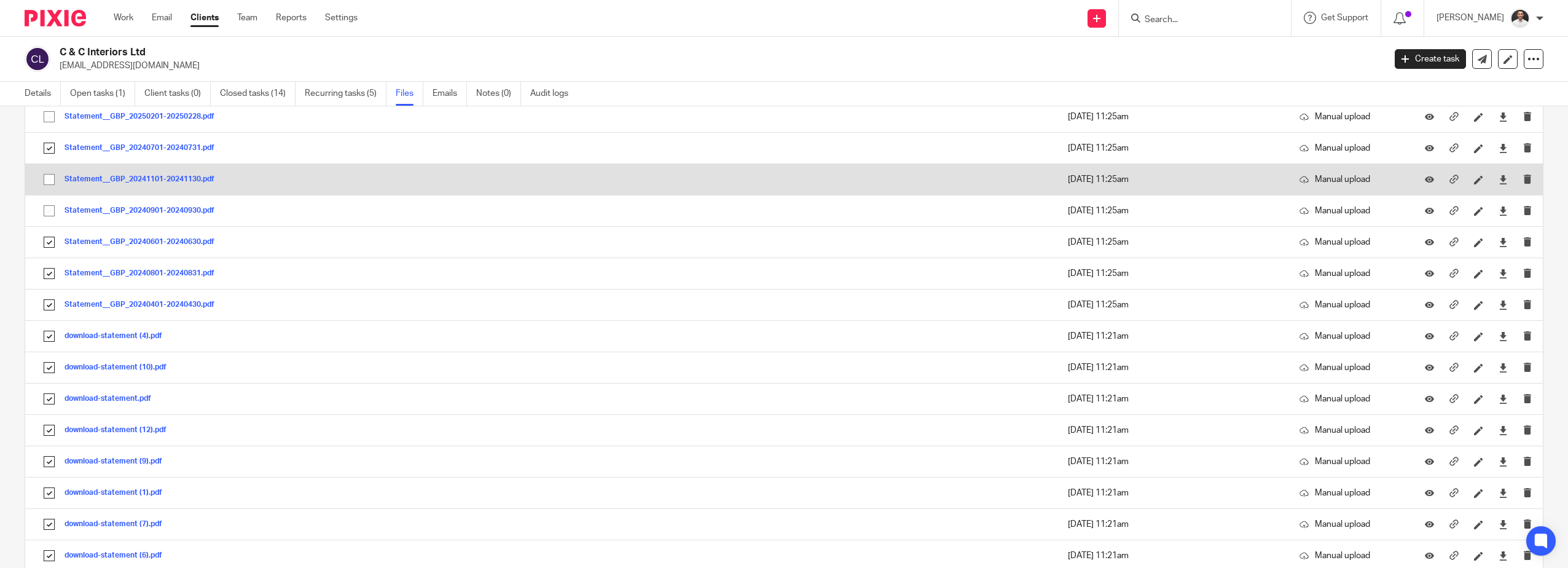
drag, startPoint x: 48, startPoint y: 211, endPoint x: 42, endPoint y: 169, distance: 42.4
click at [48, 207] on input "checkbox" at bounding box center [49, 211] width 23 height 23
checkbox input "true"
drag, startPoint x: 46, startPoint y: 175, endPoint x: 59, endPoint y: 194, distance: 23.0
click at [46, 176] on input "checkbox" at bounding box center [49, 179] width 23 height 23
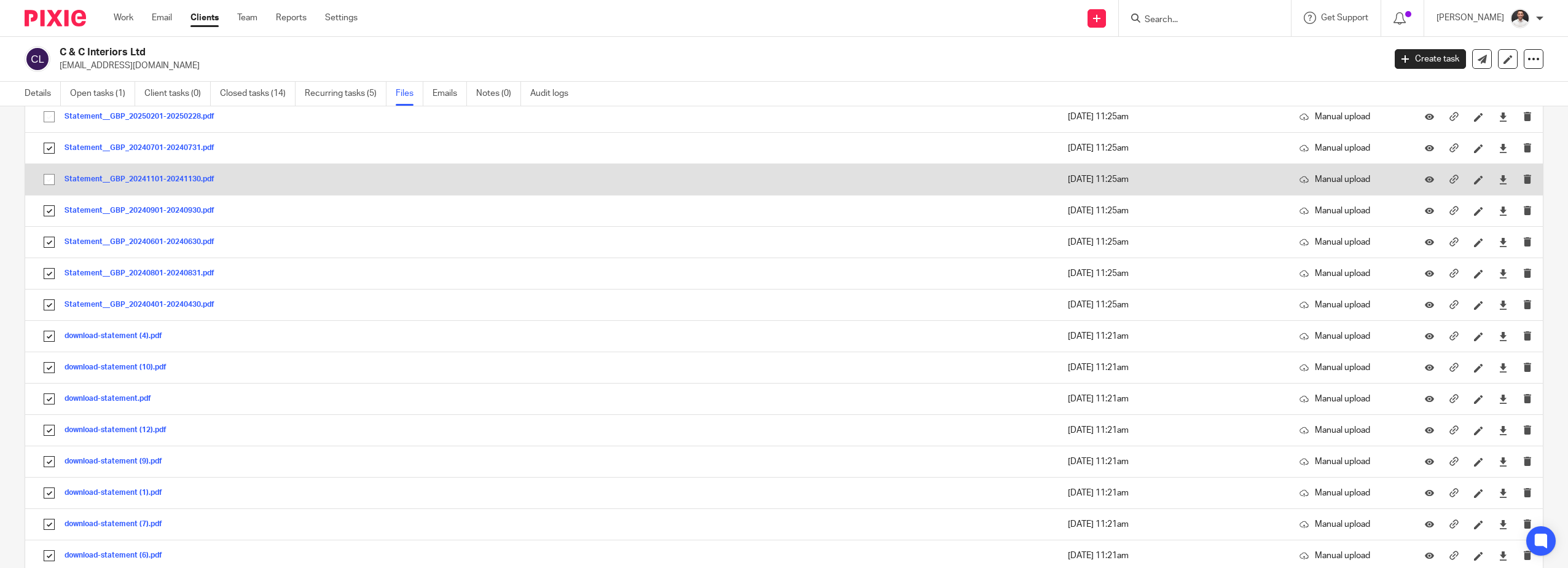
checkbox input "true"
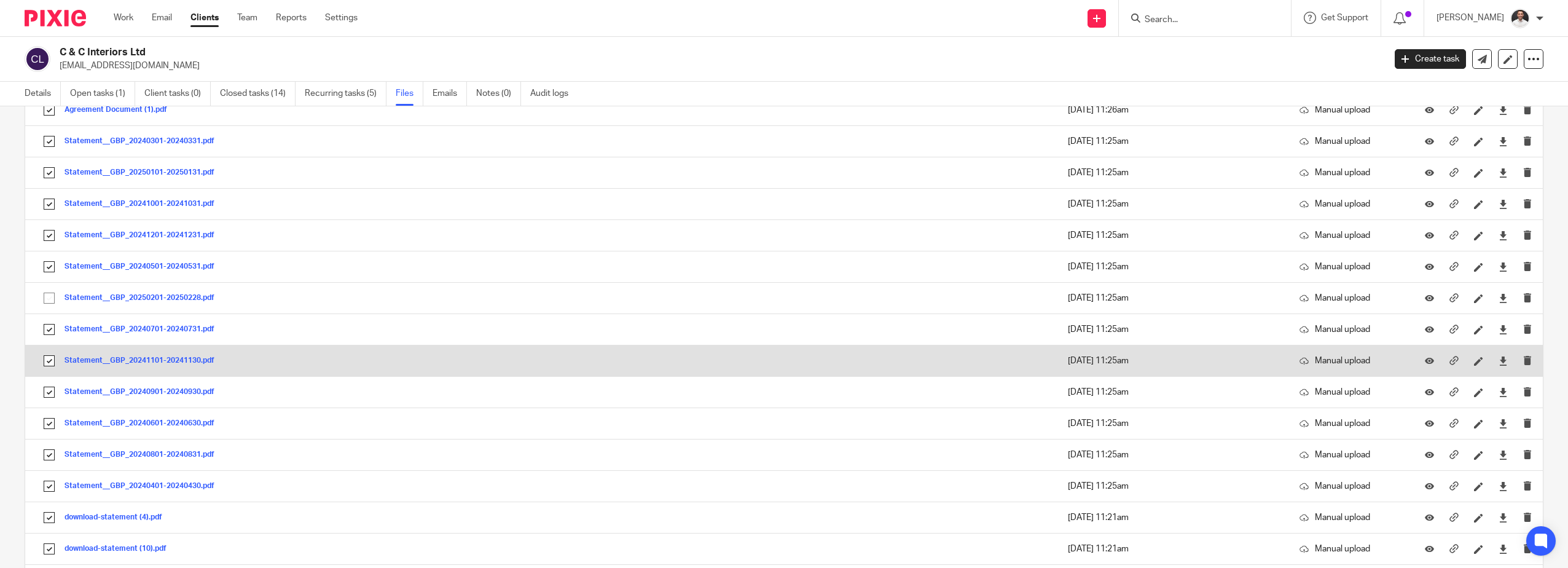
scroll to position [820, 0]
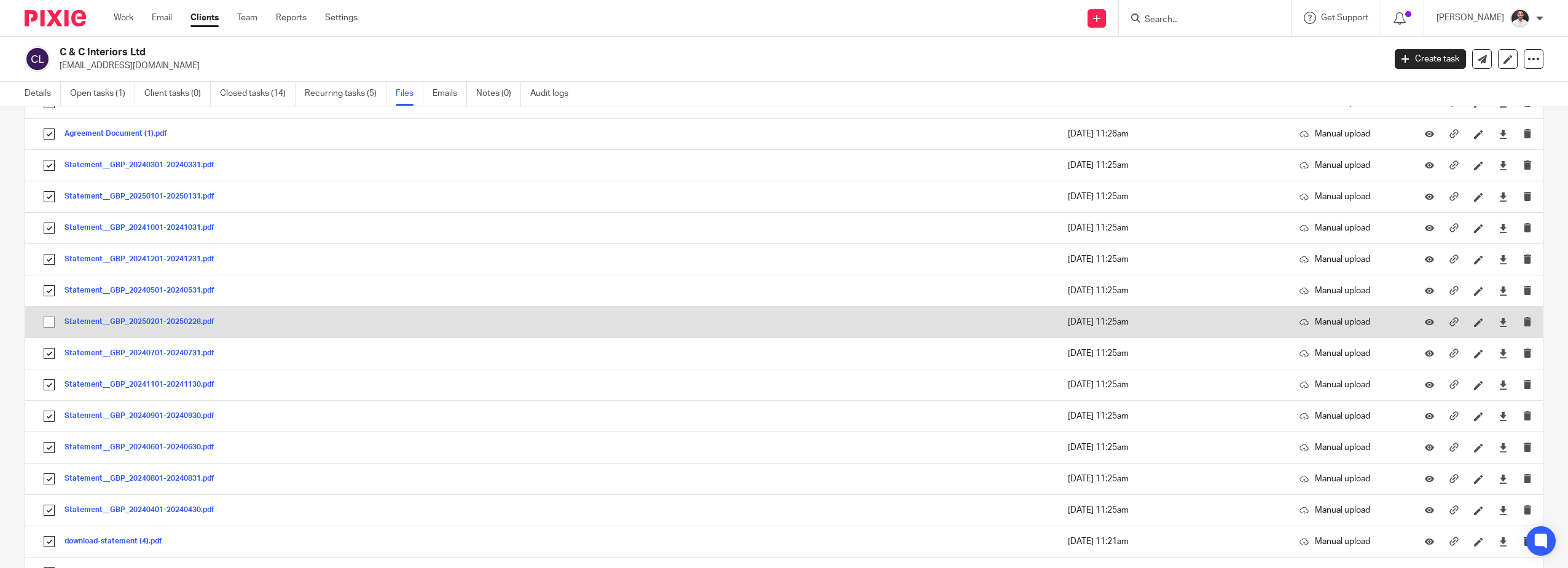
click at [50, 322] on input "checkbox" at bounding box center [49, 322] width 23 height 23
checkbox input "true"
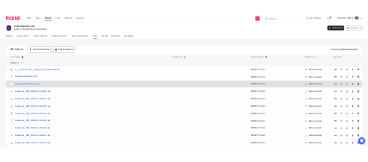
scroll to position [747, 0]
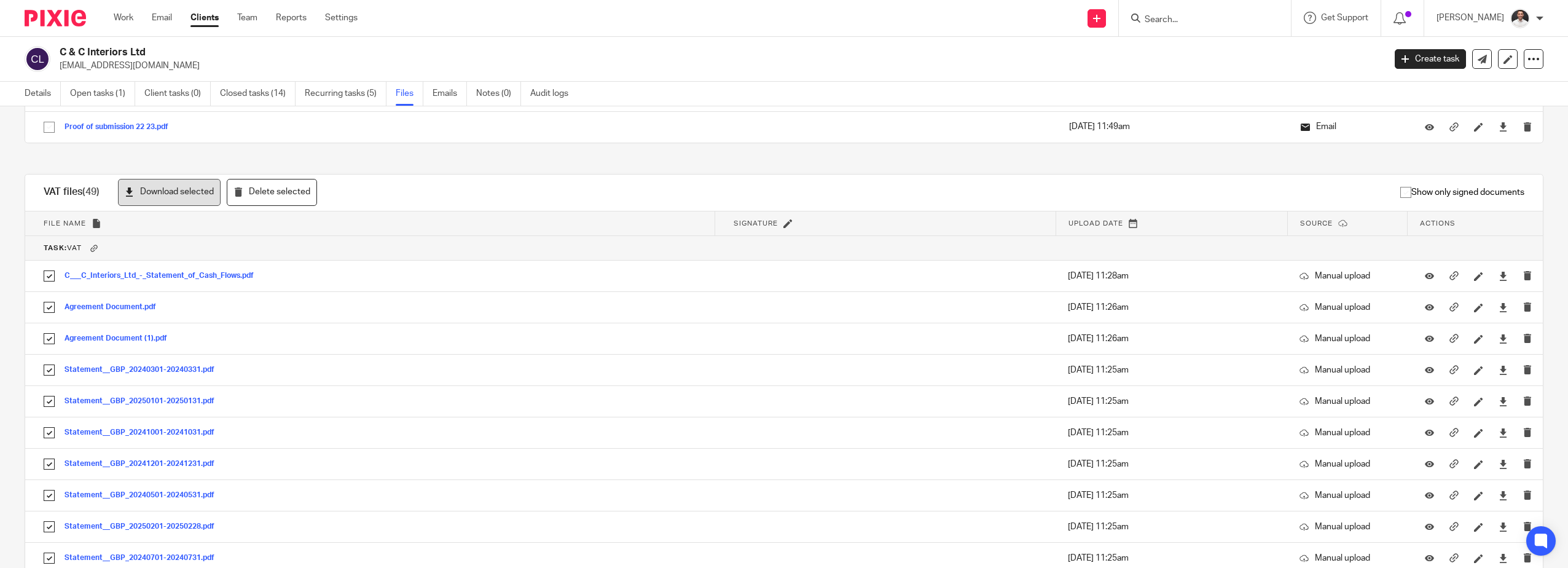
click at [167, 191] on button "Download selected" at bounding box center [169, 193] width 103 height 28
